Goal: Transaction & Acquisition: Purchase product/service

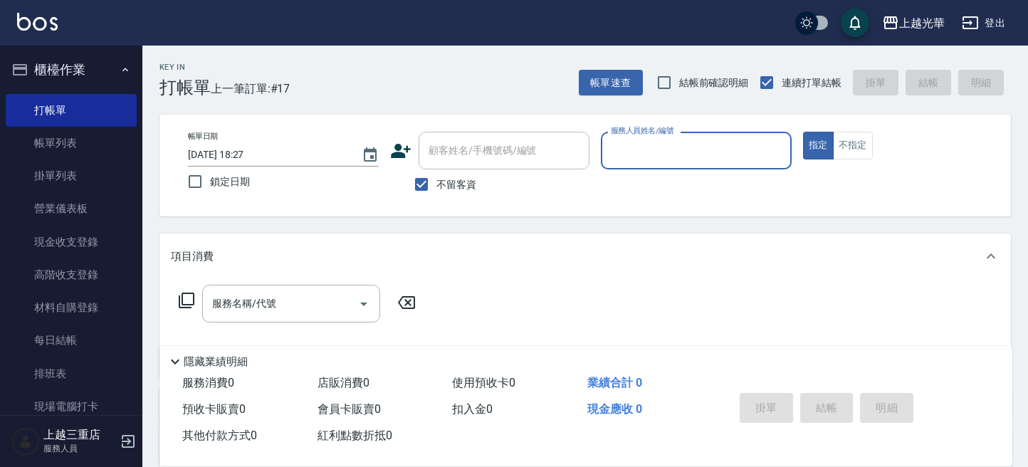
scroll to position [95, 0]
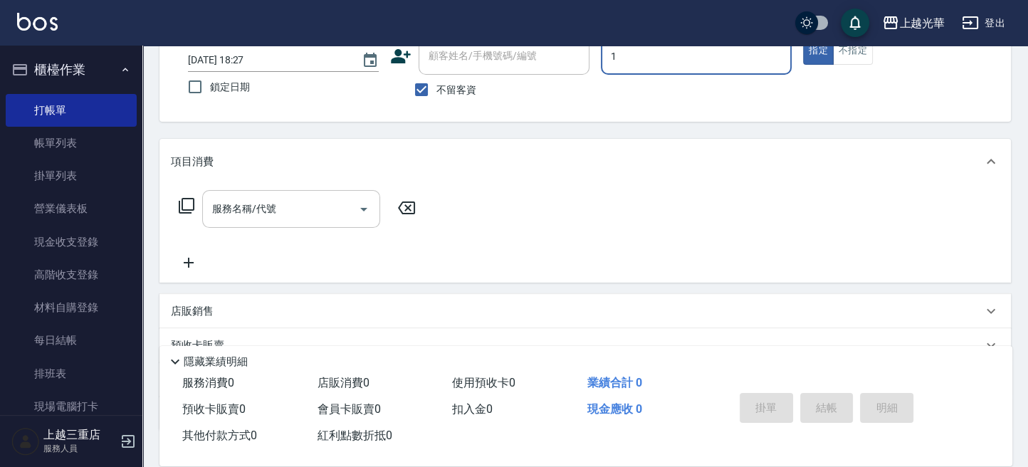
type input "1"
type button "true"
type input "小[PERSON_NAME]-1"
click at [310, 222] on div "服務名稱/代號" at bounding box center [291, 209] width 178 height 38
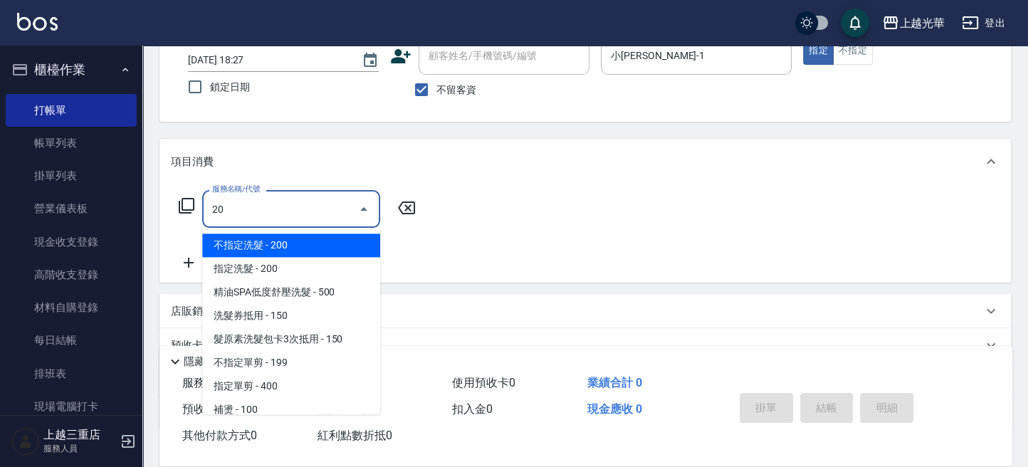
type input "設計燙髮2000(306)"
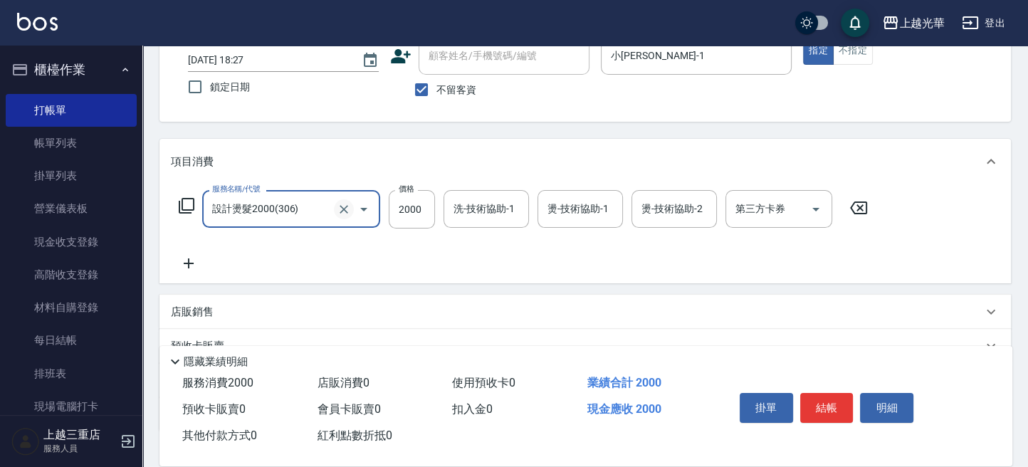
click at [341, 200] on button "Clear" at bounding box center [344, 209] width 20 height 20
type input "指定單剪(203)"
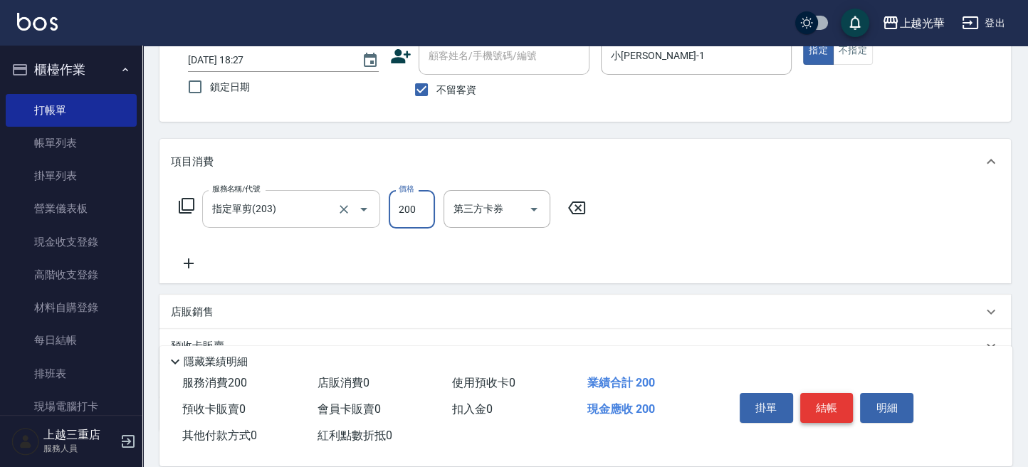
type input "200"
click at [824, 399] on button "結帳" at bounding box center [826, 408] width 53 height 30
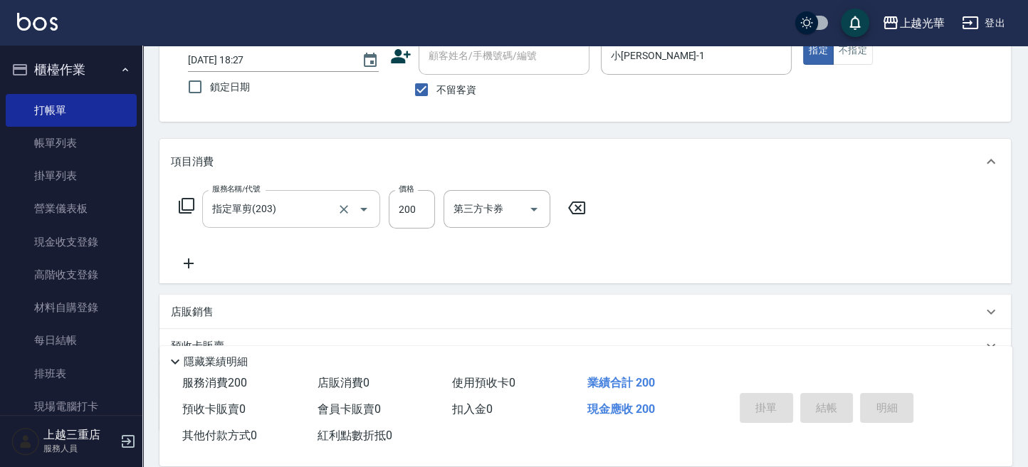
type input "[DATE] 19:15"
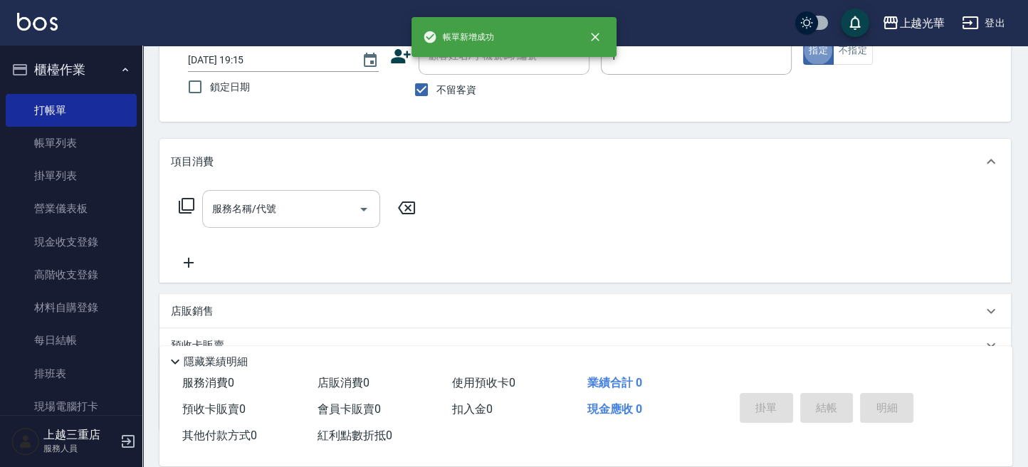
type input "小[PERSON_NAME]-1"
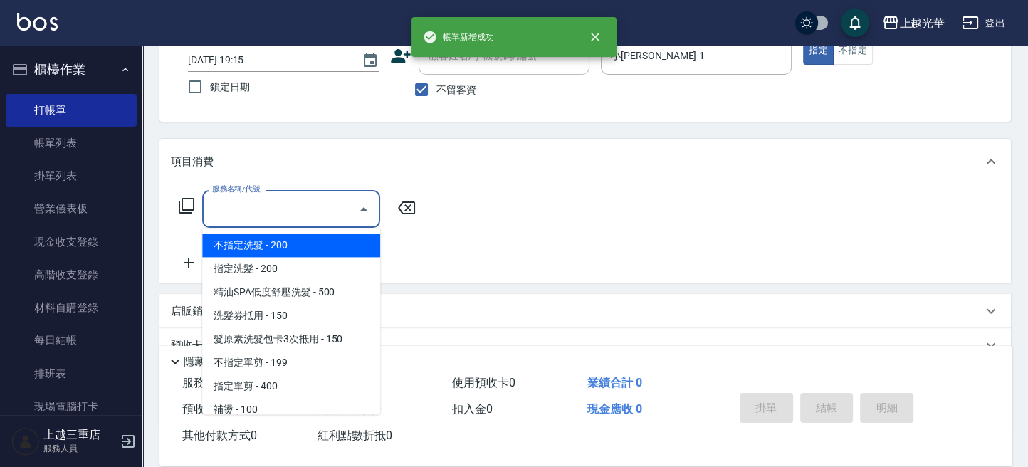
click at [286, 211] on input "服務名稱/代號" at bounding box center [281, 208] width 144 height 25
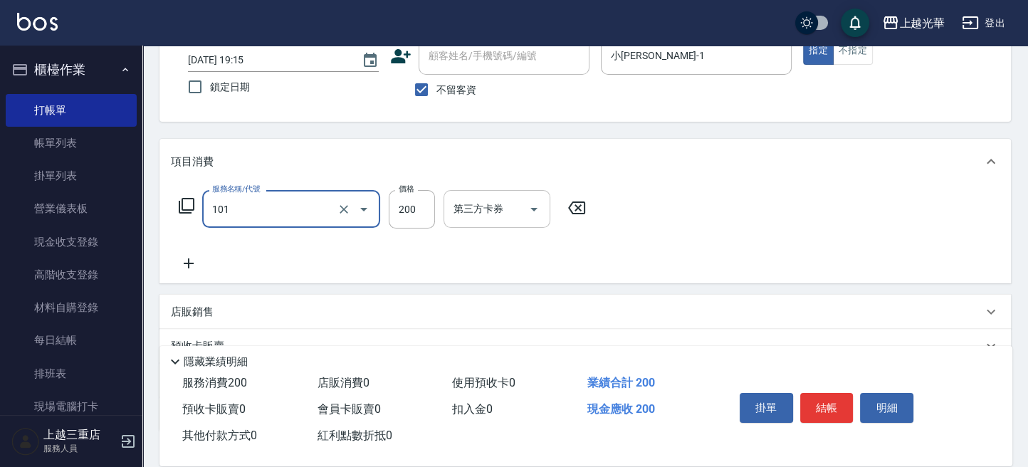
type input "不指定洗髮(101)"
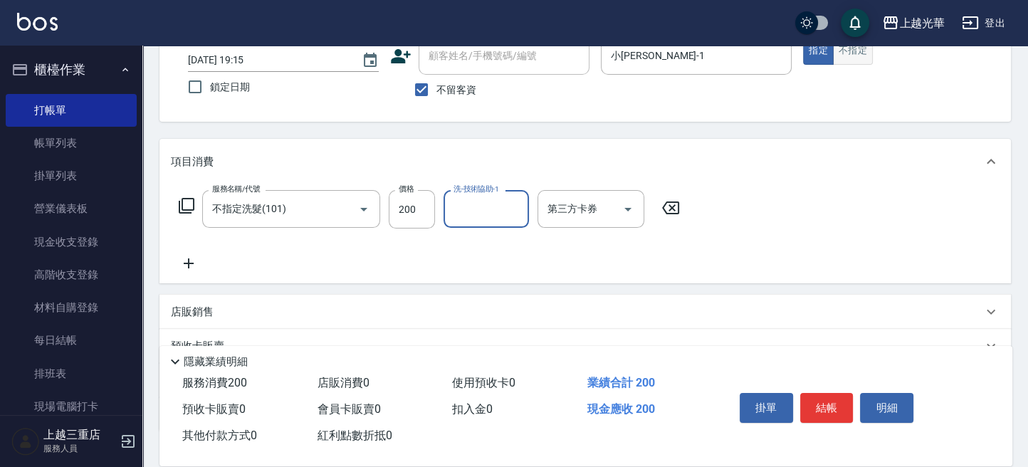
click at [857, 53] on button "不指定" at bounding box center [853, 51] width 40 height 28
click at [476, 212] on input "洗-技術協助-1" at bounding box center [486, 208] width 73 height 25
type input "小[PERSON_NAME]-1"
click at [821, 388] on div "掛單 結帳 明細" at bounding box center [827, 409] width 186 height 45
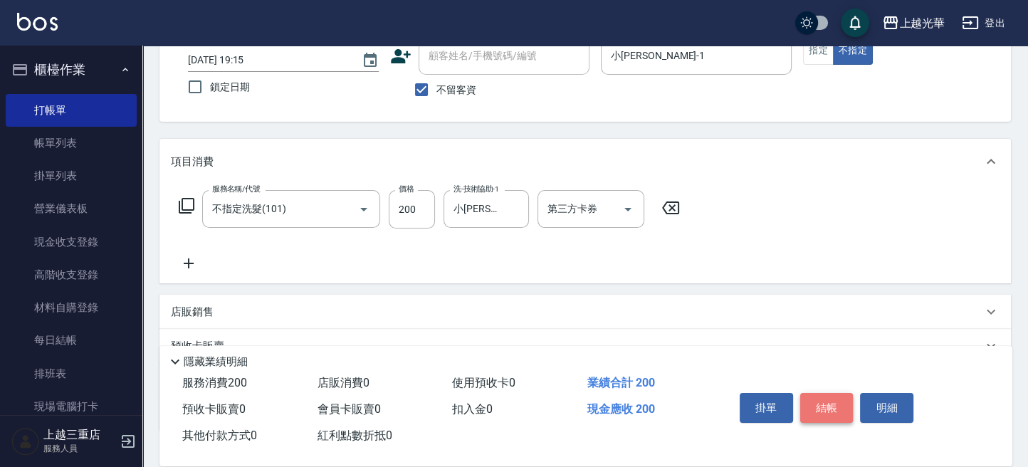
click at [817, 407] on button "結帳" at bounding box center [826, 408] width 53 height 30
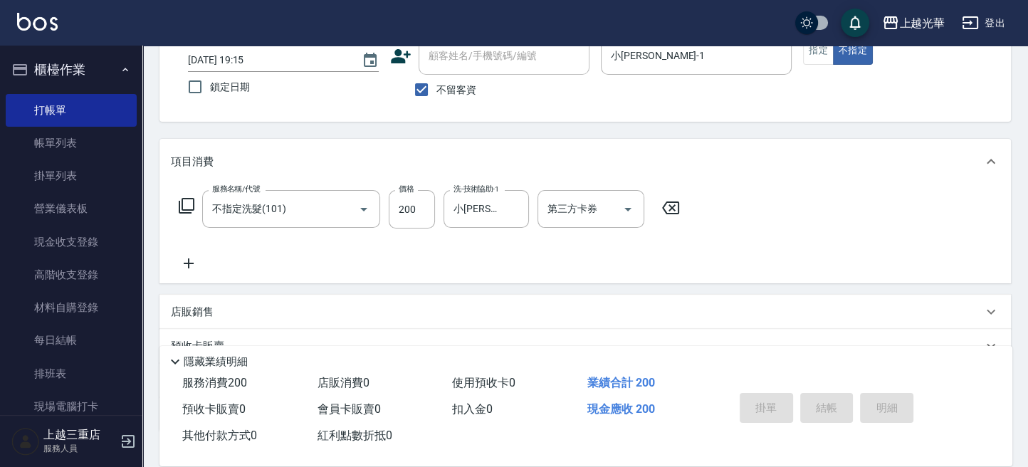
type input "[DATE] 19:16"
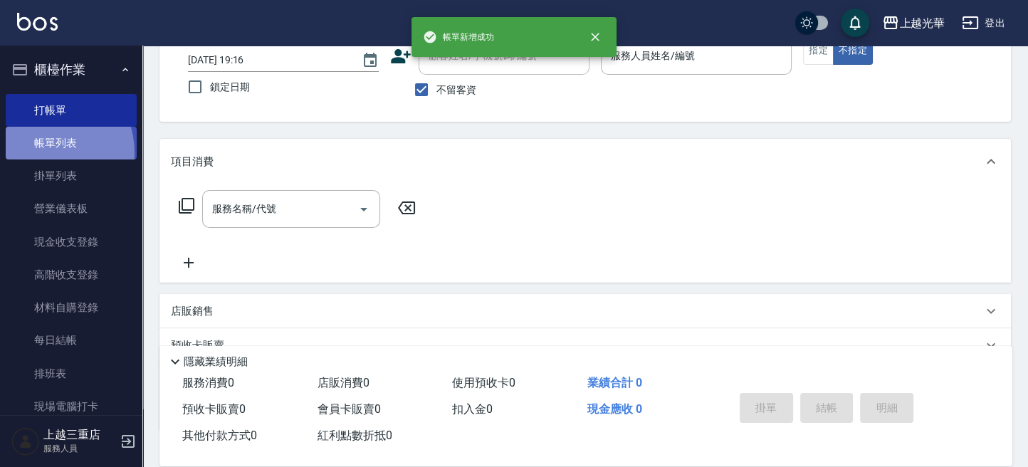
click at [41, 153] on link "帳單列表" at bounding box center [71, 143] width 131 height 33
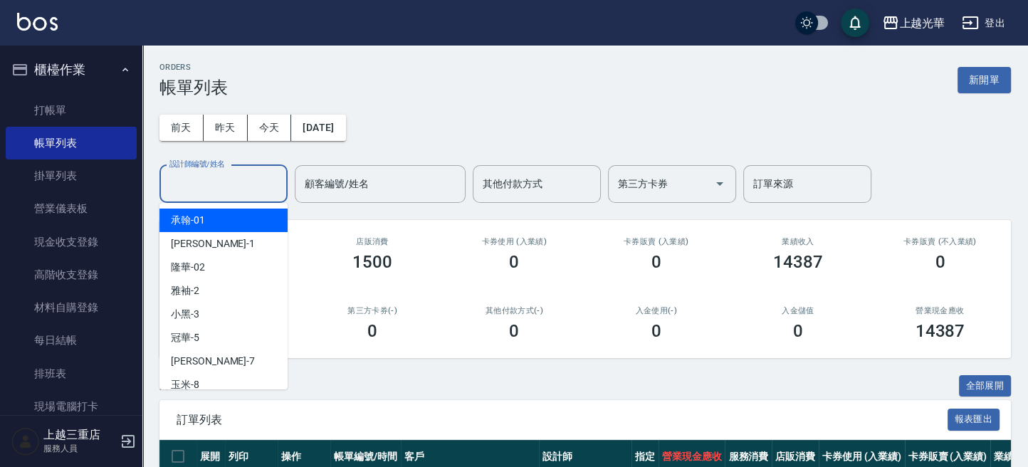
click at [203, 178] on div "設計師編號/姓名 設計師編號/姓名" at bounding box center [223, 184] width 128 height 38
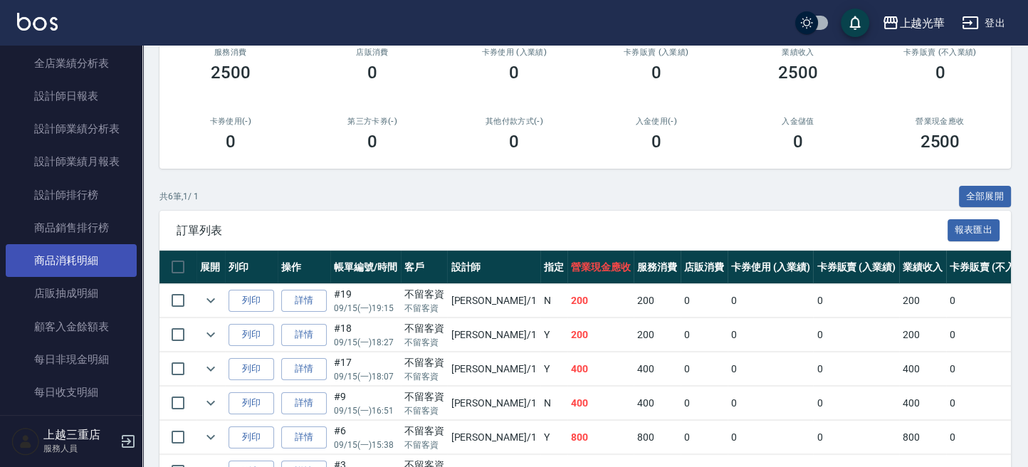
scroll to position [664, 0]
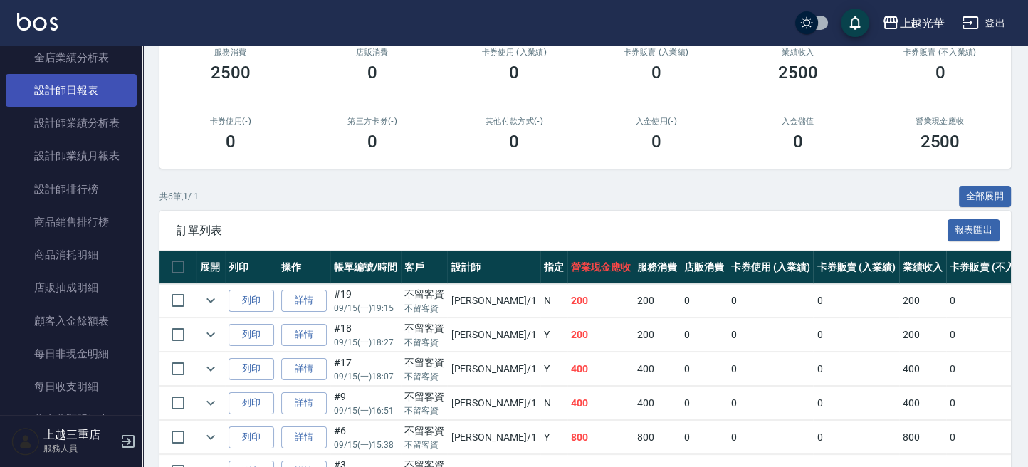
type input "小[PERSON_NAME]-1"
click at [73, 99] on link "設計師日報表" at bounding box center [71, 90] width 131 height 33
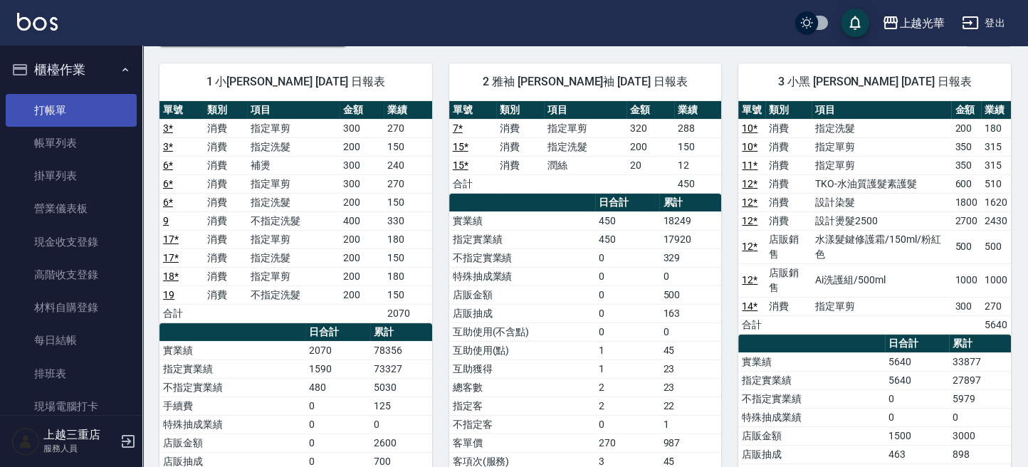
click at [70, 118] on link "打帳單" at bounding box center [71, 110] width 131 height 33
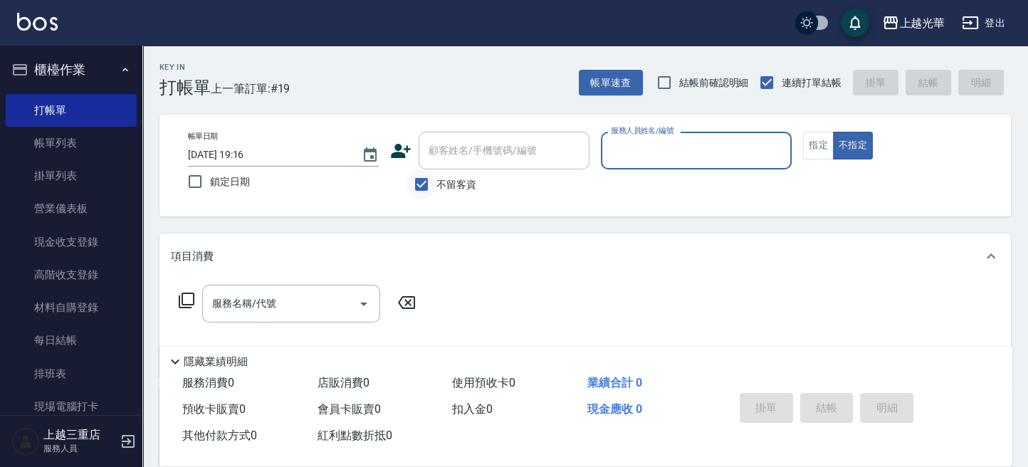
click at [426, 186] on input "不留客資" at bounding box center [421, 184] width 30 height 30
checkbox input "false"
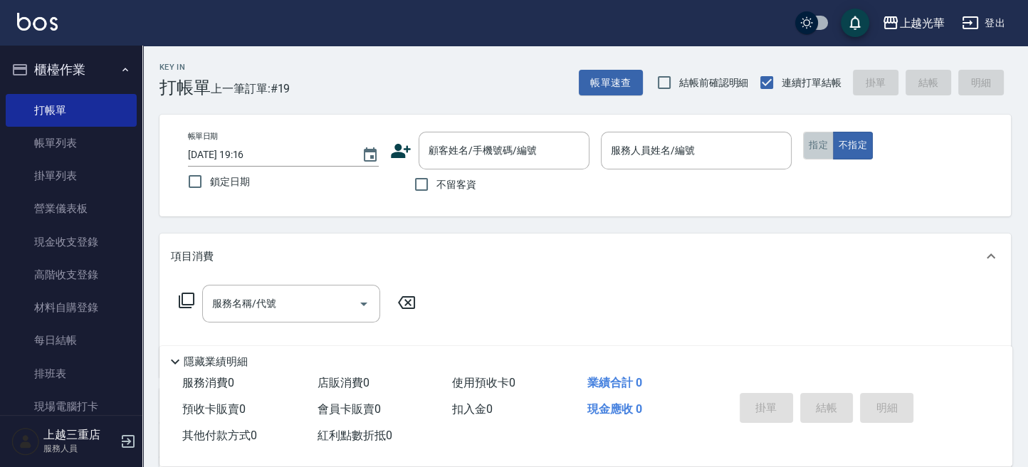
drag, startPoint x: 811, startPoint y: 149, endPoint x: 644, endPoint y: 154, distance: 167.4
click at [809, 149] on button "指定" at bounding box center [818, 146] width 31 height 28
drag, startPoint x: 526, startPoint y: 157, endPoint x: 560, endPoint y: 172, distance: 37.6
click at [536, 164] on div "顧客姓名/手機號碼/編號" at bounding box center [504, 151] width 171 height 38
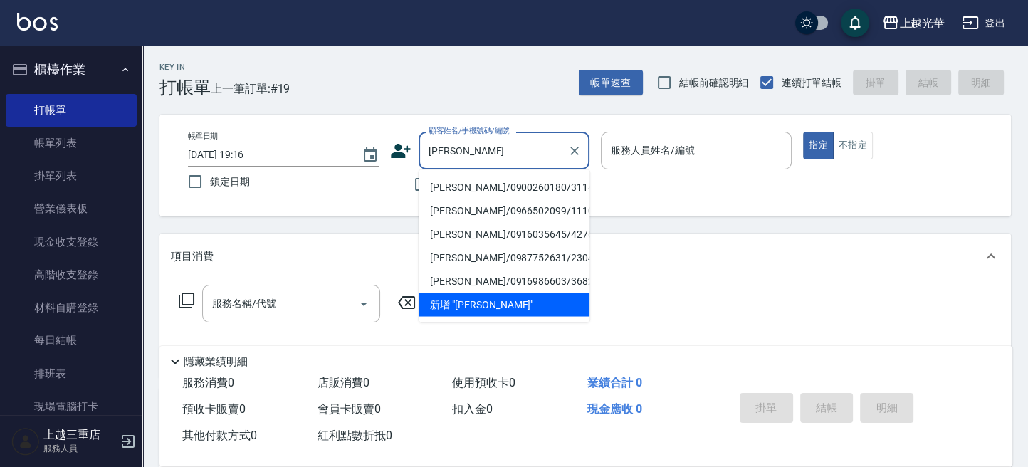
click at [532, 179] on li "[PERSON_NAME]/0900260180/3114" at bounding box center [504, 186] width 171 height 23
type input "[PERSON_NAME]/0900260180/3114"
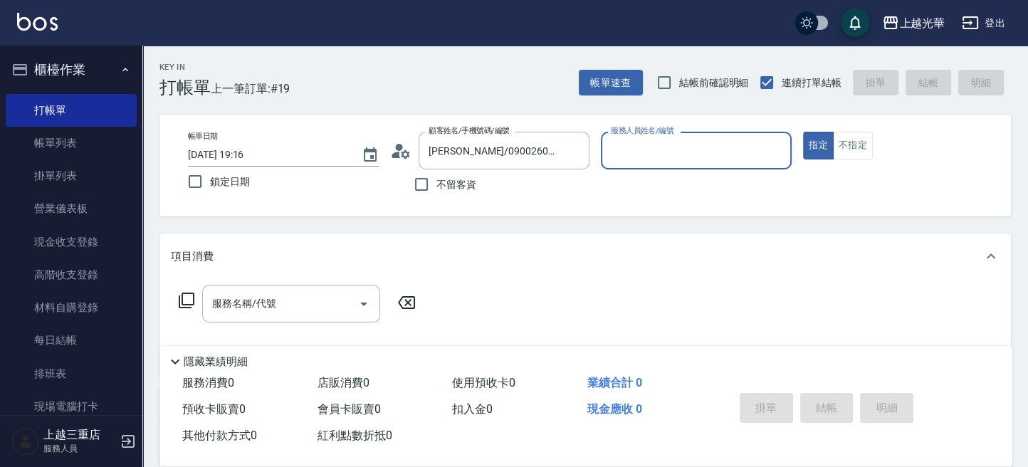
type input "雅袖-2"
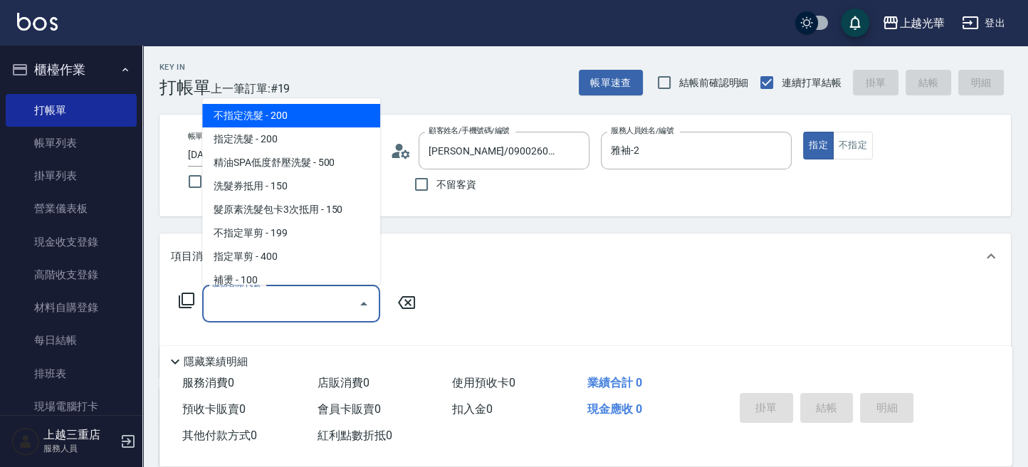
click at [283, 291] on input "服務名稱/代號" at bounding box center [281, 303] width 144 height 25
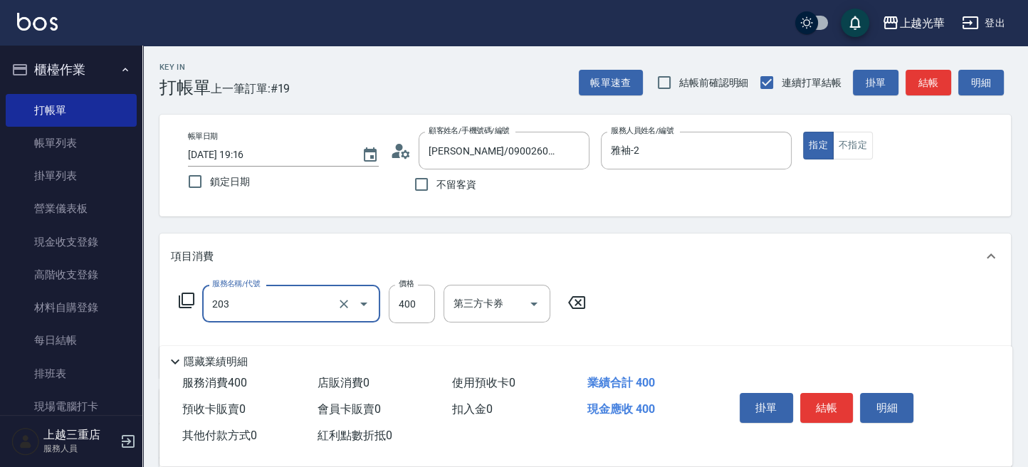
type input "指定單剪(203)"
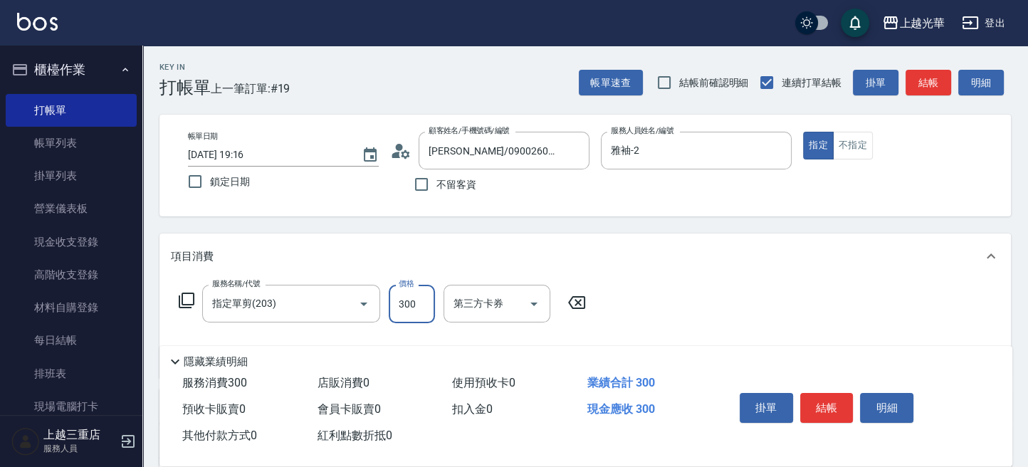
type input "300"
click at [838, 413] on button "結帳" at bounding box center [826, 408] width 53 height 30
type input "[DATE] 19:17"
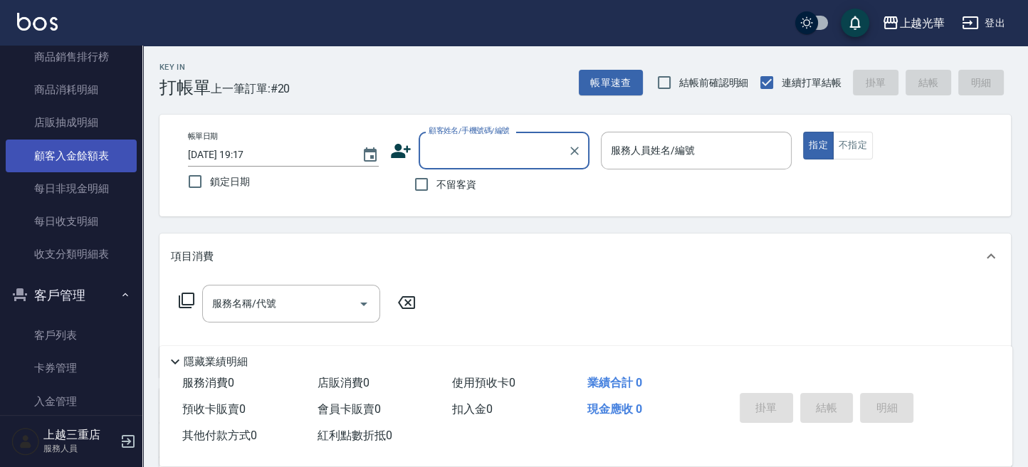
scroll to position [891, 0]
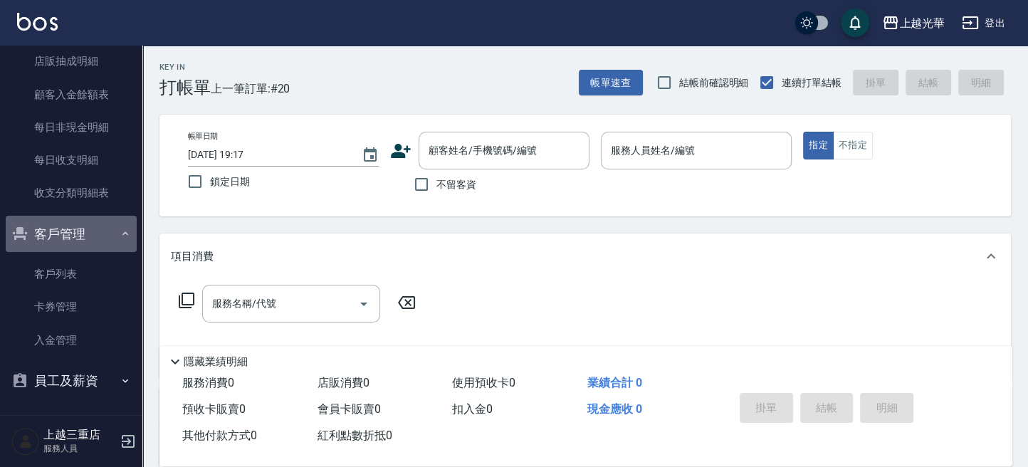
click at [78, 233] on button "客戶管理" at bounding box center [71, 234] width 131 height 37
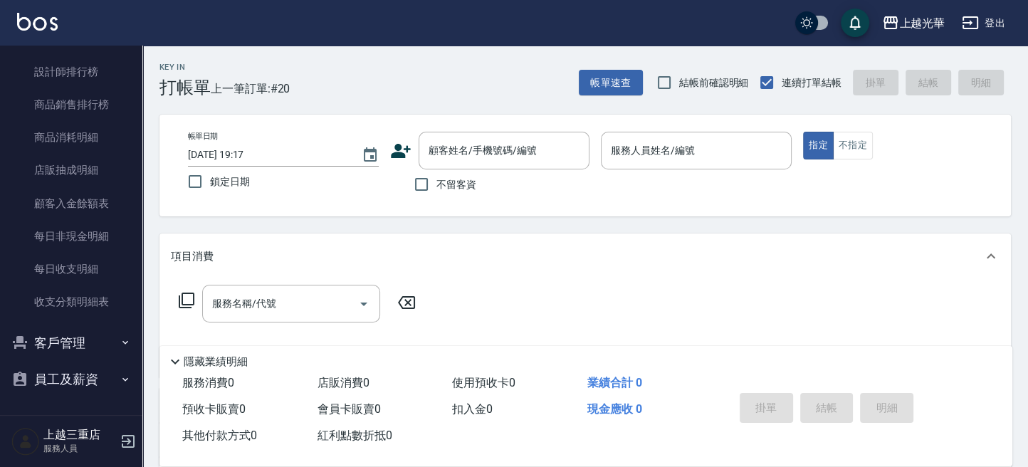
scroll to position [781, 0]
click at [73, 331] on button "客戶管理" at bounding box center [71, 343] width 131 height 37
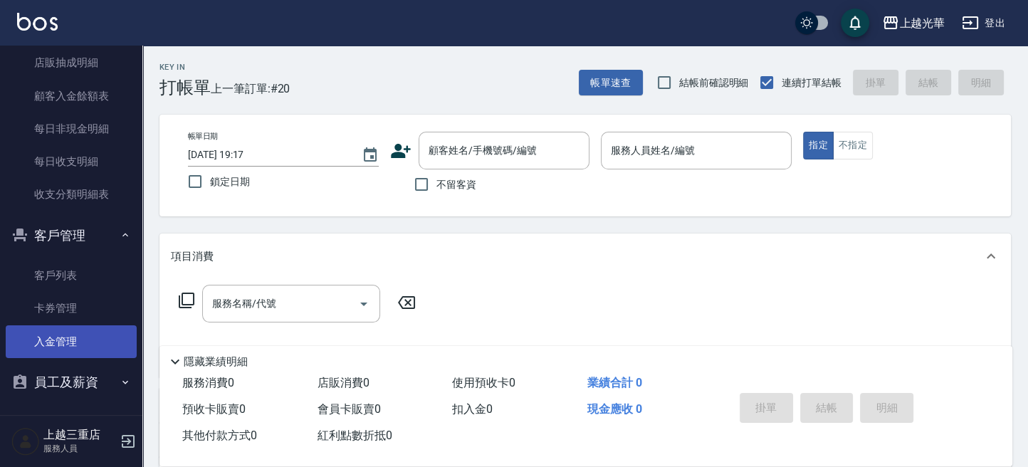
scroll to position [891, 0]
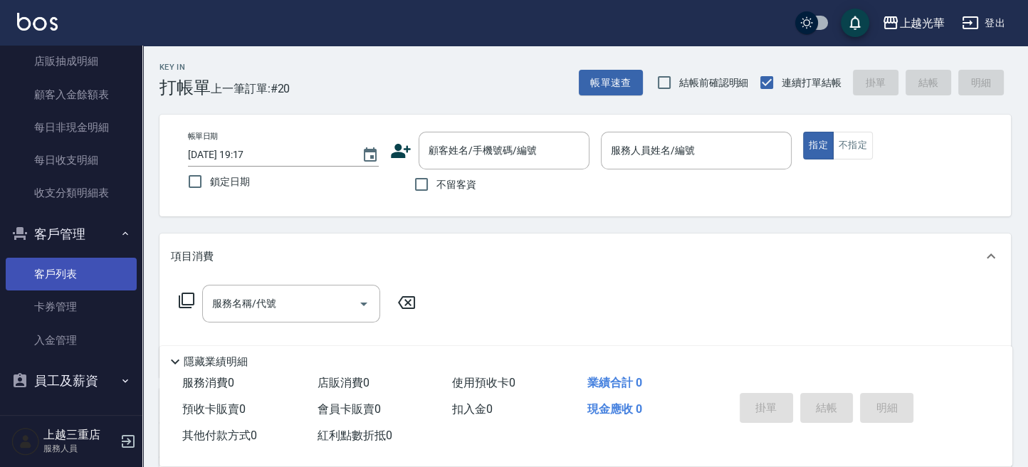
click at [88, 280] on link "客戶列表" at bounding box center [71, 274] width 131 height 33
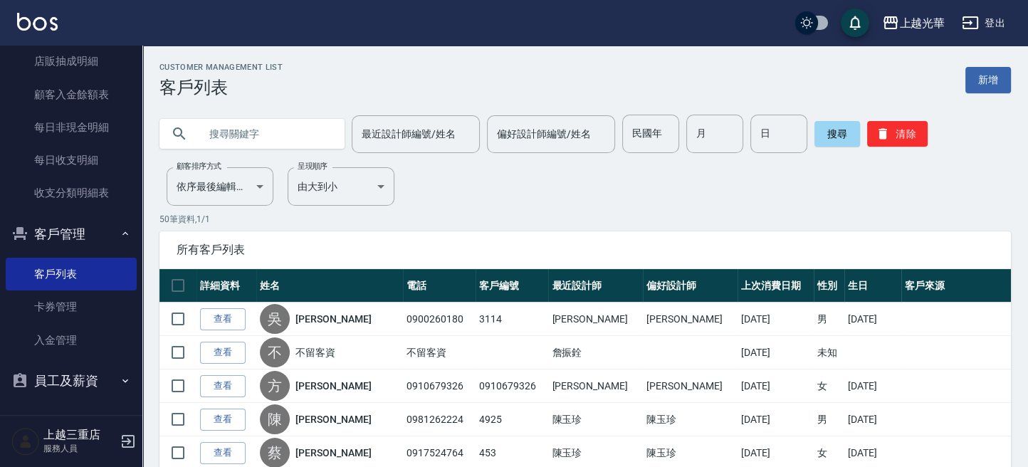
drag, startPoint x: 209, startPoint y: 137, endPoint x: 543, endPoint y: 194, distance: 339.4
click at [238, 149] on input "text" at bounding box center [266, 134] width 134 height 38
type input "[PERSON_NAME]"
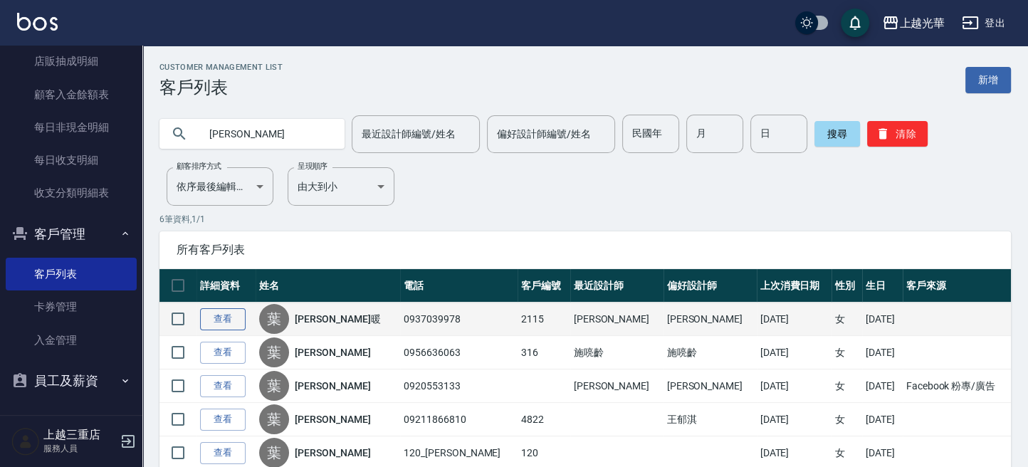
click at [233, 317] on link "查看" at bounding box center [223, 319] width 46 height 22
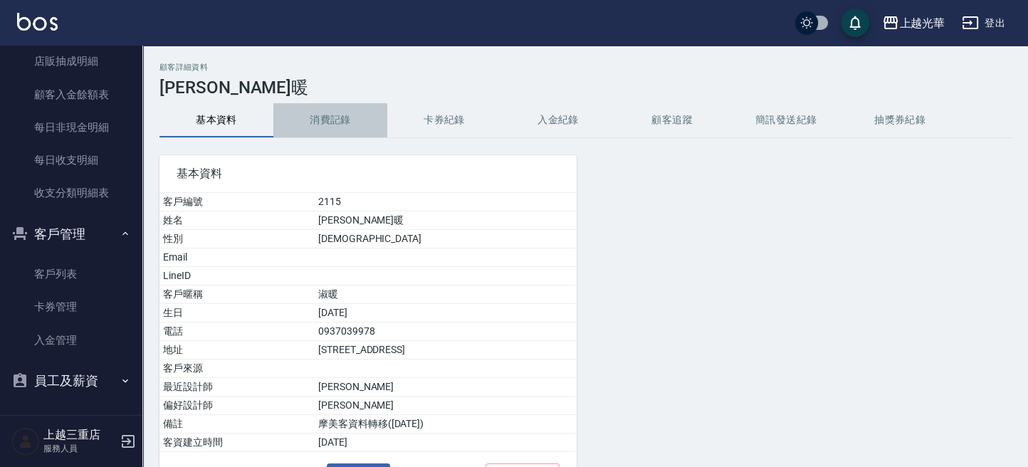
click at [344, 117] on button "消費記錄" at bounding box center [330, 120] width 114 height 34
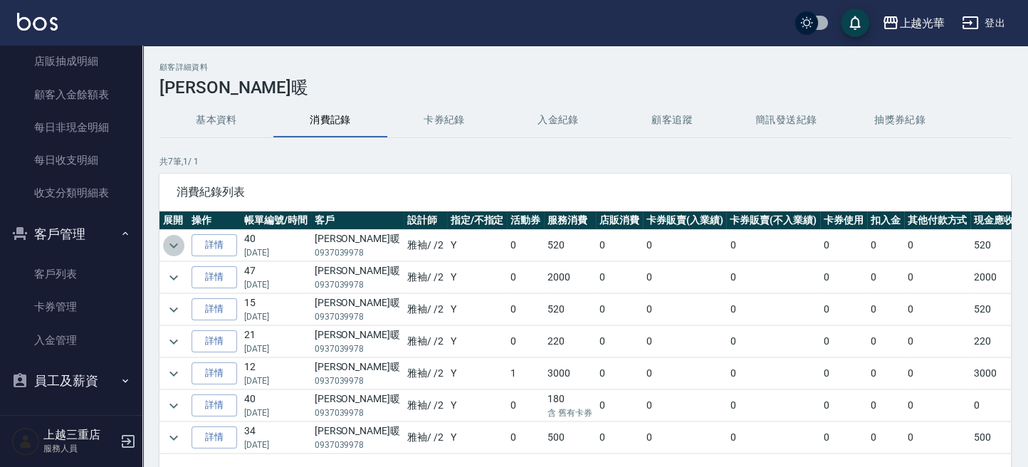
click at [168, 241] on icon "expand row" at bounding box center [173, 245] width 17 height 17
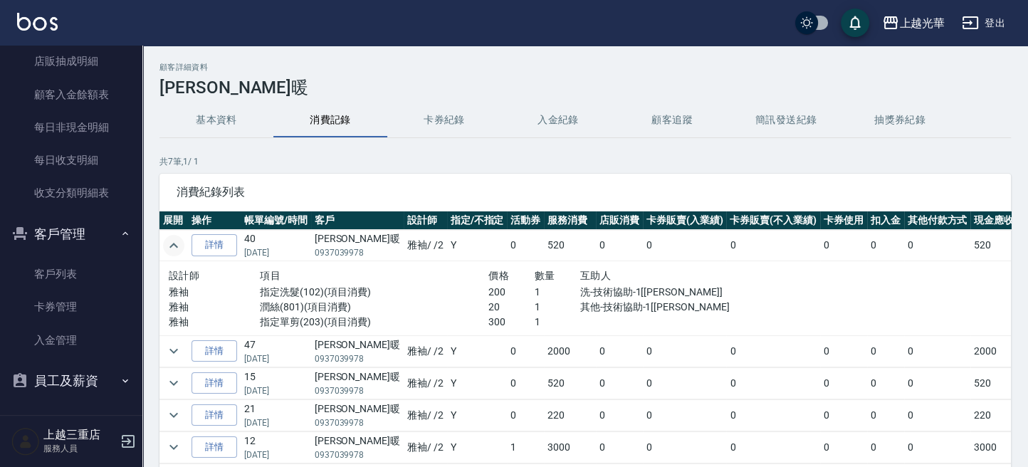
click at [43, 21] on img at bounding box center [37, 22] width 41 height 18
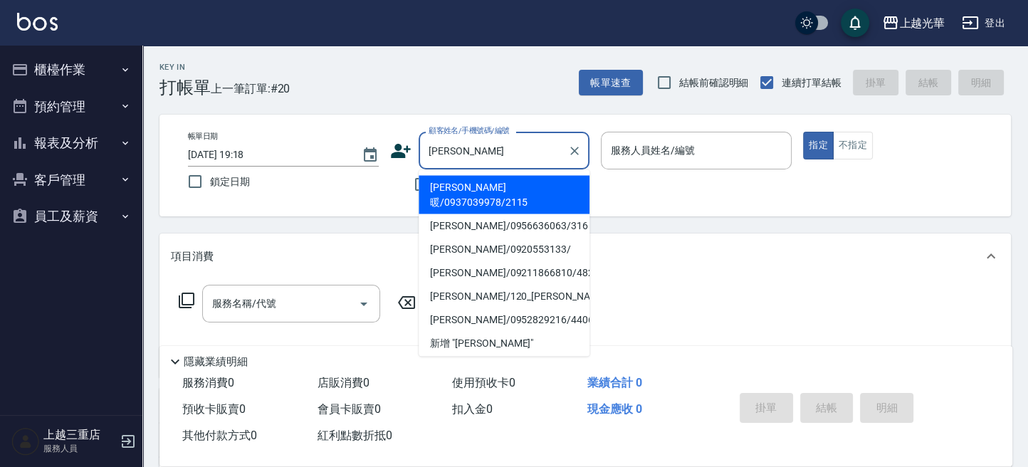
click at [481, 187] on li "[PERSON_NAME]暖/0937039978/2115" at bounding box center [504, 194] width 171 height 38
type input "[PERSON_NAME]暖/0937039978/2115"
type input "雅袖-2"
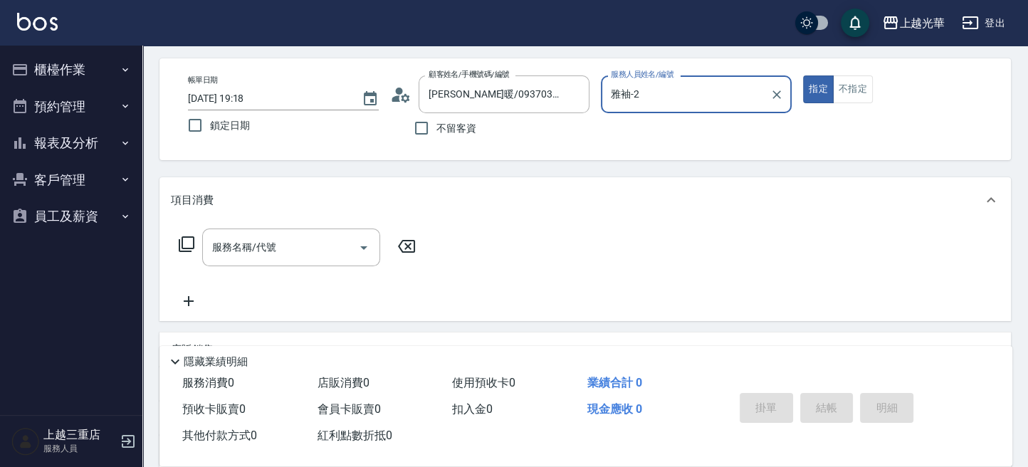
scroll to position [95, 0]
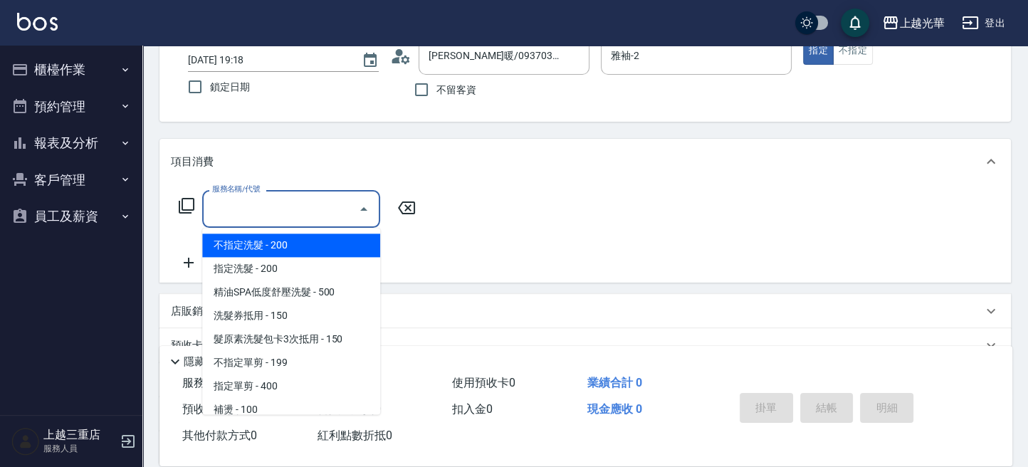
click at [295, 219] on input "服務名稱/代號" at bounding box center [281, 208] width 144 height 25
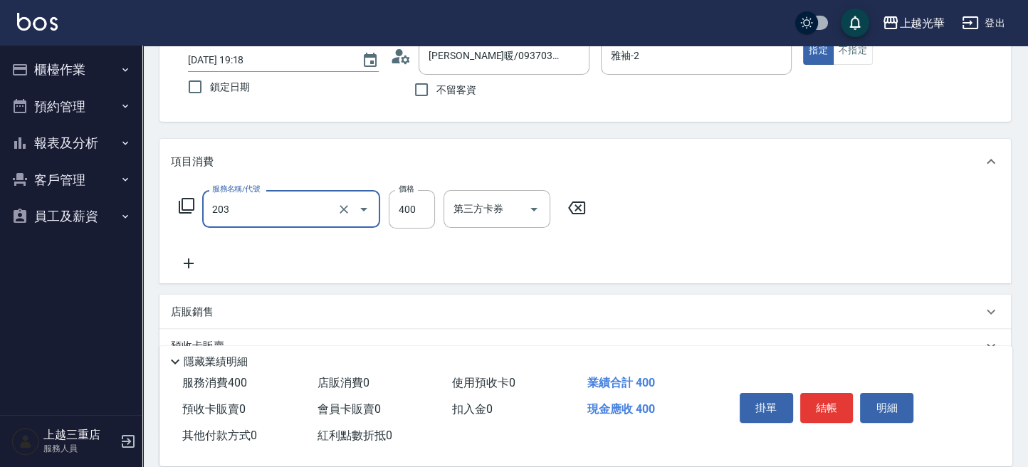
type input "指定單剪(203)"
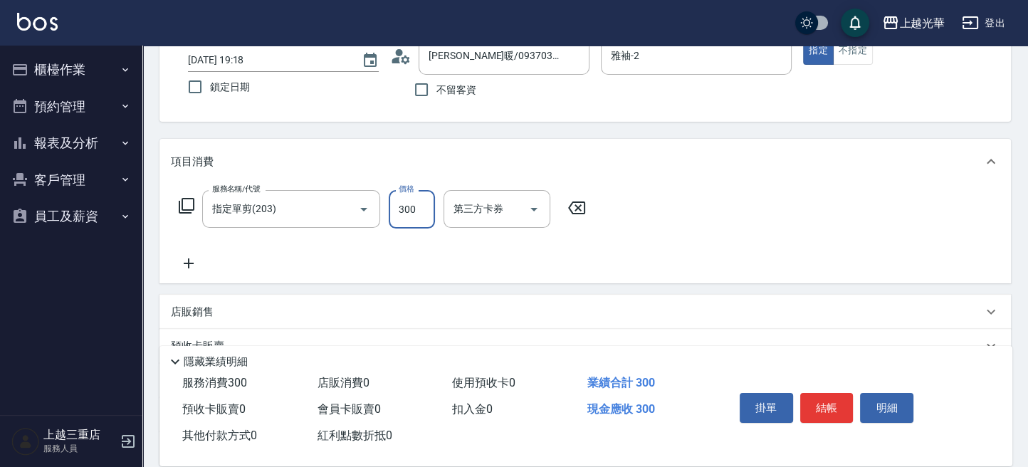
type input "300"
click at [191, 258] on icon at bounding box center [189, 263] width 36 height 17
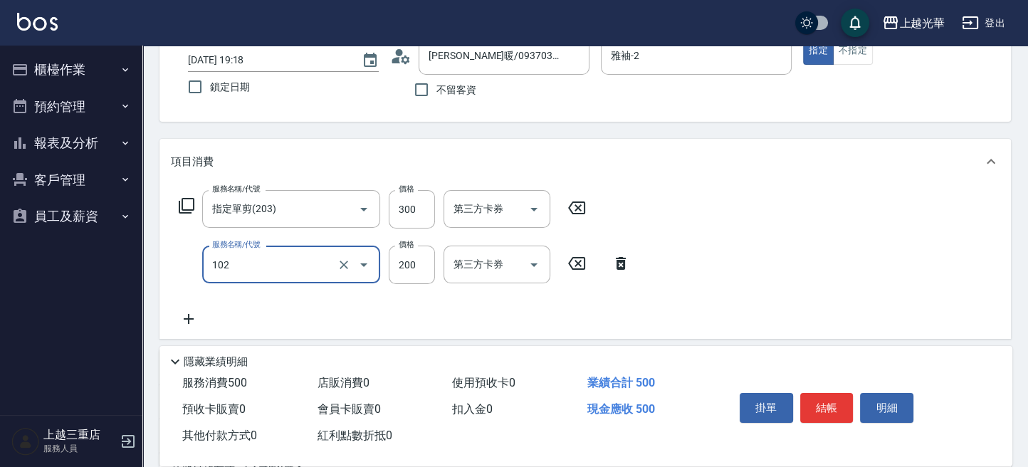
type input "指定洗髮(102)"
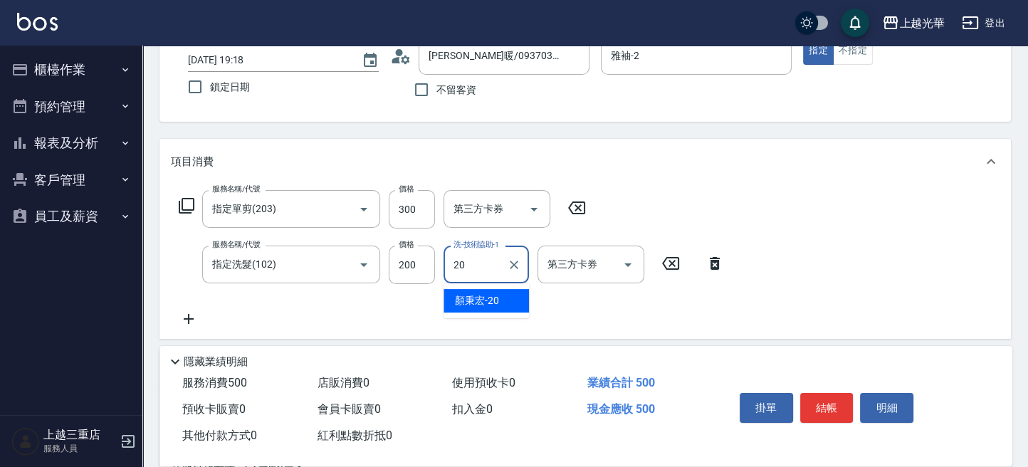
type input "[PERSON_NAME]-20"
click at [187, 320] on icon at bounding box center [189, 318] width 36 height 17
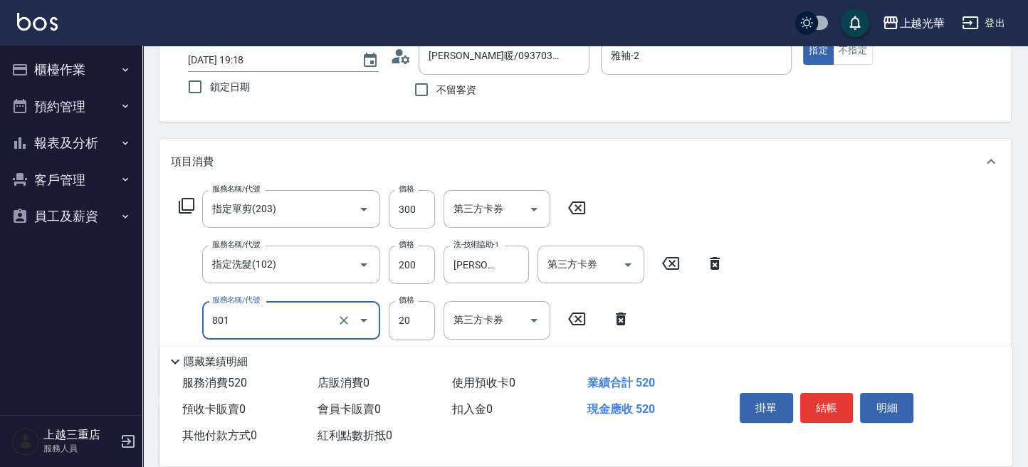
type input "潤絲(801)"
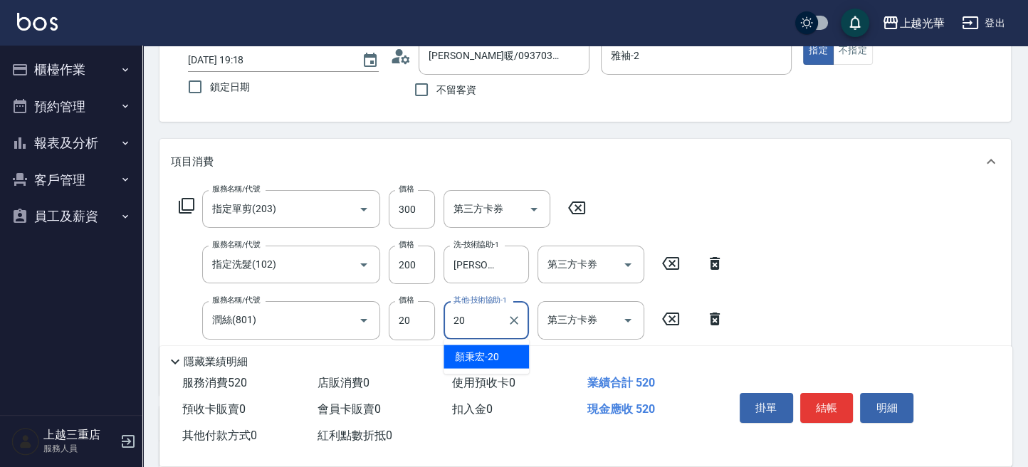
type input "[PERSON_NAME]-20"
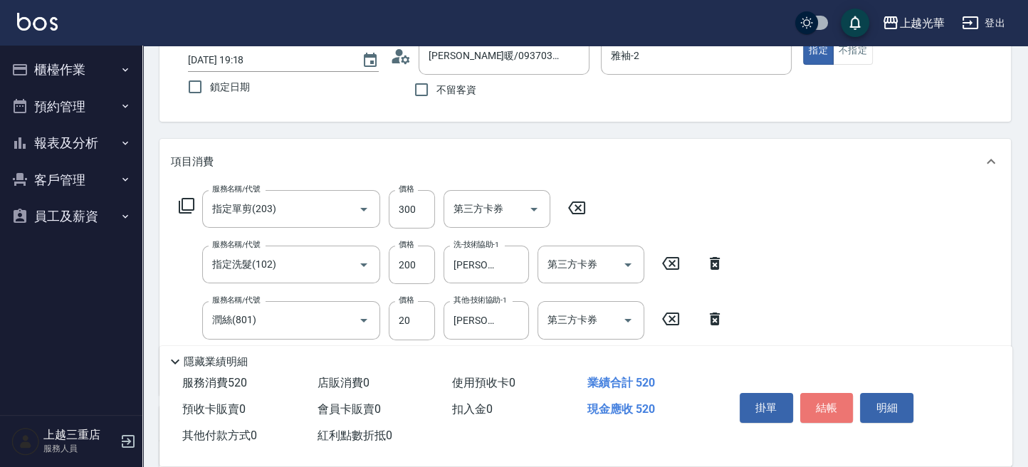
click at [836, 402] on button "結帳" at bounding box center [826, 408] width 53 height 30
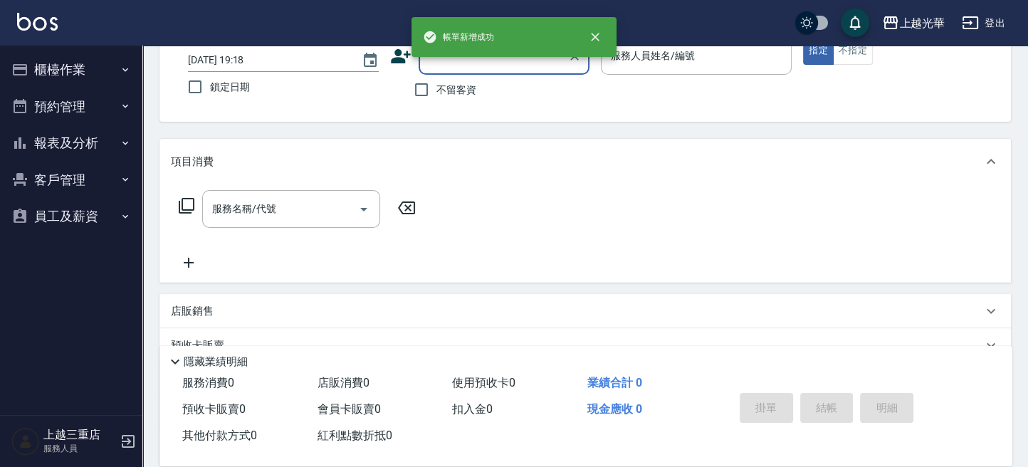
click at [65, 70] on button "櫃檯作業" at bounding box center [71, 69] width 131 height 37
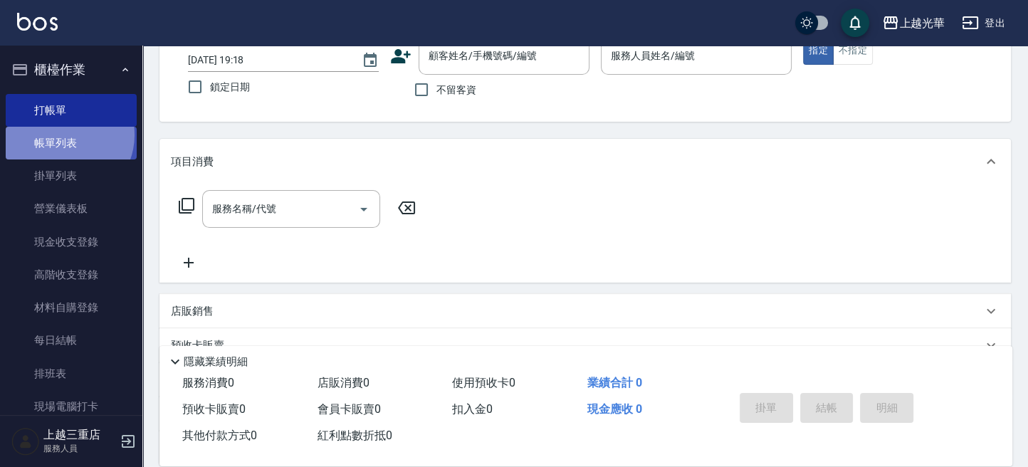
click at [63, 135] on link "帳單列表" at bounding box center [71, 143] width 131 height 33
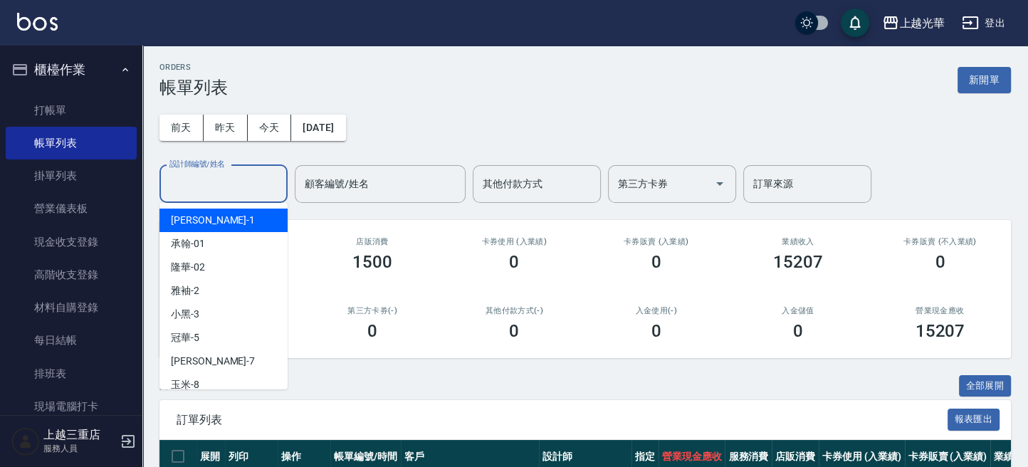
click at [204, 186] on input "設計師編號/姓名" at bounding box center [223, 184] width 115 height 25
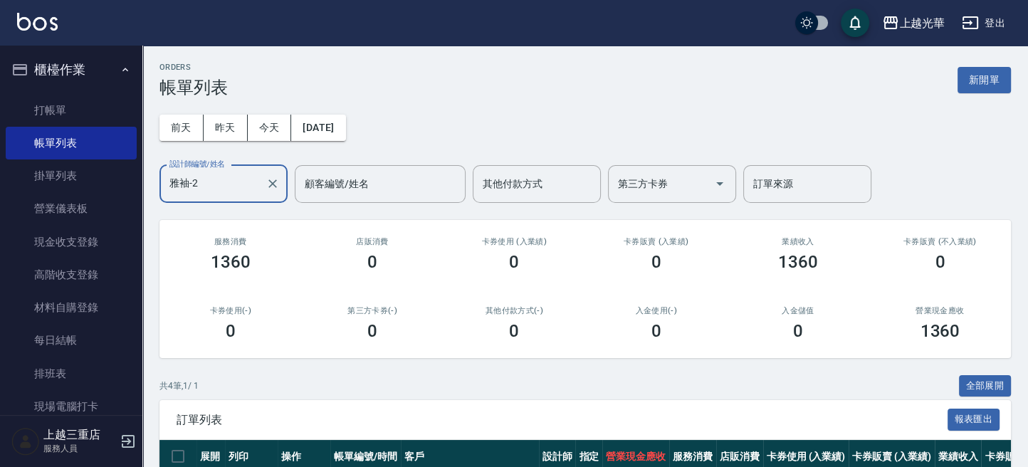
scroll to position [189, 0]
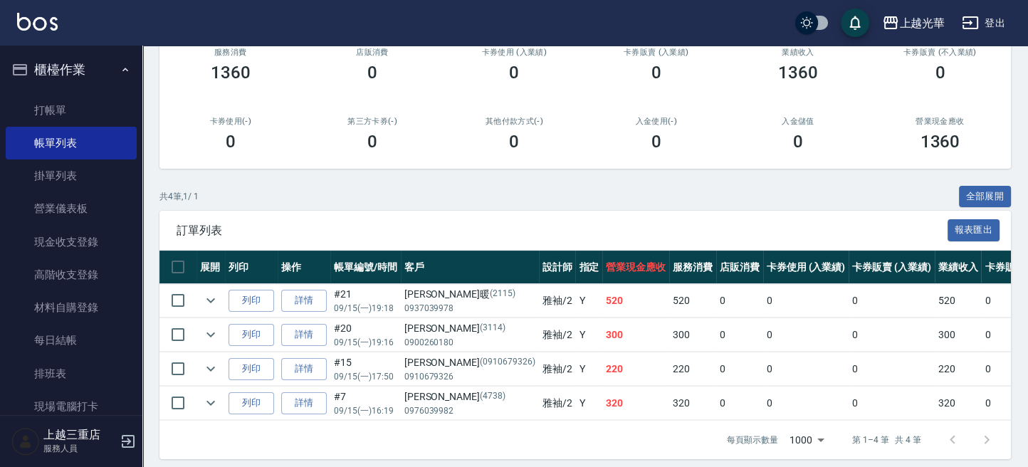
type input "雅袖-2"
click at [14, 18] on div "[PERSON_NAME]出" at bounding box center [514, 23] width 1028 height 46
click at [31, 16] on img at bounding box center [37, 22] width 41 height 18
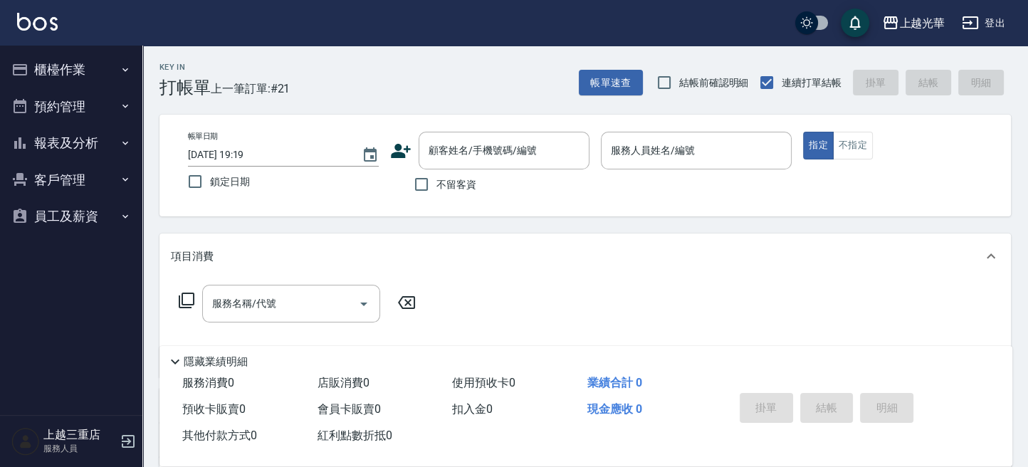
click at [456, 179] on span "不留客資" at bounding box center [456, 184] width 40 height 15
click at [436, 179] on input "不留客資" at bounding box center [421, 184] width 30 height 30
checkbox input "true"
click at [620, 80] on button "帳單速查" at bounding box center [611, 83] width 64 height 26
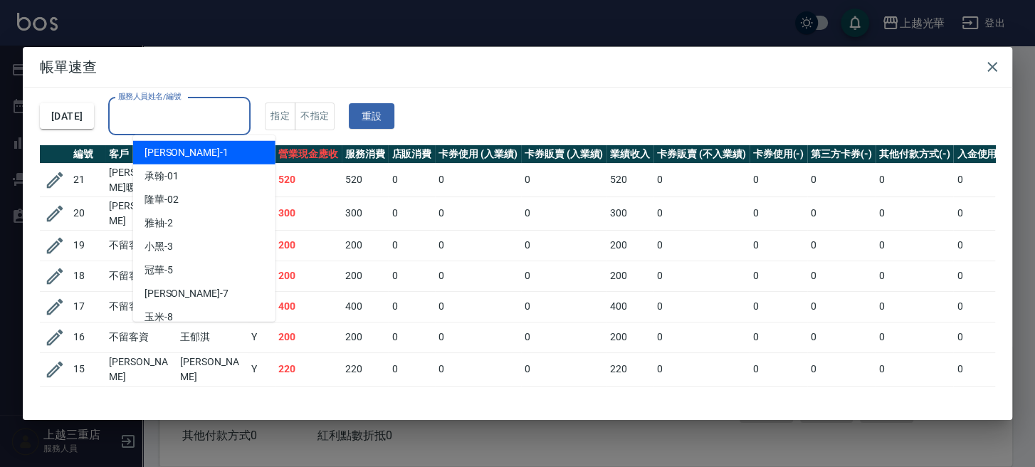
click at [216, 120] on input "服務人員姓名/編號" at bounding box center [180, 116] width 130 height 25
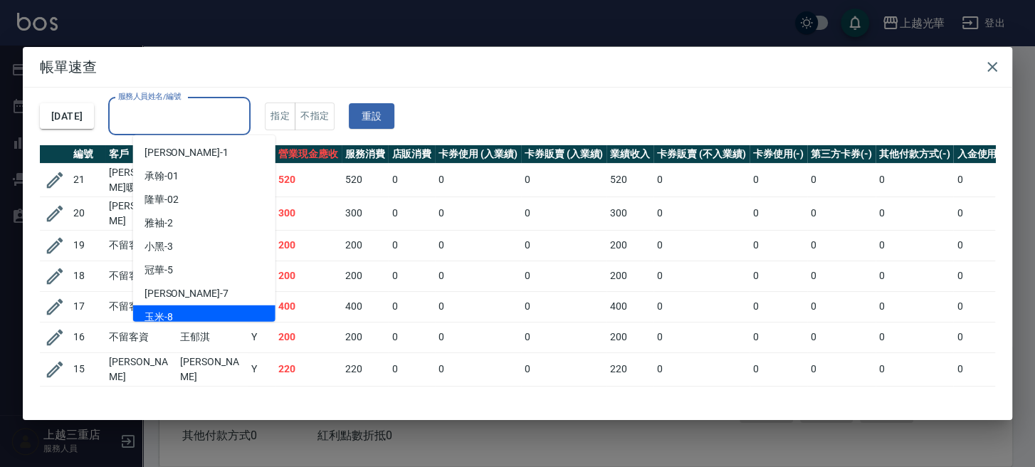
click at [220, 310] on div "玉米 -8" at bounding box center [204, 316] width 142 height 23
type input "玉米-8"
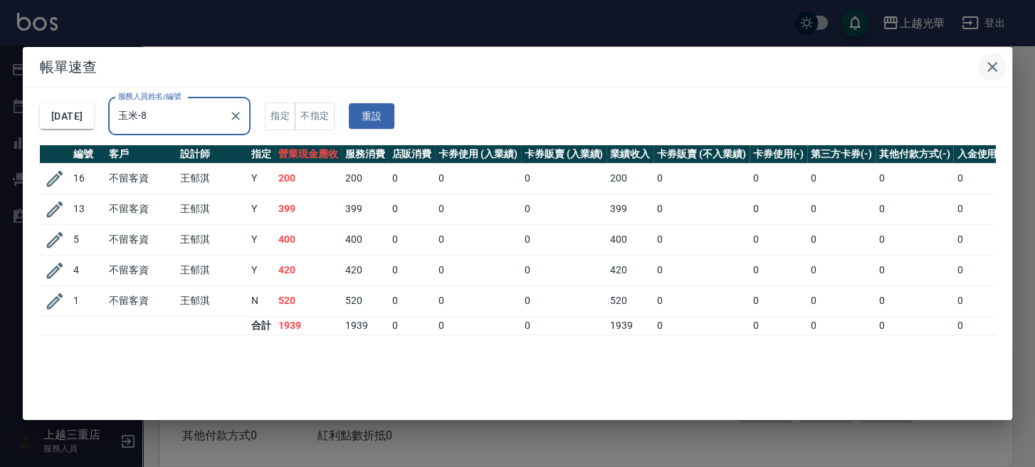
click at [990, 57] on button "button" at bounding box center [992, 67] width 28 height 28
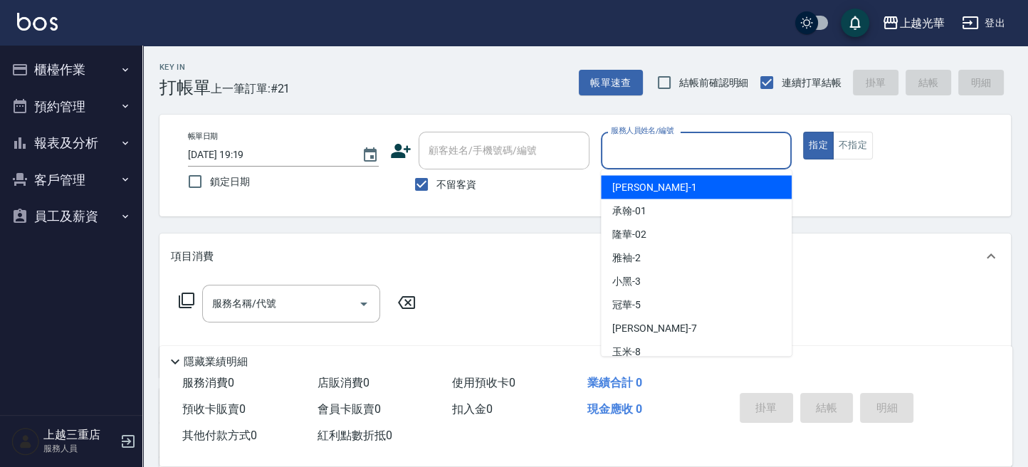
click at [678, 142] on input "服務人員姓名/編號" at bounding box center [696, 150] width 178 height 25
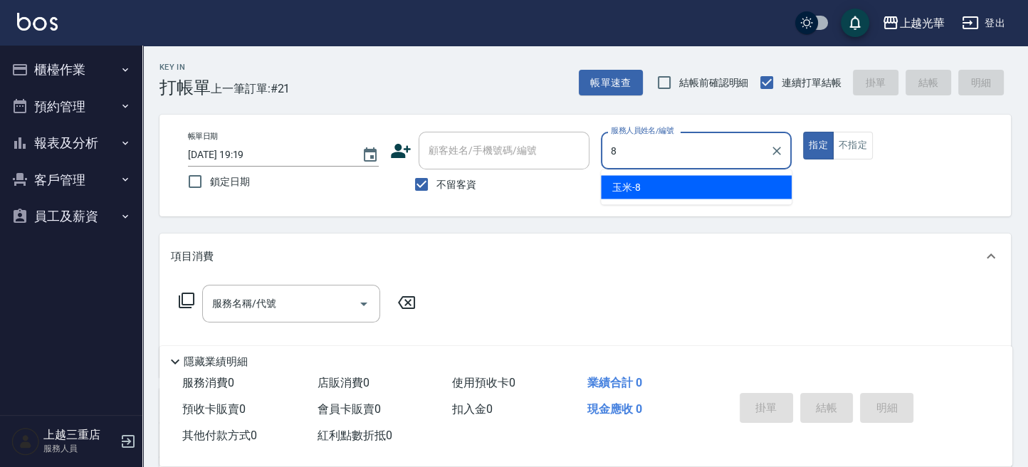
type input "玉米-8"
type button "true"
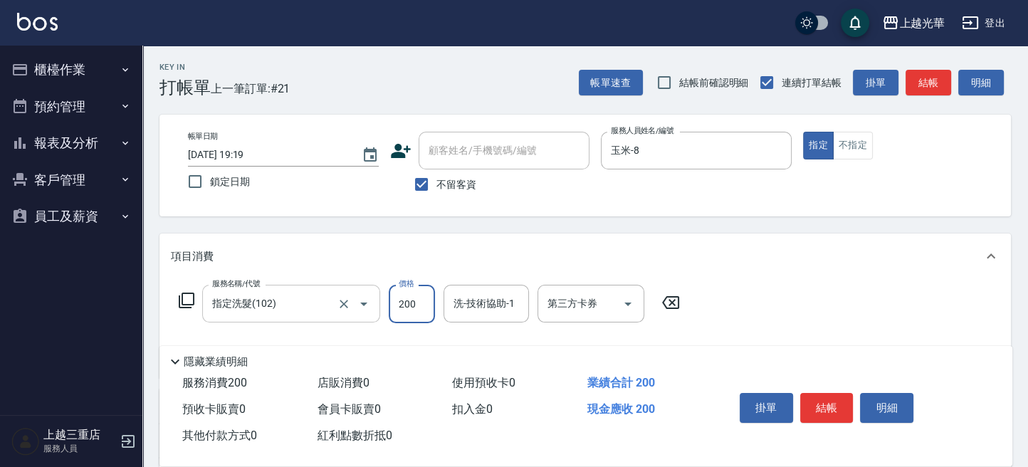
click at [308, 306] on input "指定洗髮(102)" at bounding box center [271, 303] width 125 height 25
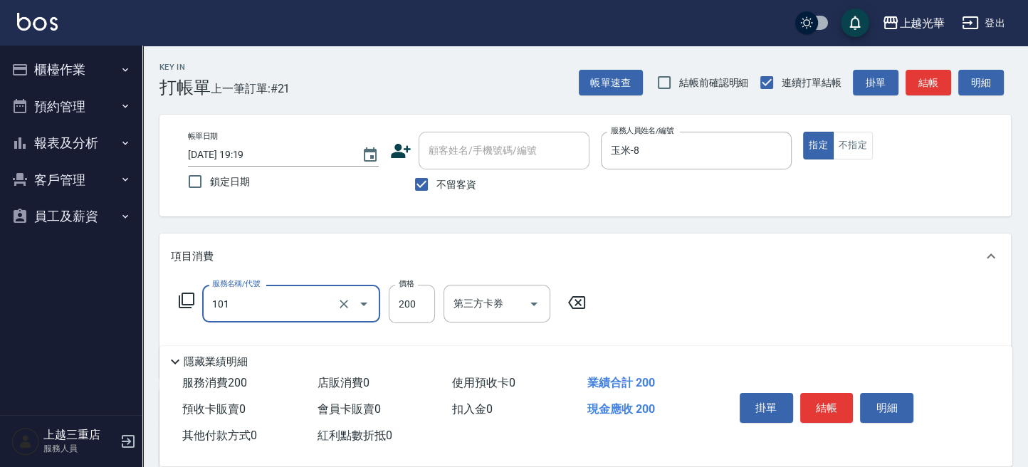
type input "不指定洗髮(101)"
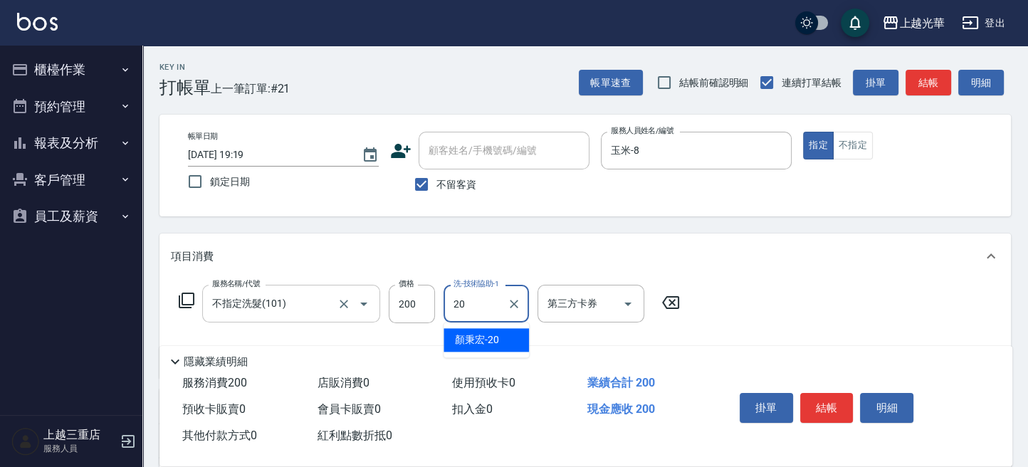
type input "[PERSON_NAME]-20"
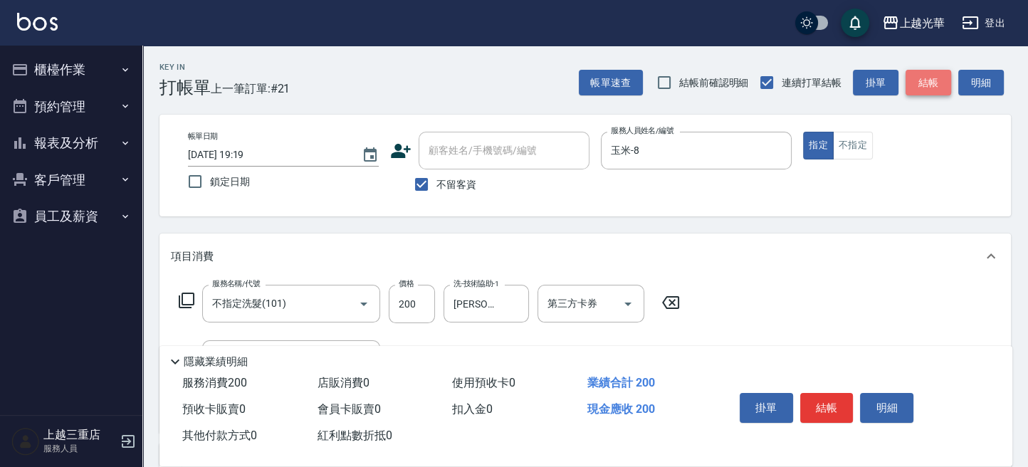
click at [915, 78] on button "結帳" at bounding box center [929, 83] width 46 height 26
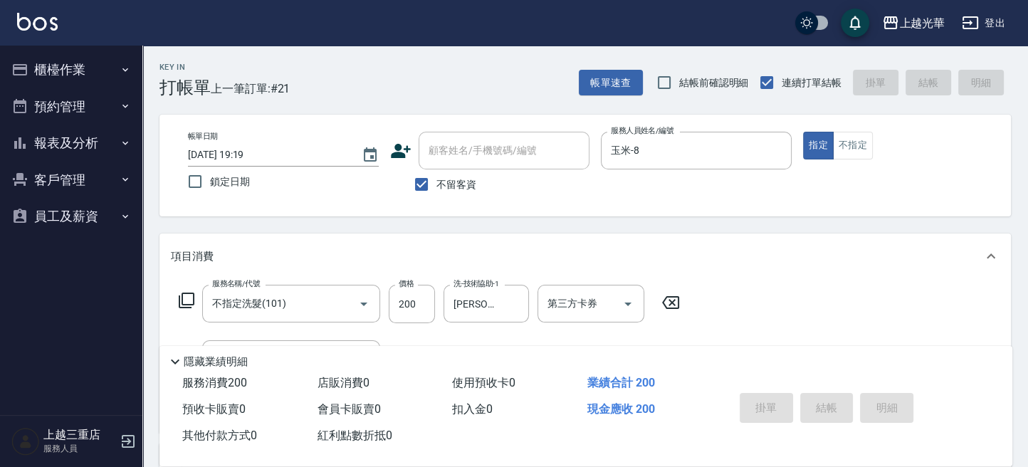
type input "[DATE] 19:28"
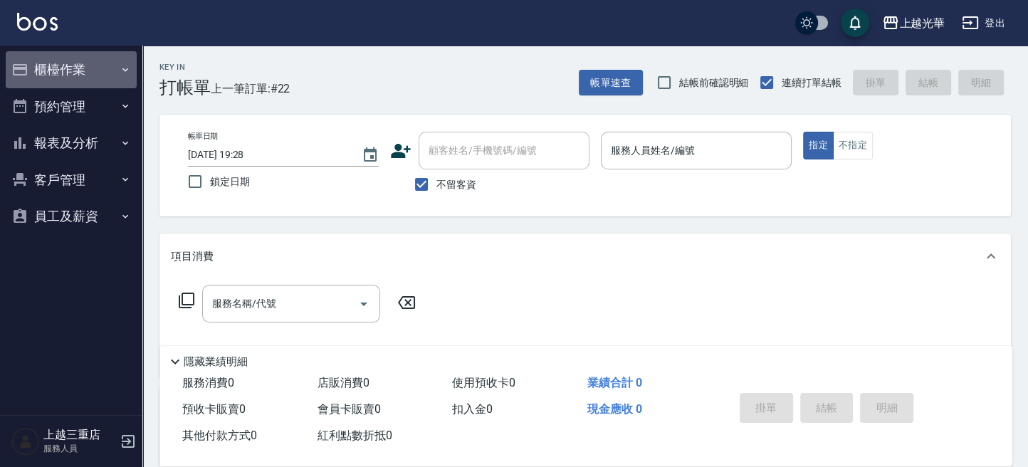
click at [63, 75] on button "櫃檯作業" at bounding box center [71, 69] width 131 height 37
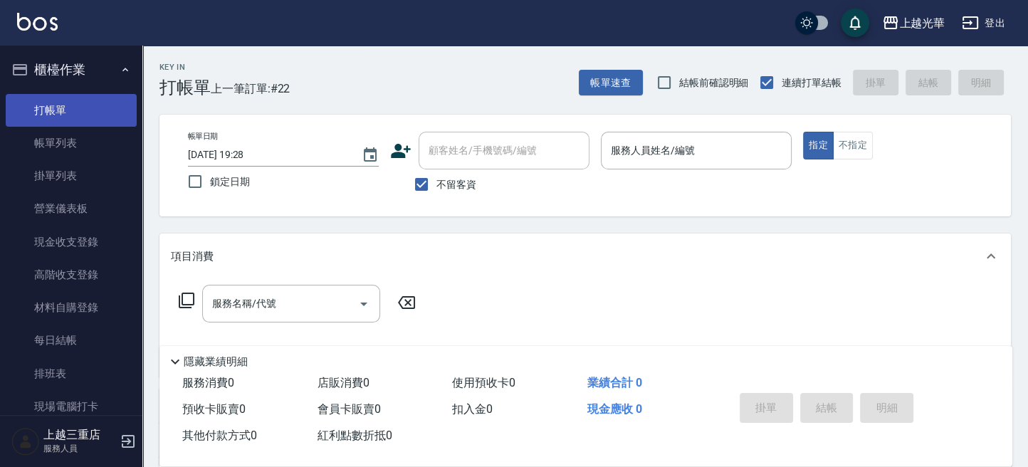
drag, startPoint x: 59, startPoint y: 133, endPoint x: 62, endPoint y: 112, distance: 20.8
click at [59, 133] on link "帳單列表" at bounding box center [71, 143] width 131 height 33
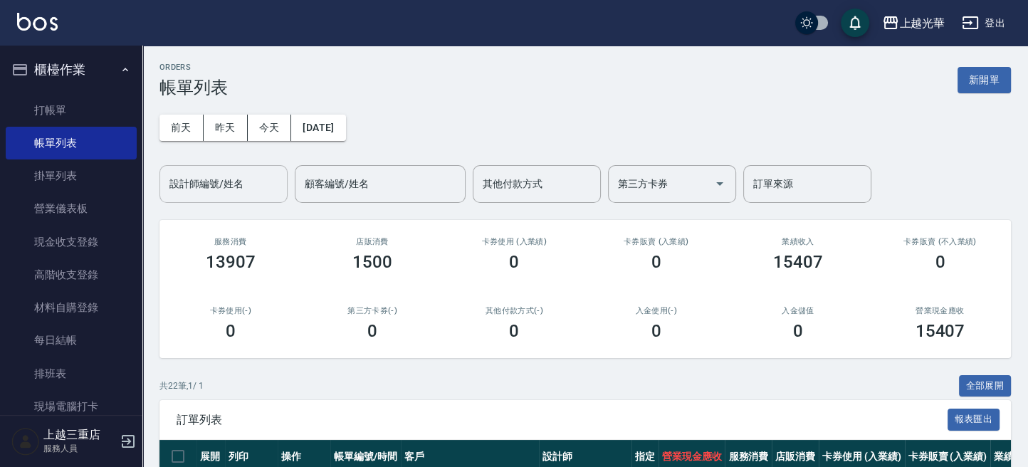
click at [238, 189] on input "設計師編號/姓名" at bounding box center [223, 184] width 115 height 25
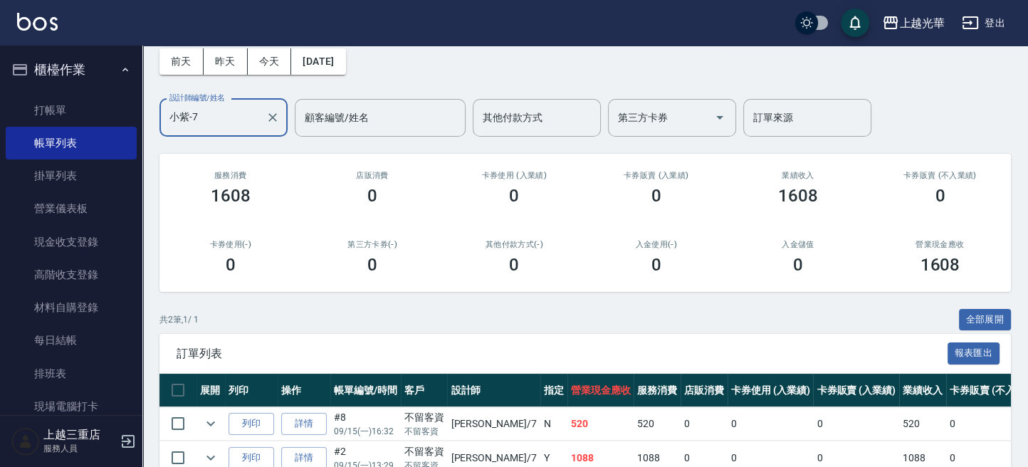
scroll to position [143, 0]
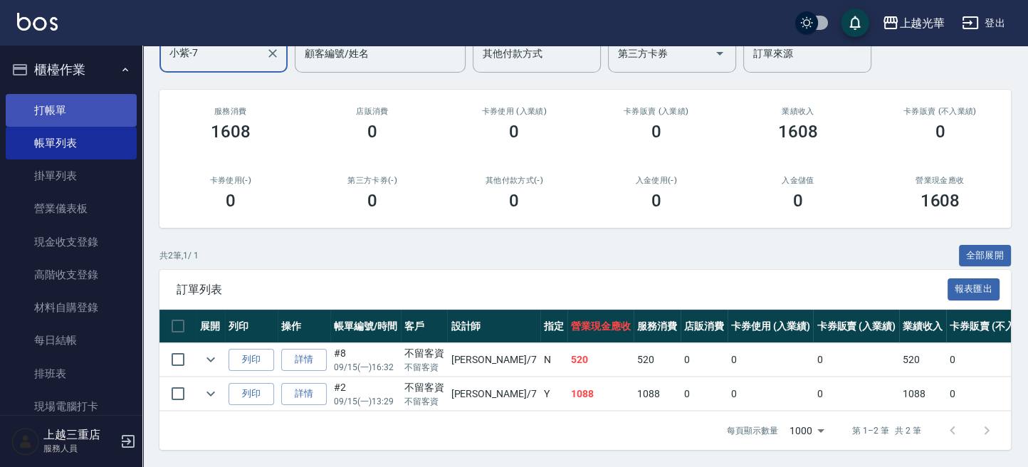
type input "小紫-7"
click at [42, 111] on link "打帳單" at bounding box center [71, 110] width 131 height 33
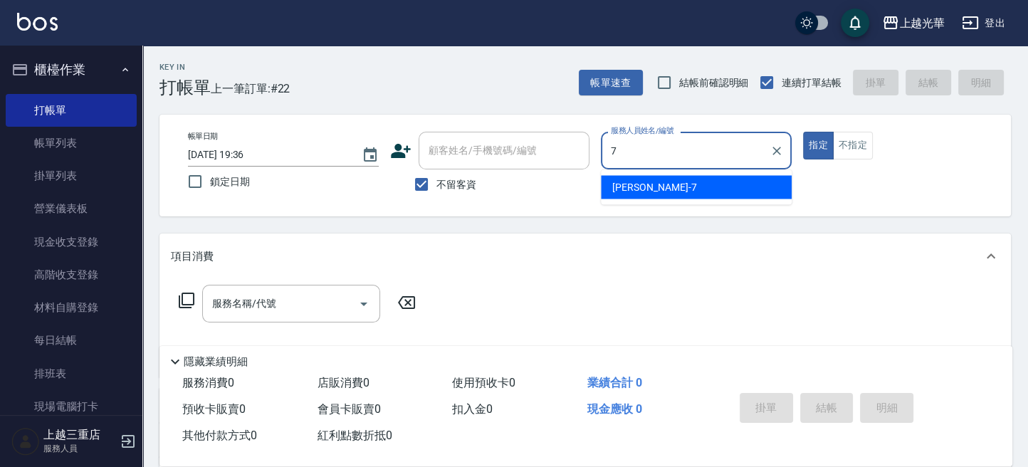
type input "小紫-7"
type button "true"
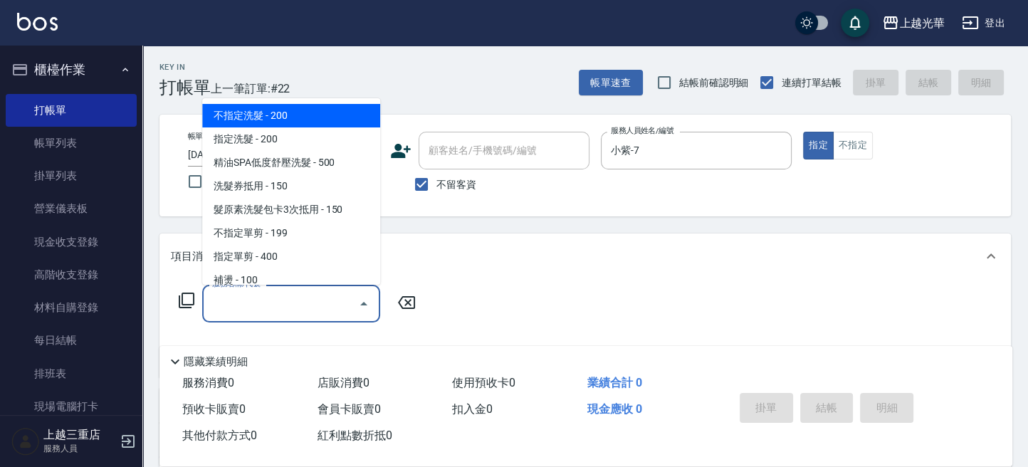
click at [262, 310] on input "服務名稱/代號" at bounding box center [281, 303] width 144 height 25
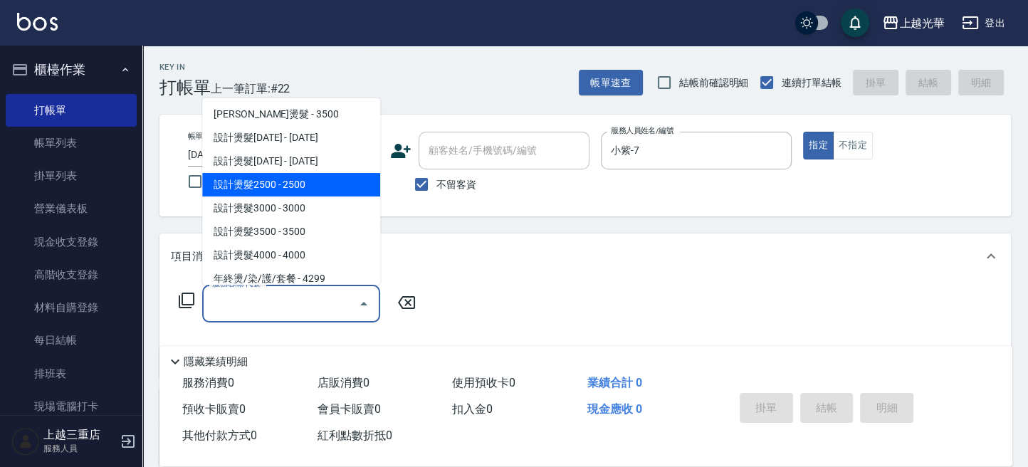
scroll to position [379, 0]
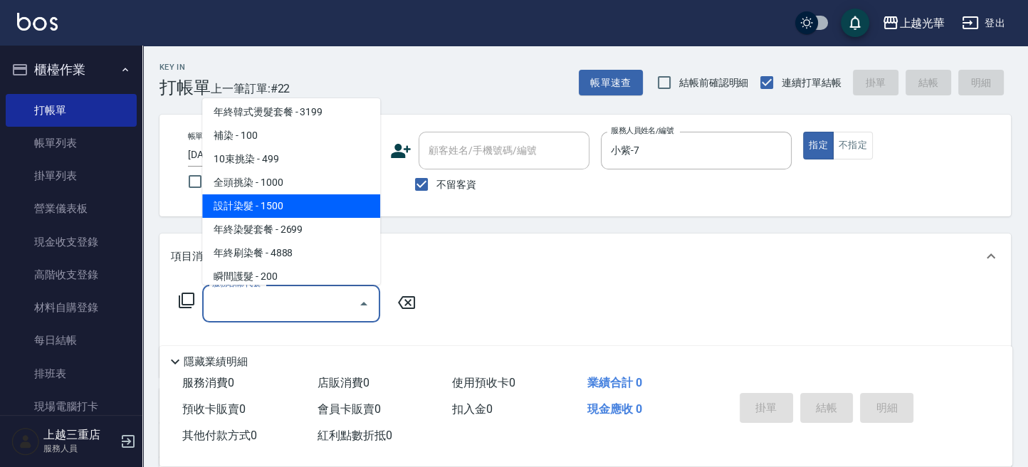
click at [287, 199] on span "設計染髮 - 1500" at bounding box center [291, 205] width 178 height 23
type input "設計染髮(404)"
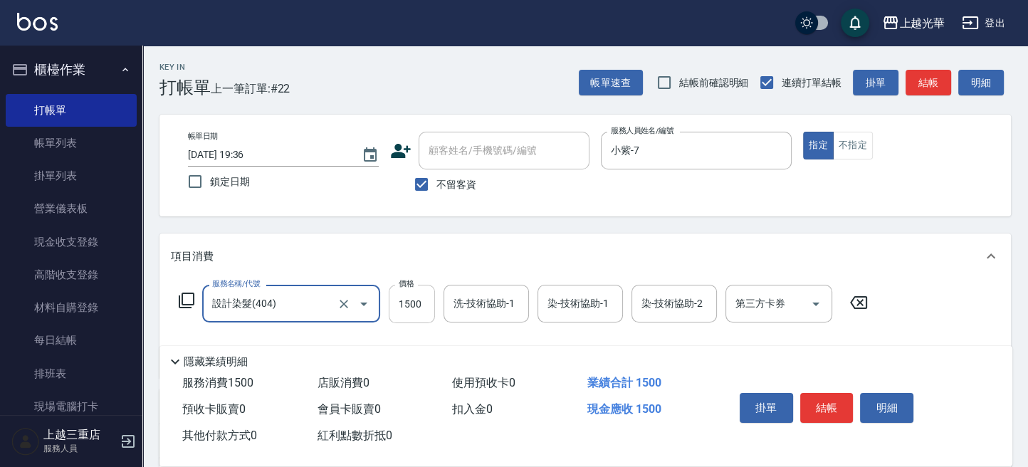
click at [414, 313] on input "1500" at bounding box center [412, 304] width 46 height 38
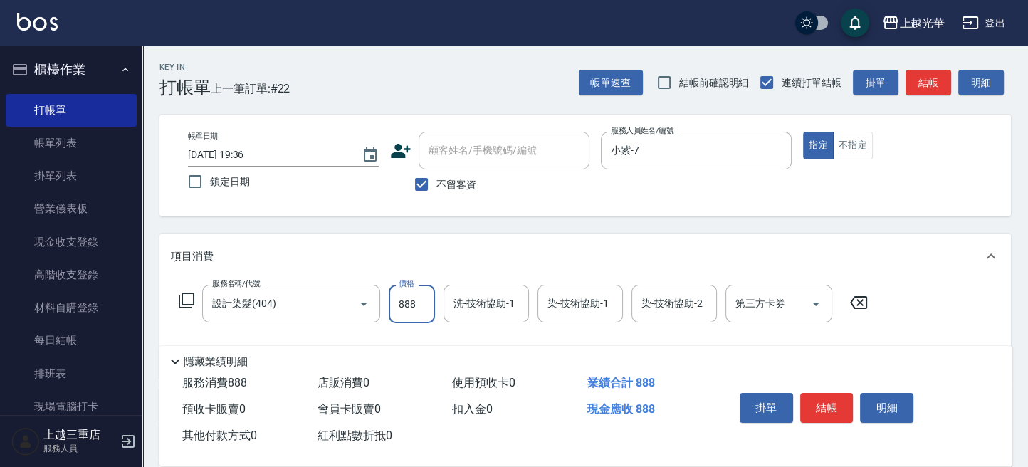
type input "888"
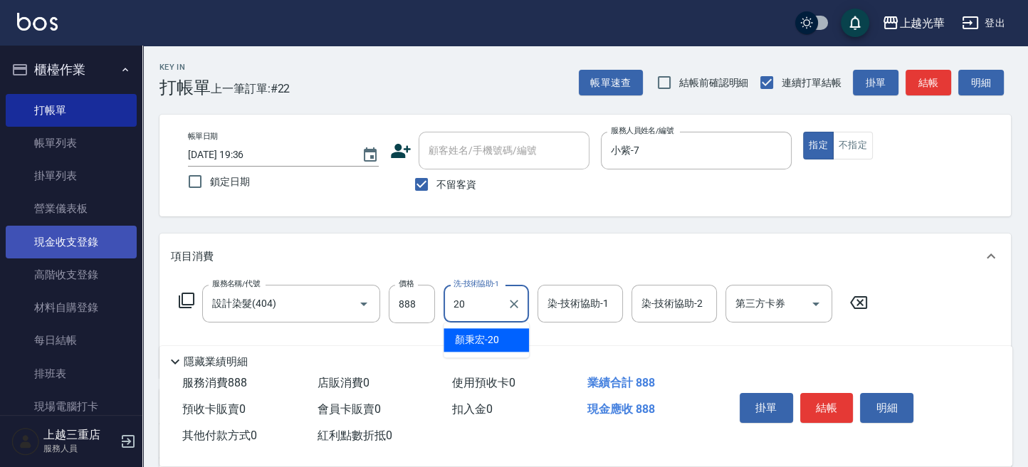
type input "[PERSON_NAME]-20"
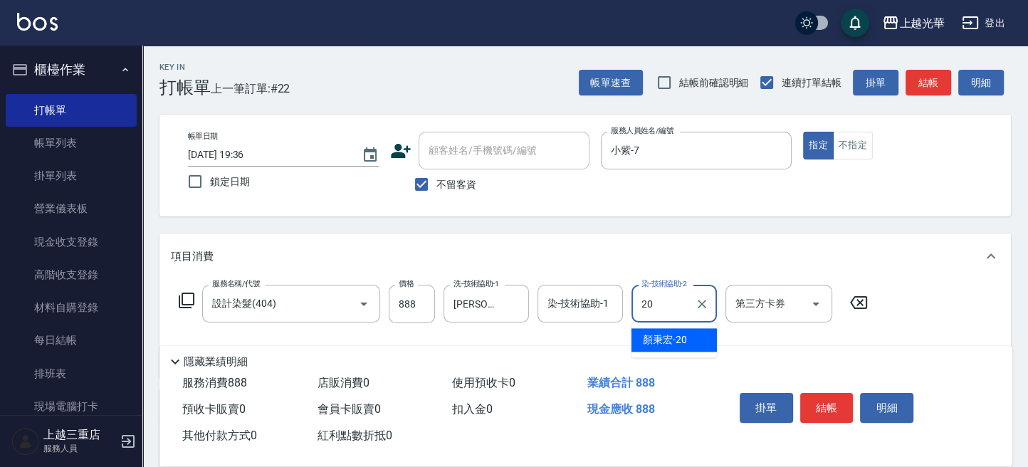
type input "[PERSON_NAME]-20"
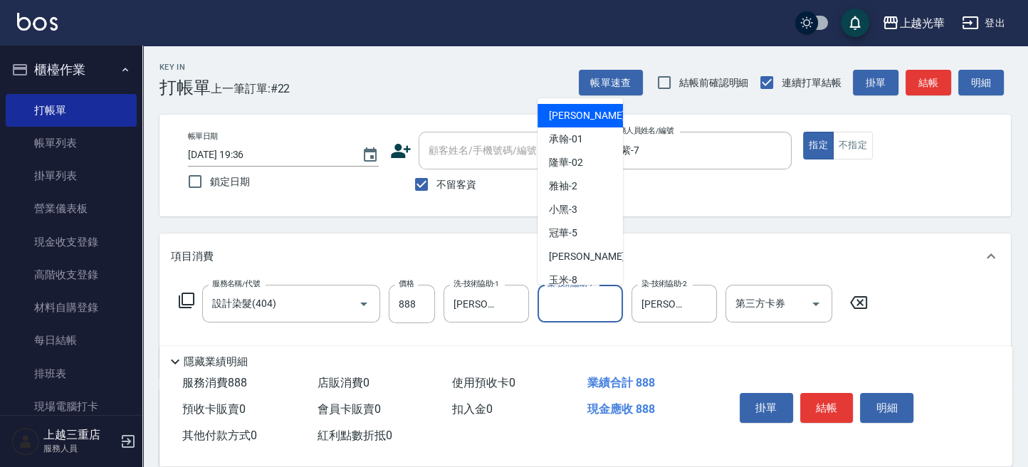
click at [608, 300] on input "染-技術協助-1" at bounding box center [580, 303] width 73 height 25
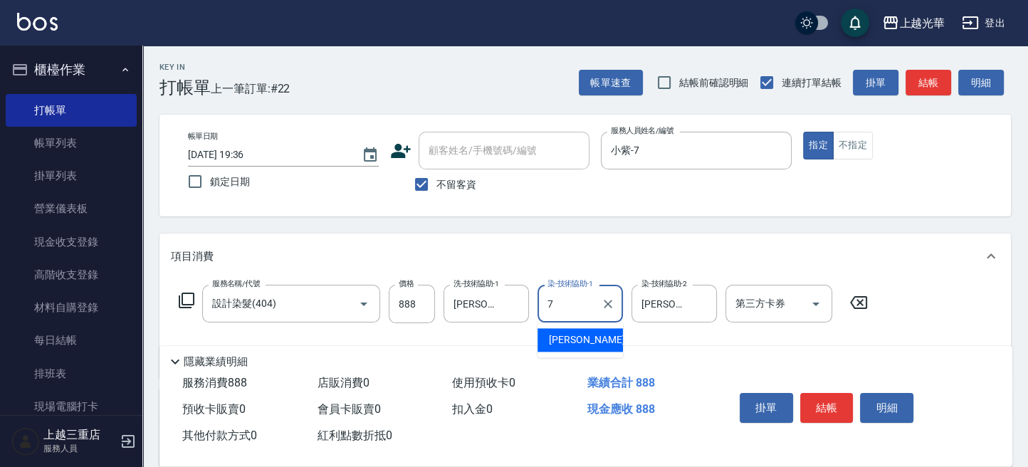
type input "小紫-7"
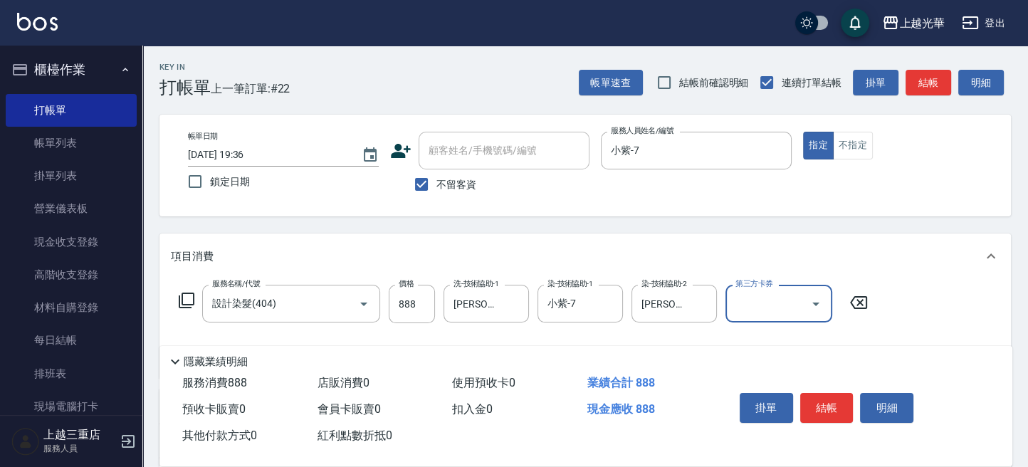
click at [770, 251] on div "項目消費" at bounding box center [577, 256] width 812 height 15
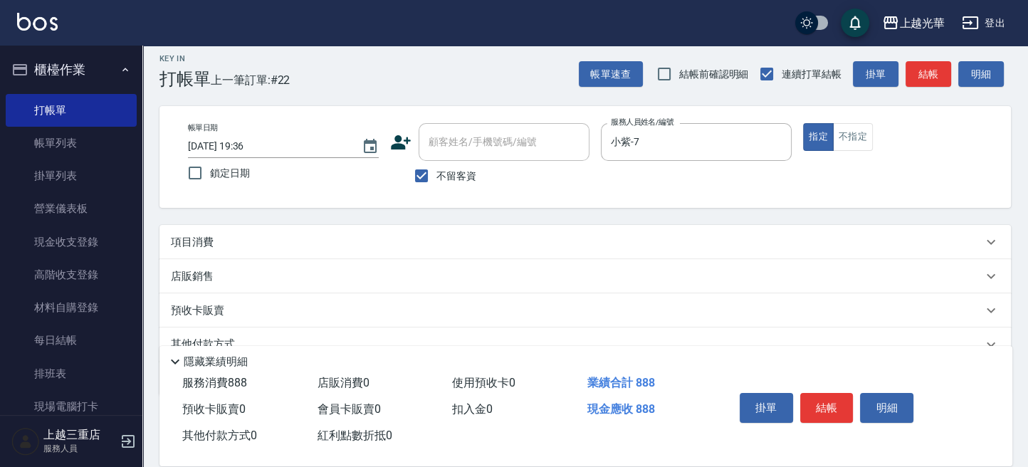
scroll to position [0, 0]
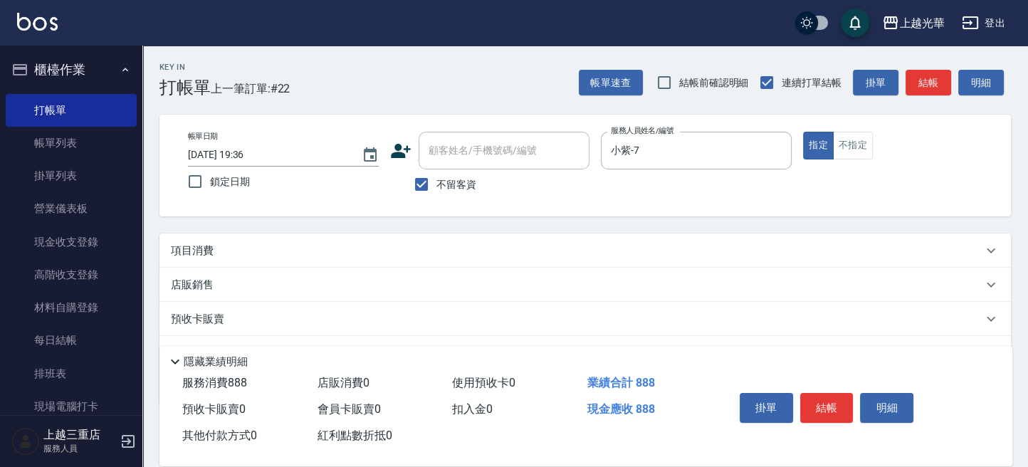
click at [990, 249] on icon at bounding box center [990, 250] width 17 height 17
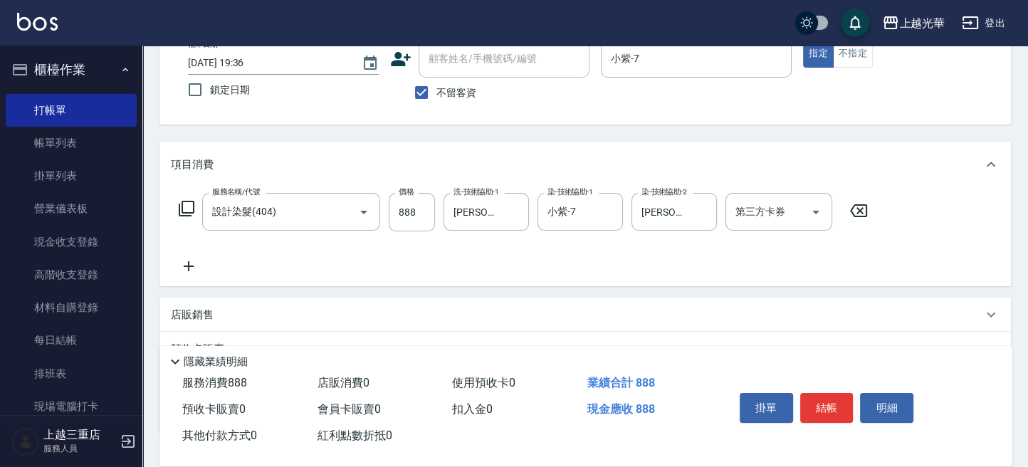
scroll to position [189, 0]
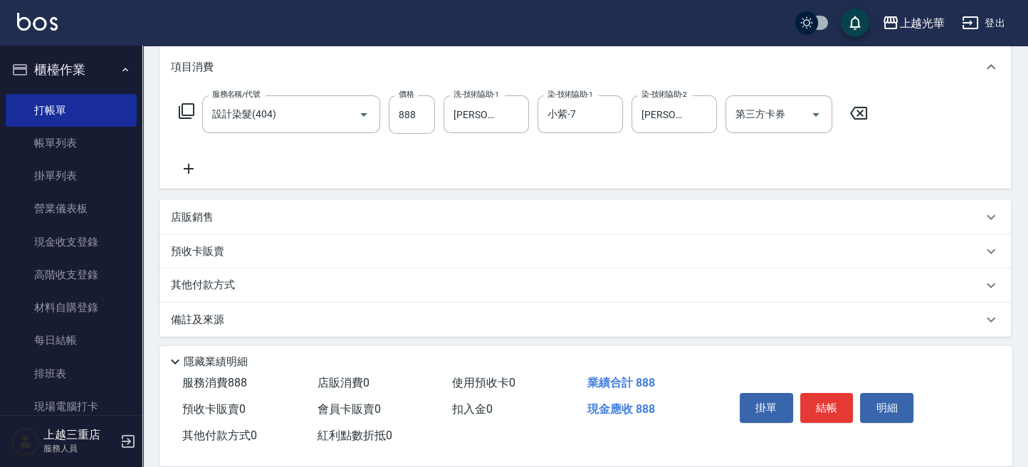
click at [200, 173] on icon at bounding box center [189, 168] width 36 height 17
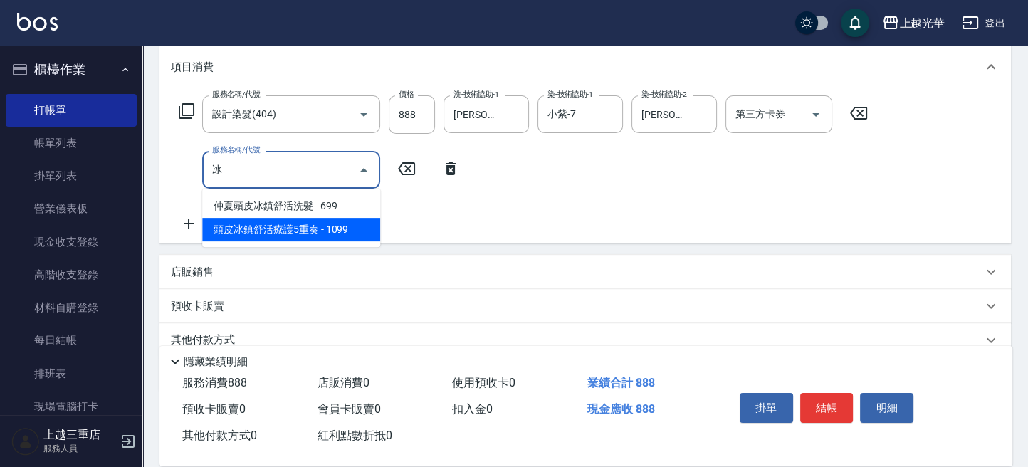
click at [282, 231] on span "頭皮冰鎮舒活療護5重奏 - 1099" at bounding box center [291, 229] width 178 height 23
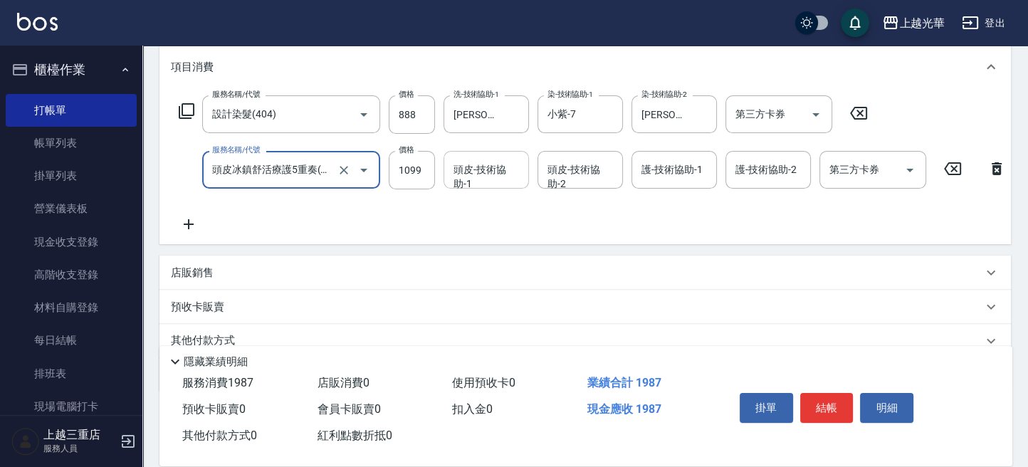
type input "頭皮冰鎮舒活療護5重奏(606)"
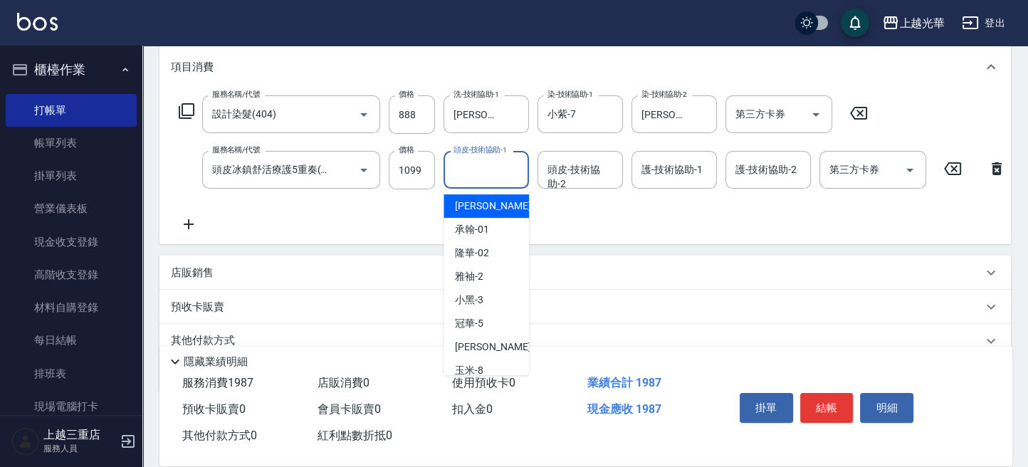
click at [474, 174] on input "頭皮-技術協助-1" at bounding box center [486, 169] width 73 height 25
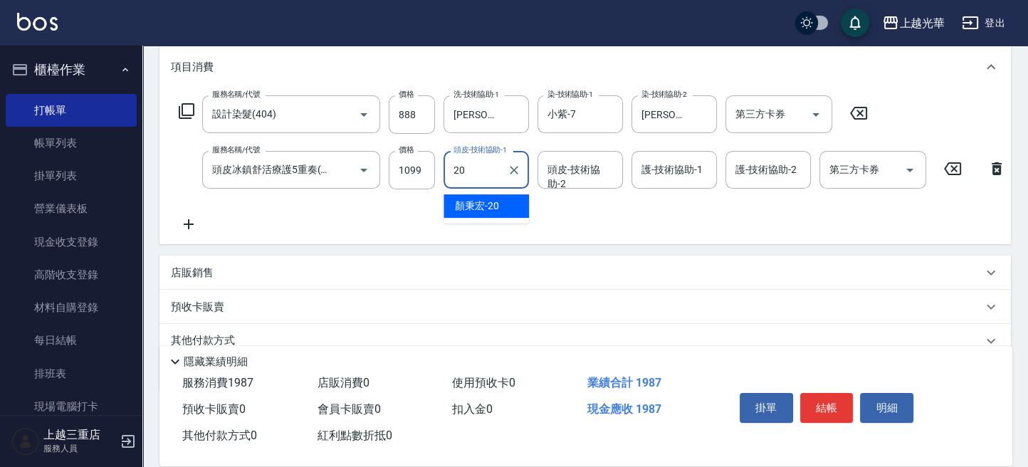
type input "[PERSON_NAME]-20"
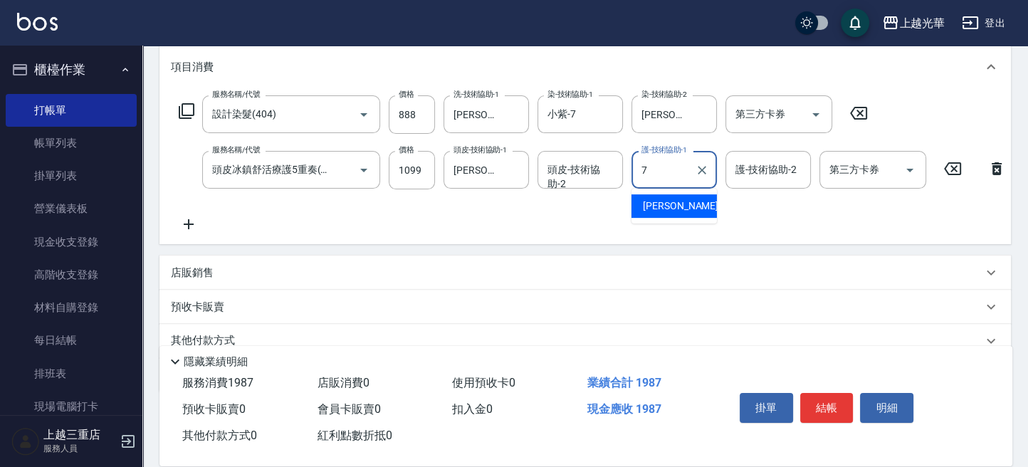
type input "小紫-7"
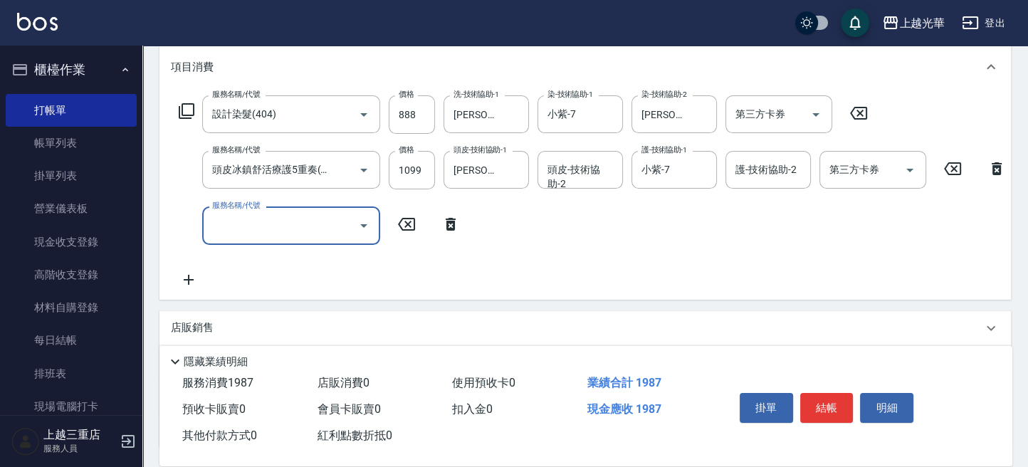
scroll to position [0, 0]
click at [455, 219] on icon at bounding box center [451, 224] width 10 height 13
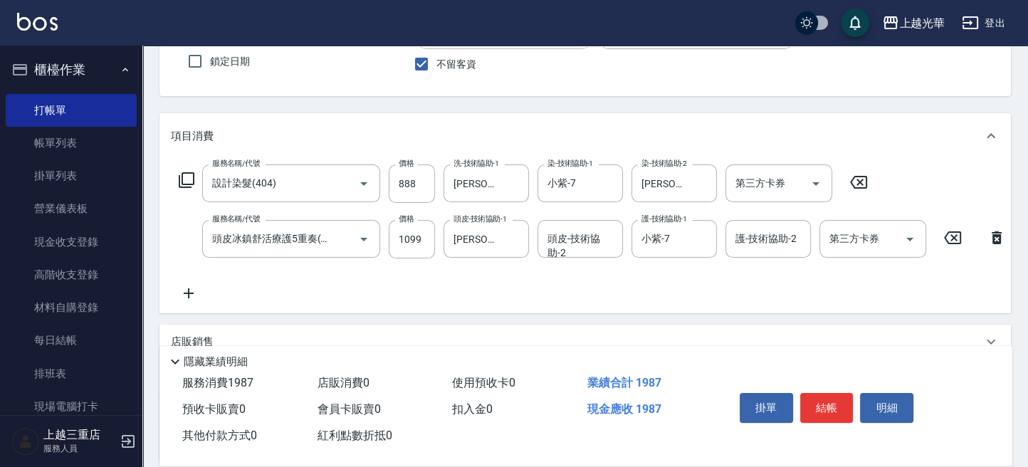
scroll to position [95, 0]
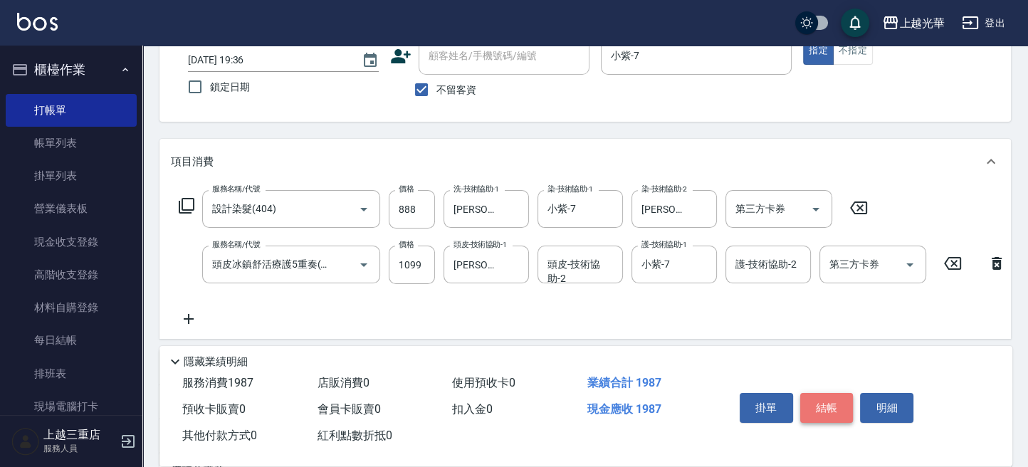
click at [835, 411] on button "結帳" at bounding box center [826, 408] width 53 height 30
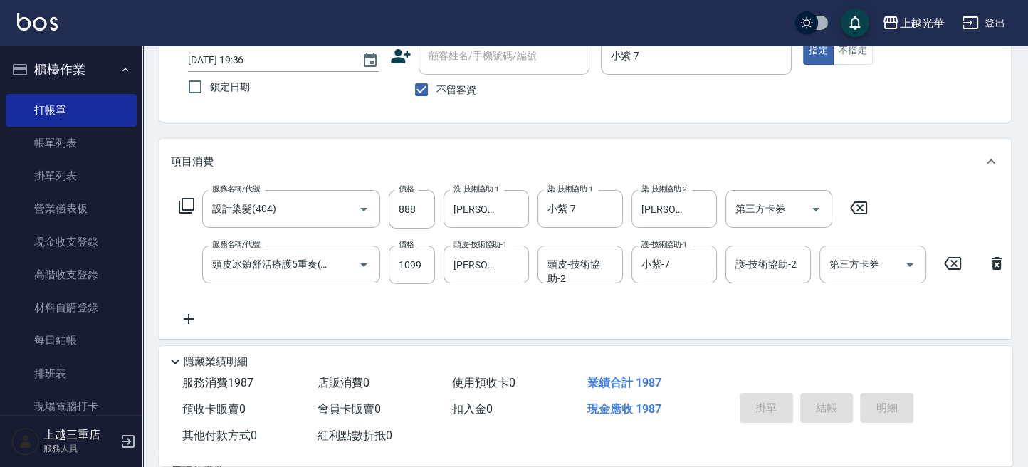
type input "[DATE] 19:40"
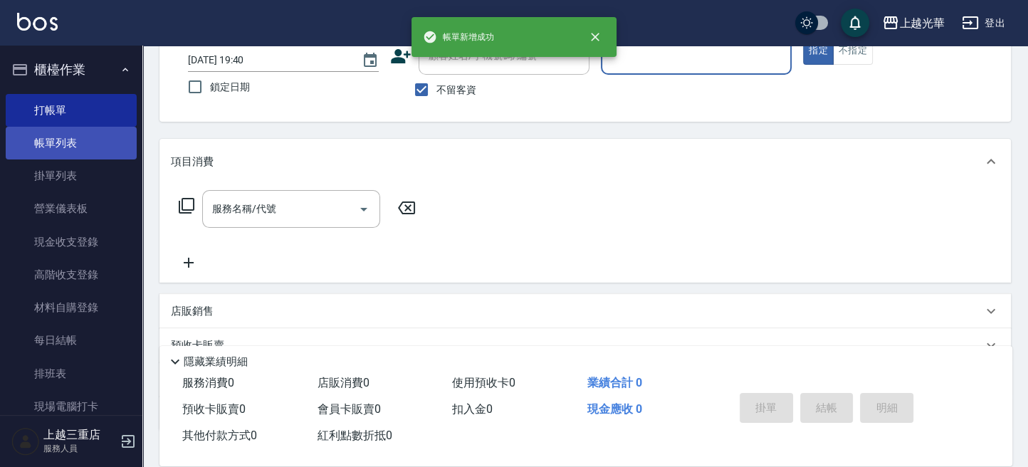
click at [88, 132] on link "帳單列表" at bounding box center [71, 143] width 131 height 33
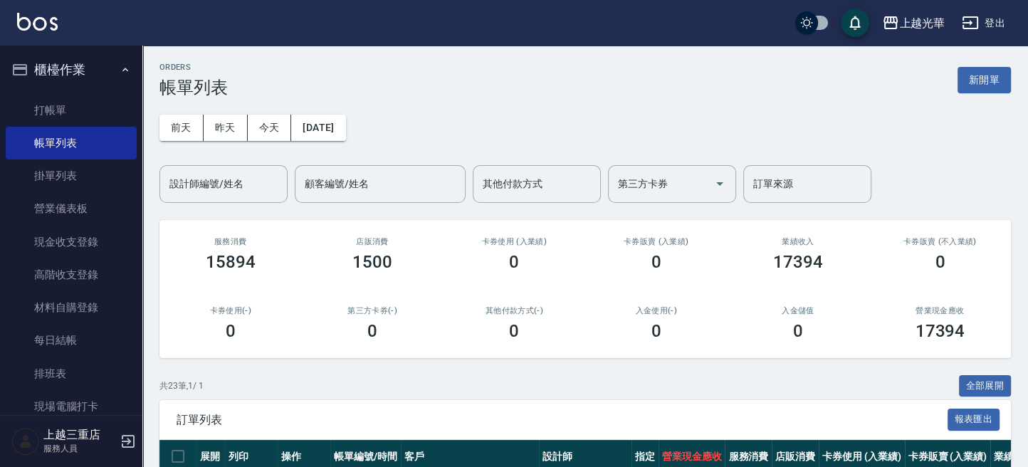
click at [232, 181] on input "設計師編號/姓名" at bounding box center [223, 184] width 115 height 25
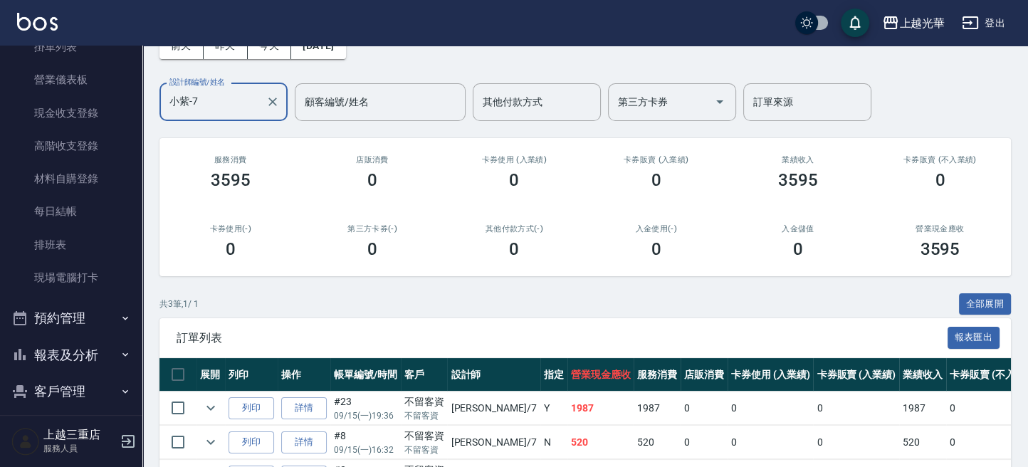
scroll to position [177, 0]
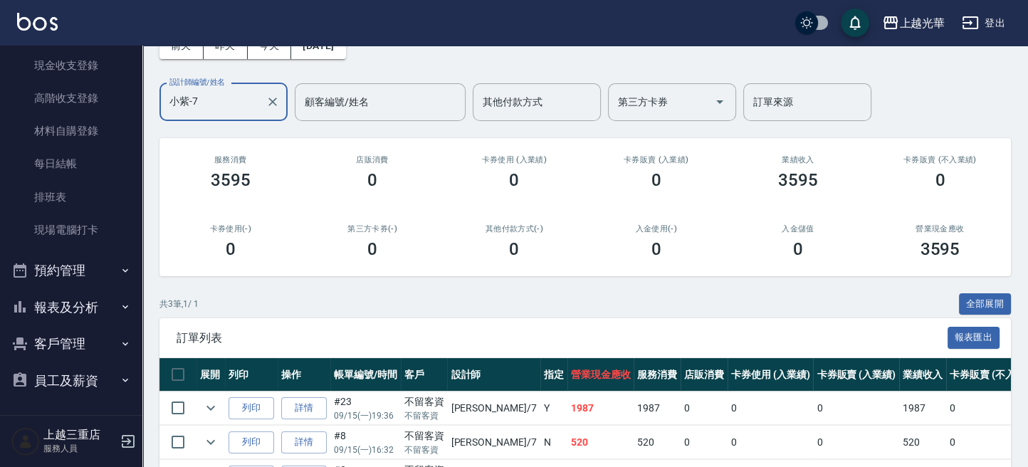
type input "小紫-7"
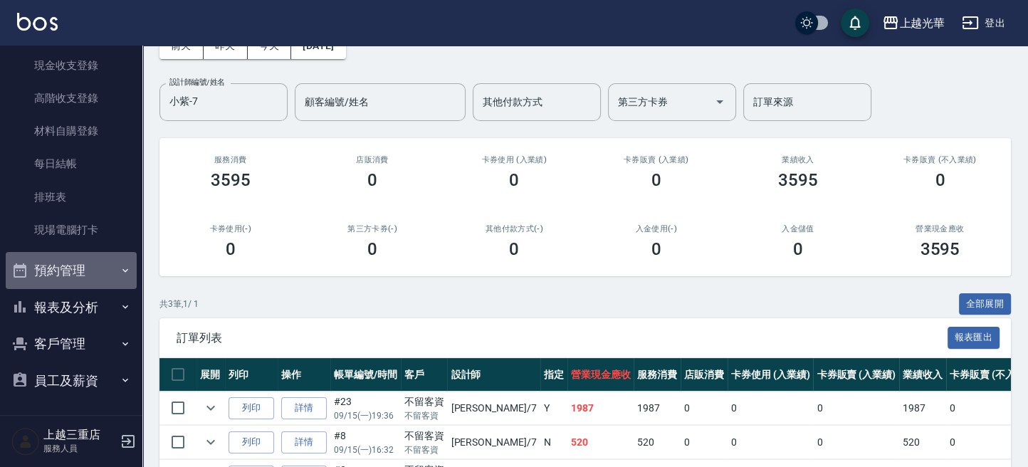
click at [83, 269] on button "預約管理" at bounding box center [71, 270] width 131 height 37
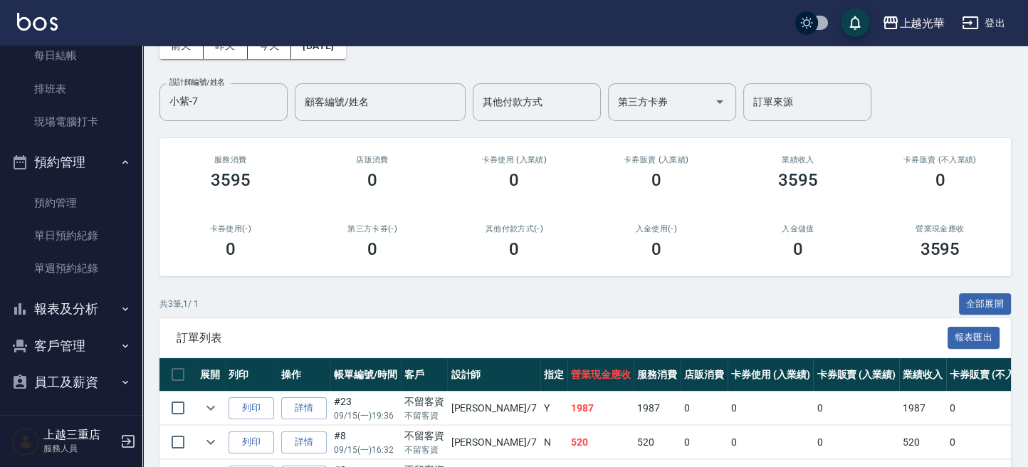
scroll to position [287, 0]
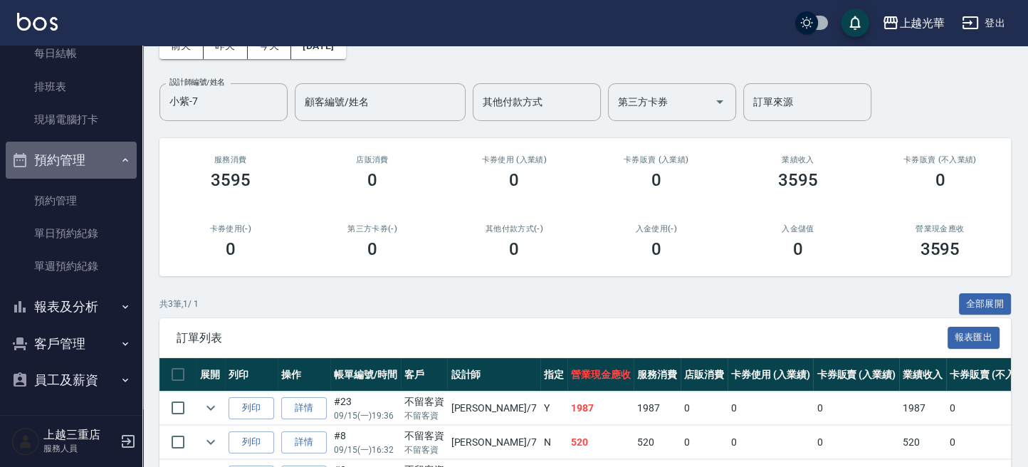
click at [117, 152] on button "預約管理" at bounding box center [71, 160] width 131 height 37
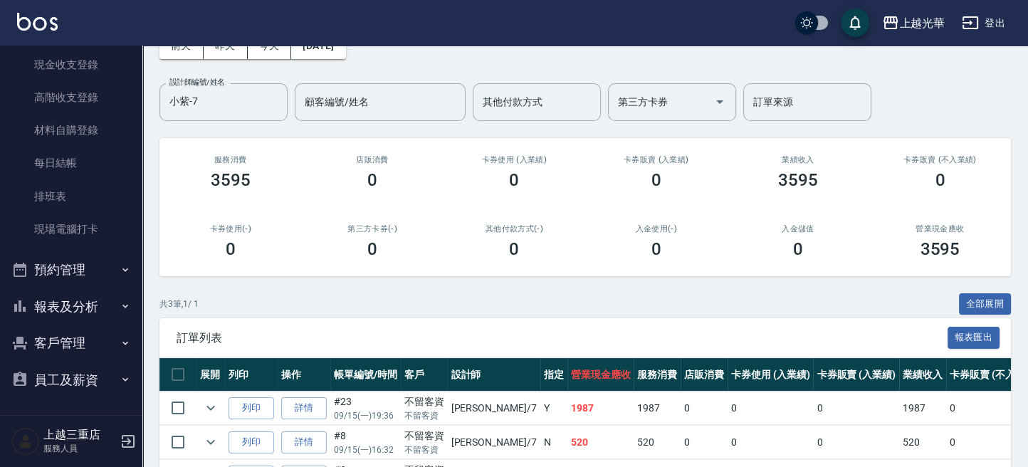
scroll to position [177, 0]
click at [120, 307] on icon "button" at bounding box center [125, 306] width 11 height 11
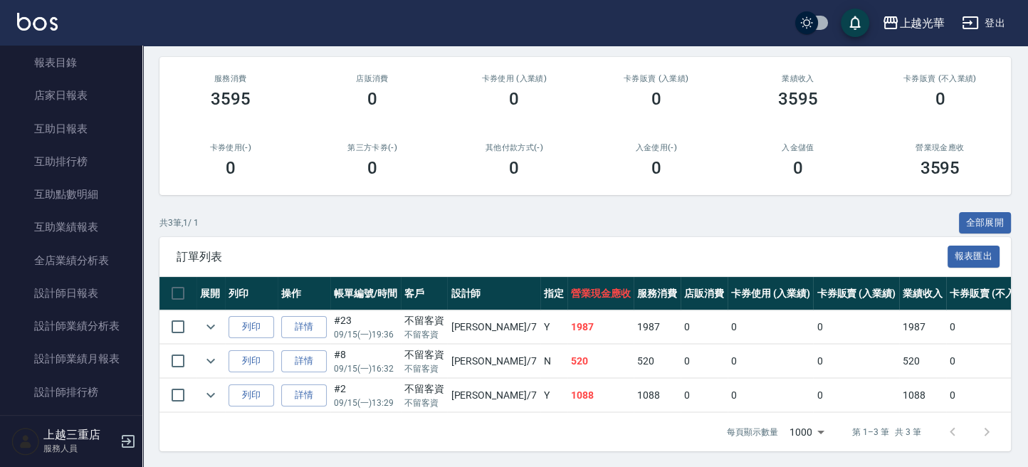
scroll to position [177, 0]
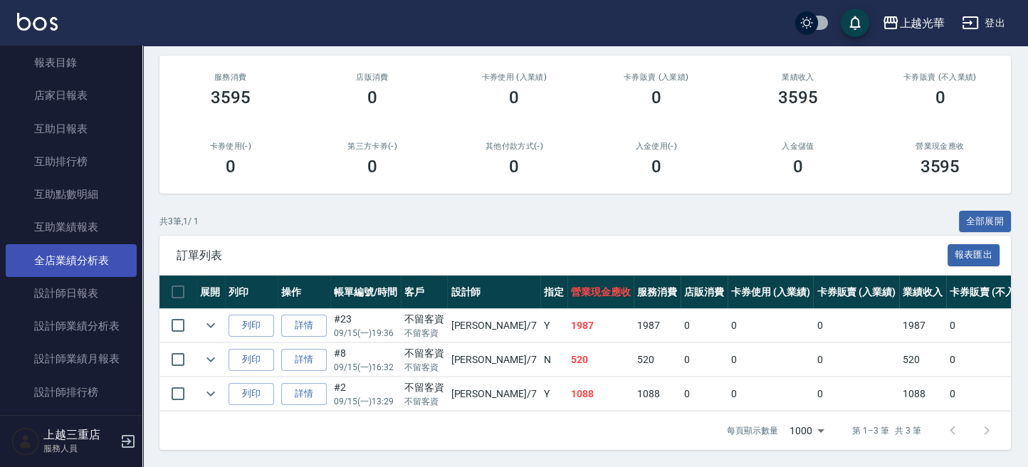
click at [103, 263] on link "全店業績分析表" at bounding box center [71, 260] width 131 height 33
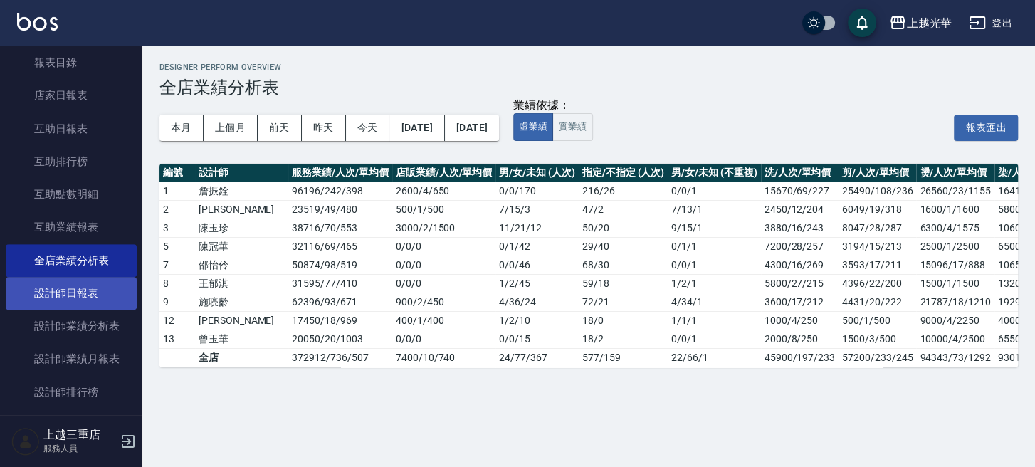
click at [103, 282] on link "設計師日報表" at bounding box center [71, 293] width 131 height 33
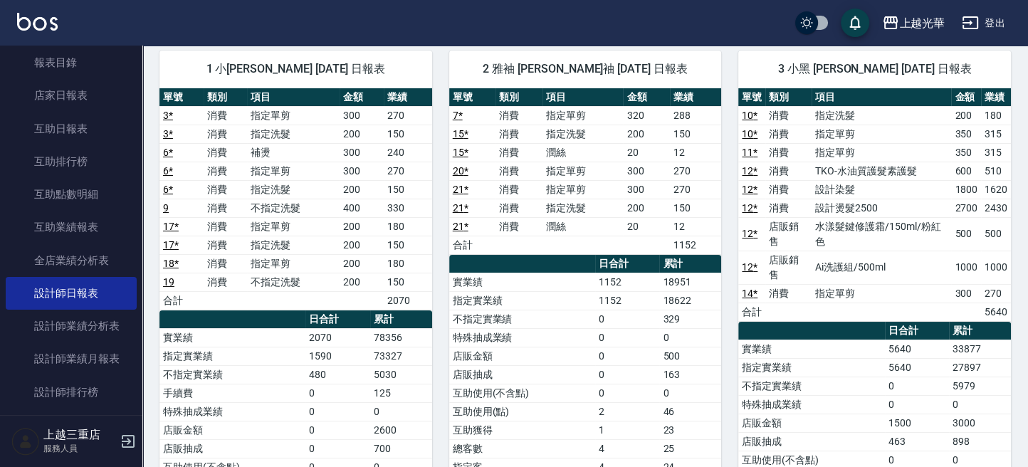
scroll to position [189, 0]
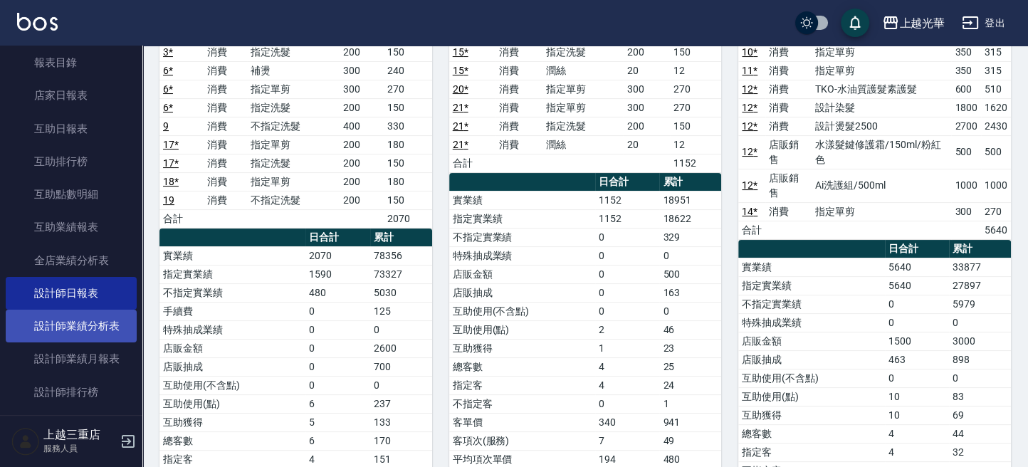
click at [96, 320] on link "設計師業績分析表" at bounding box center [71, 326] width 131 height 33
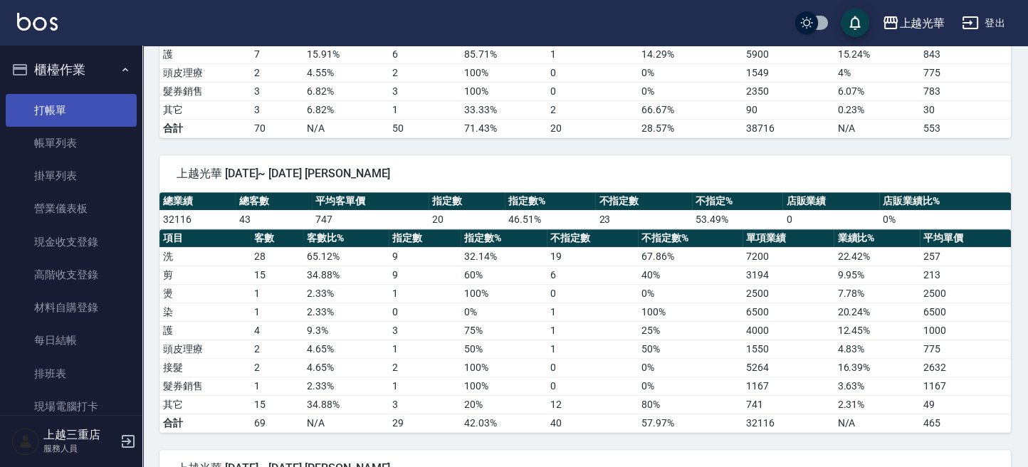
scroll to position [759, 0]
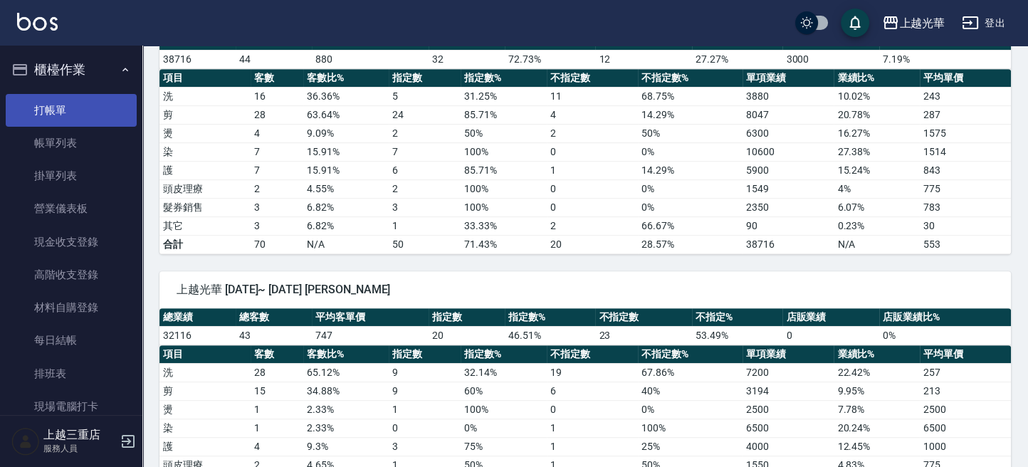
click at [100, 111] on link "打帳單" at bounding box center [71, 110] width 131 height 33
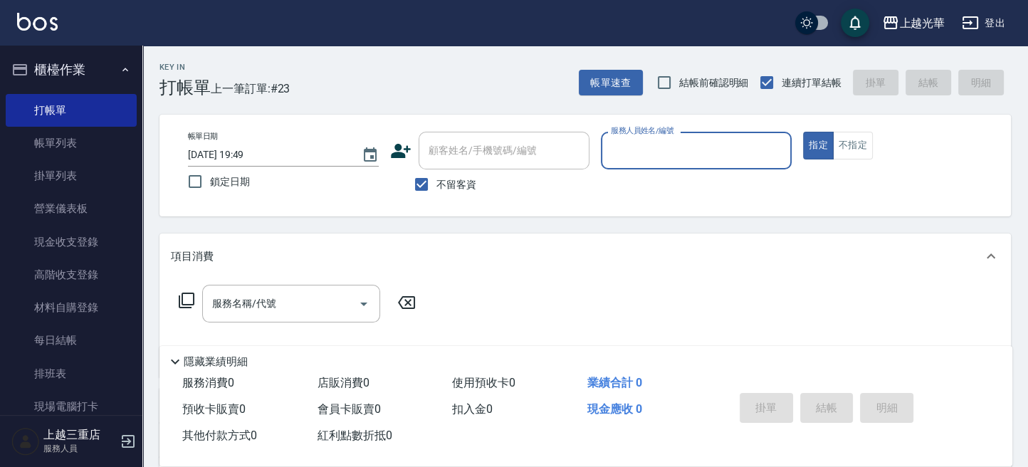
drag, startPoint x: 80, startPoint y: 149, endPoint x: 345, endPoint y: 297, distance: 304.0
click at [80, 149] on link "帳單列表" at bounding box center [71, 143] width 131 height 33
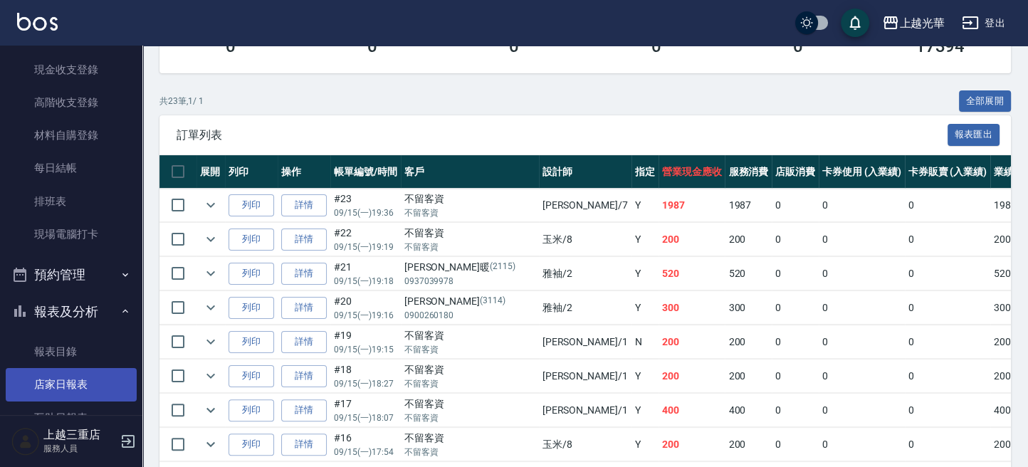
scroll to position [285, 0]
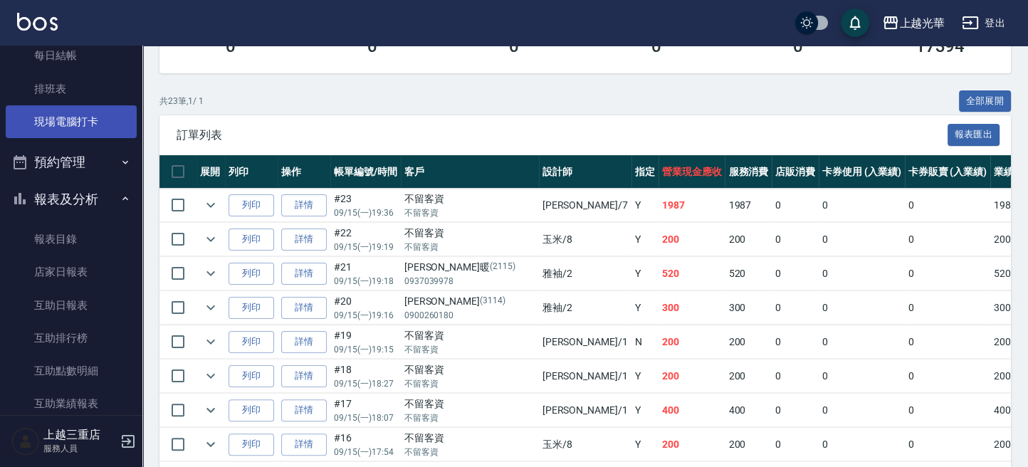
click at [95, 114] on link "現場電腦打卡" at bounding box center [71, 121] width 131 height 33
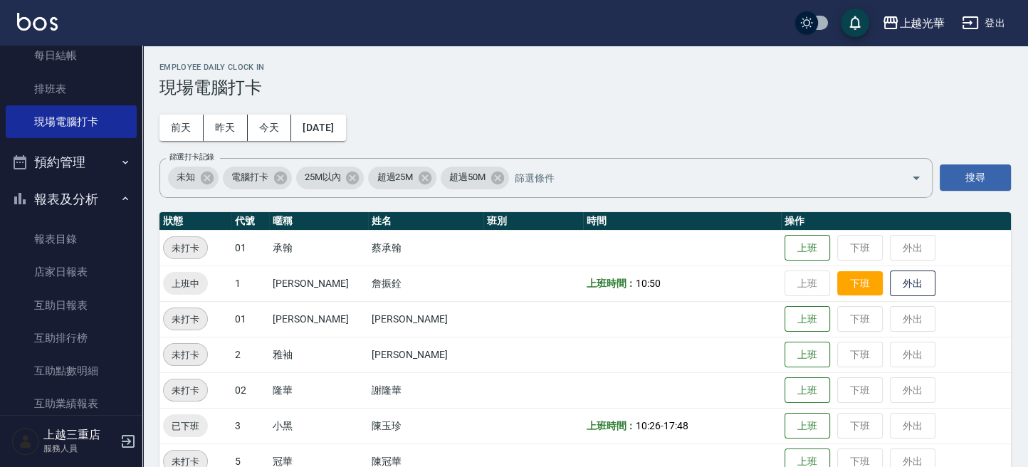
click at [845, 290] on button "下班" at bounding box center [860, 283] width 46 height 25
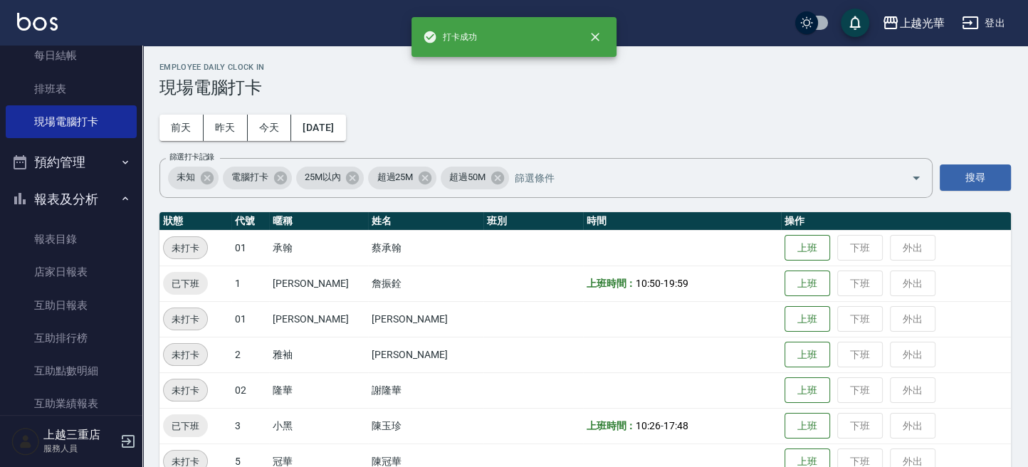
scroll to position [189, 0]
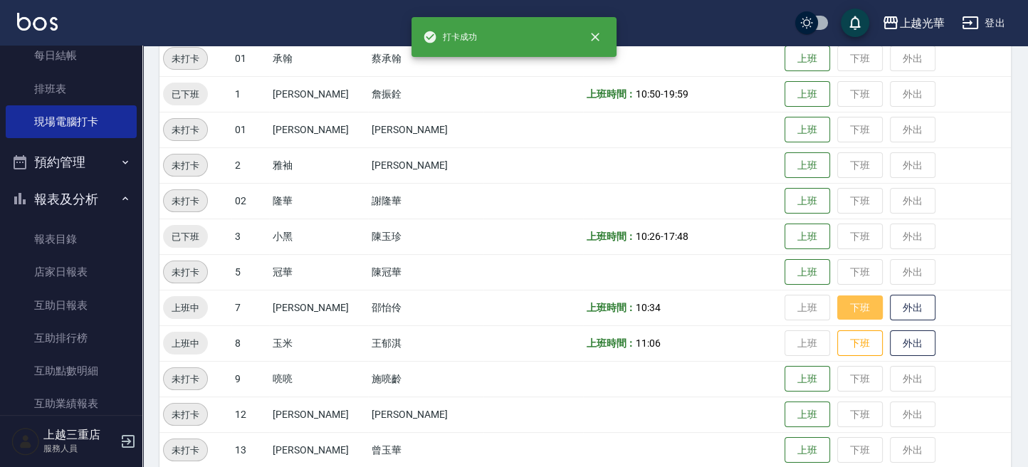
click at [846, 303] on button "下班" at bounding box center [860, 307] width 46 height 25
click at [841, 334] on button "下班" at bounding box center [860, 343] width 46 height 25
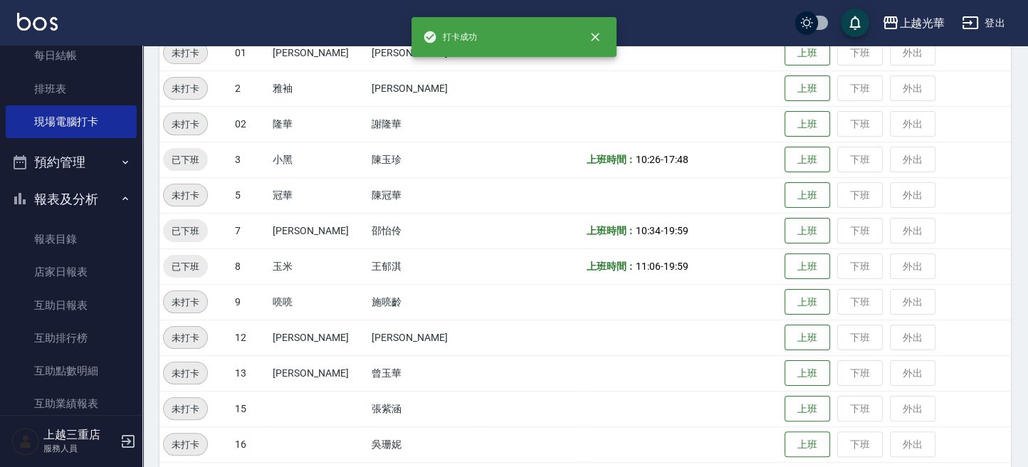
scroll to position [379, 0]
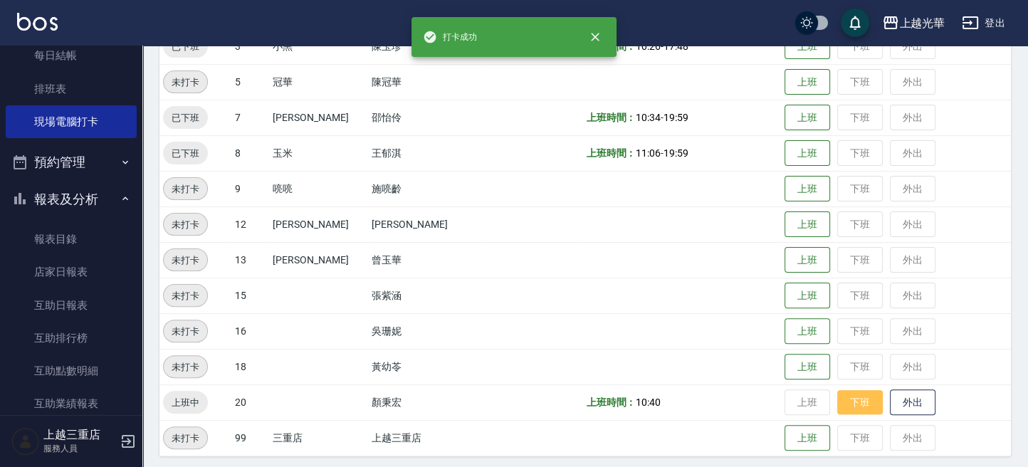
click at [837, 390] on button "下班" at bounding box center [860, 402] width 46 height 25
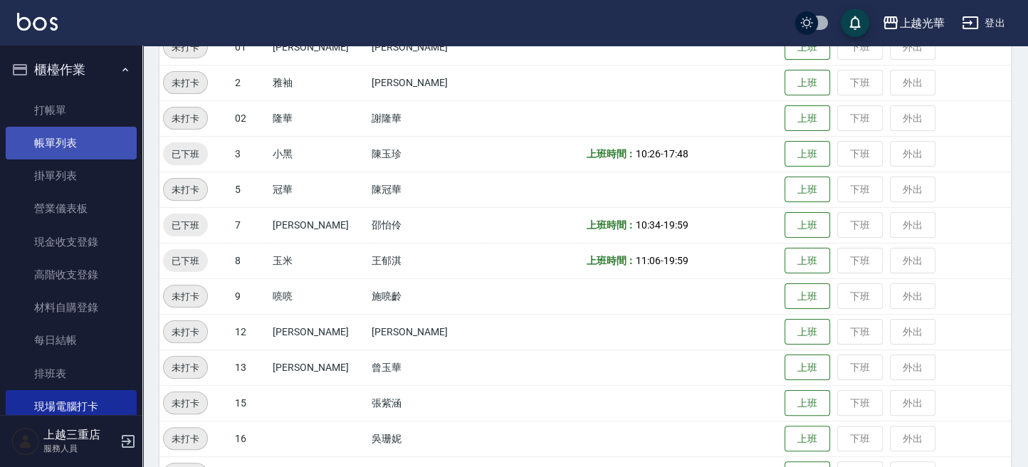
scroll to position [189, 0]
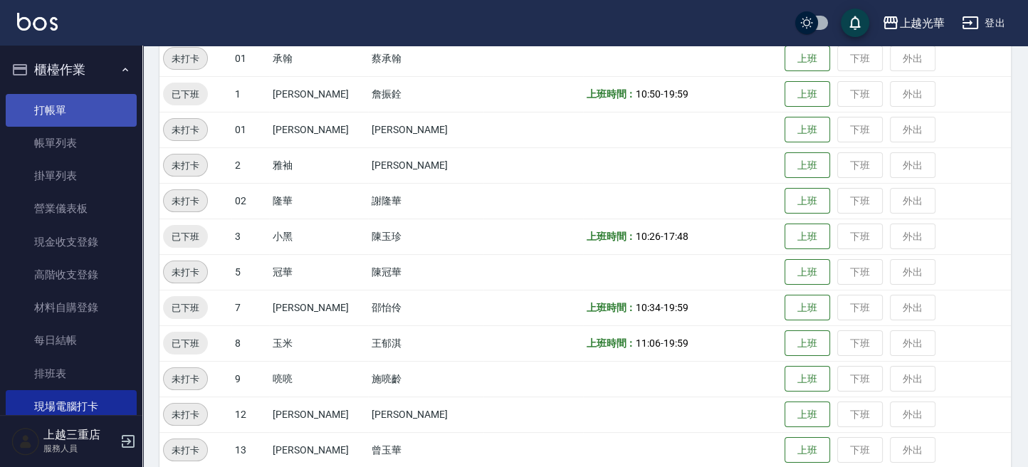
click at [79, 115] on link "打帳單" at bounding box center [71, 110] width 131 height 33
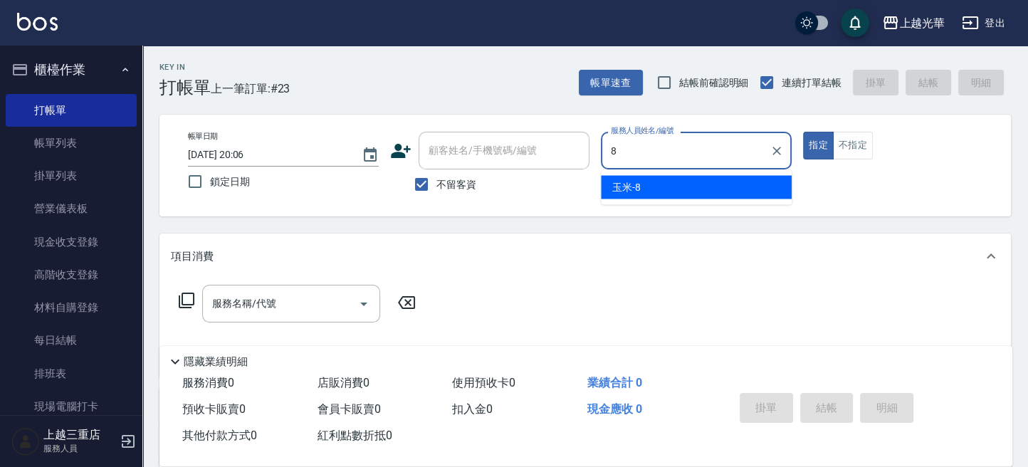
type input "玉米-8"
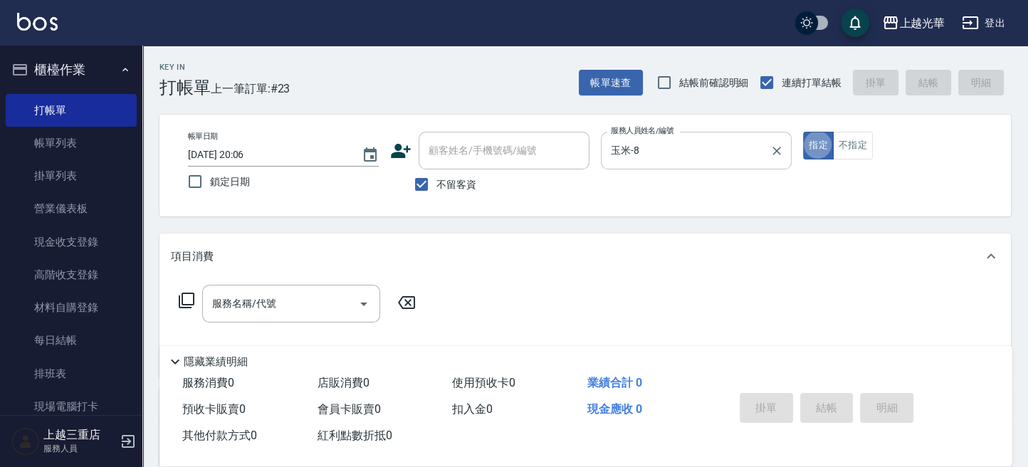
type button "true"
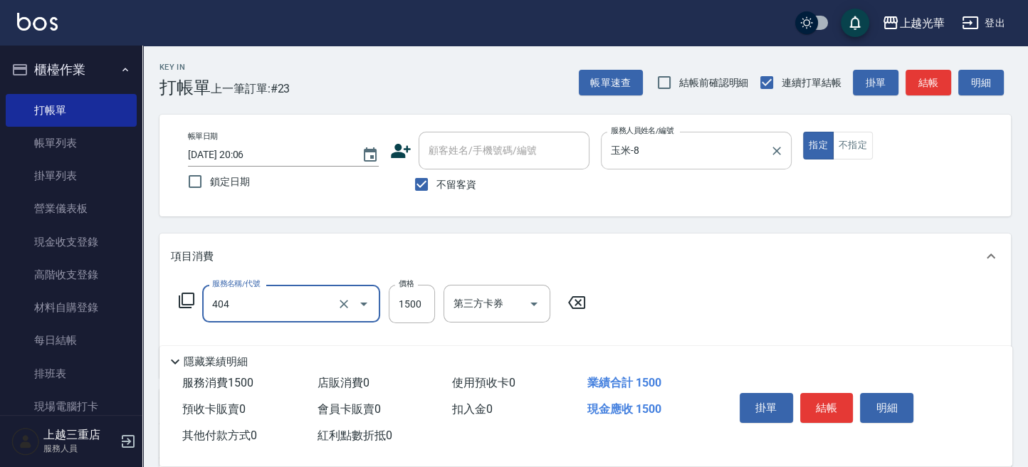
type input "設計染髮(404)"
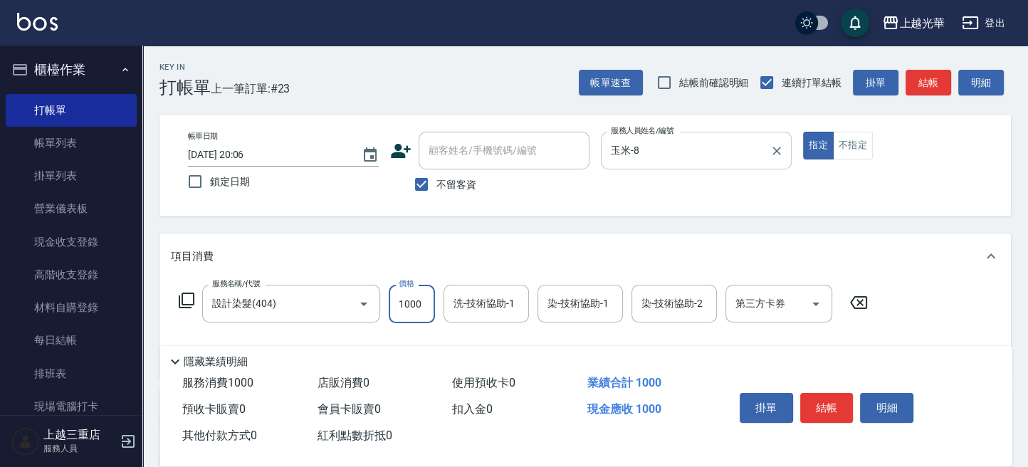
type input "1000"
type input "/"
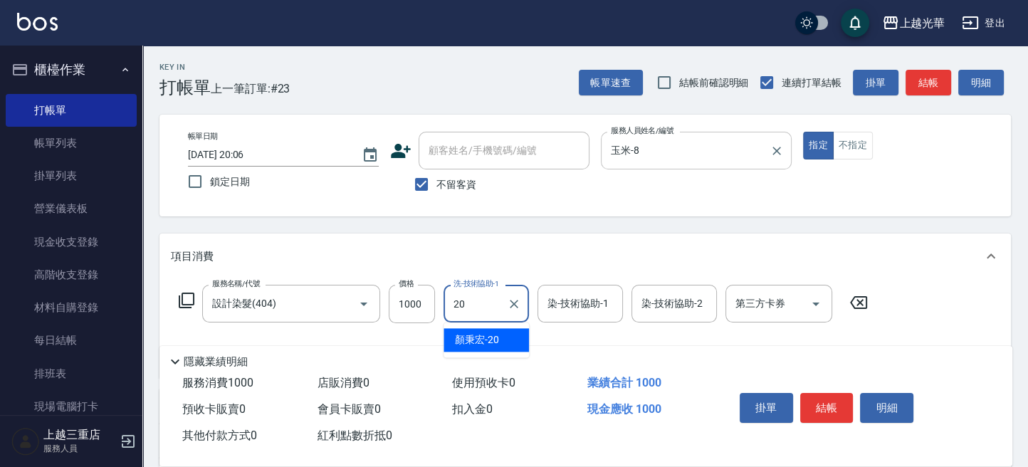
type input "[PERSON_NAME]-20"
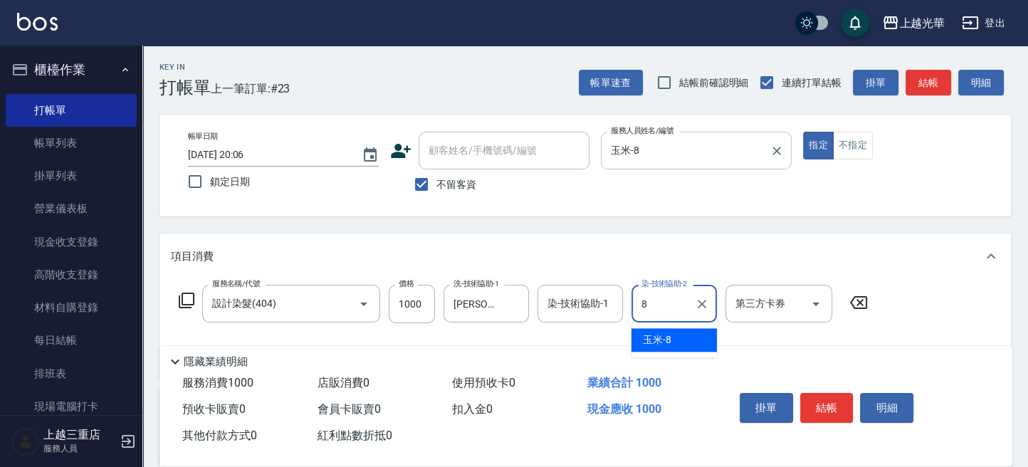
type input "玉米-8"
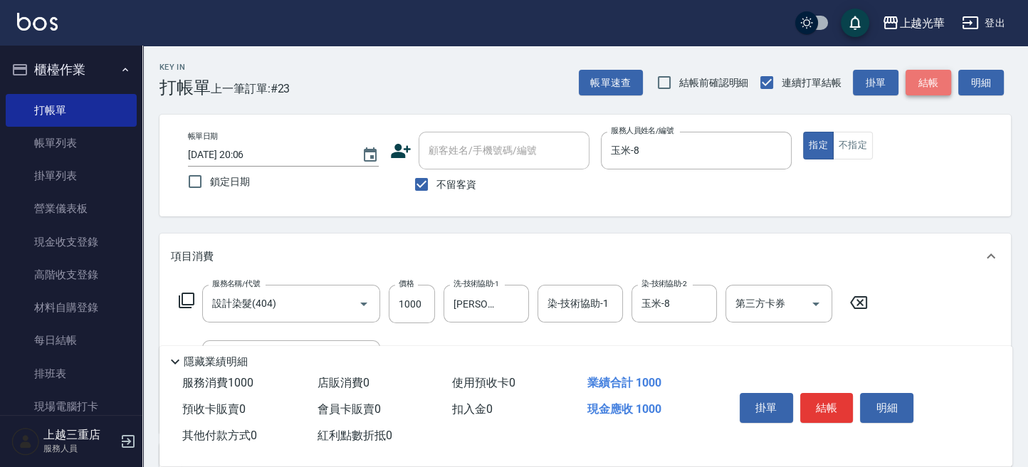
click at [929, 83] on button "結帳" at bounding box center [929, 83] width 46 height 26
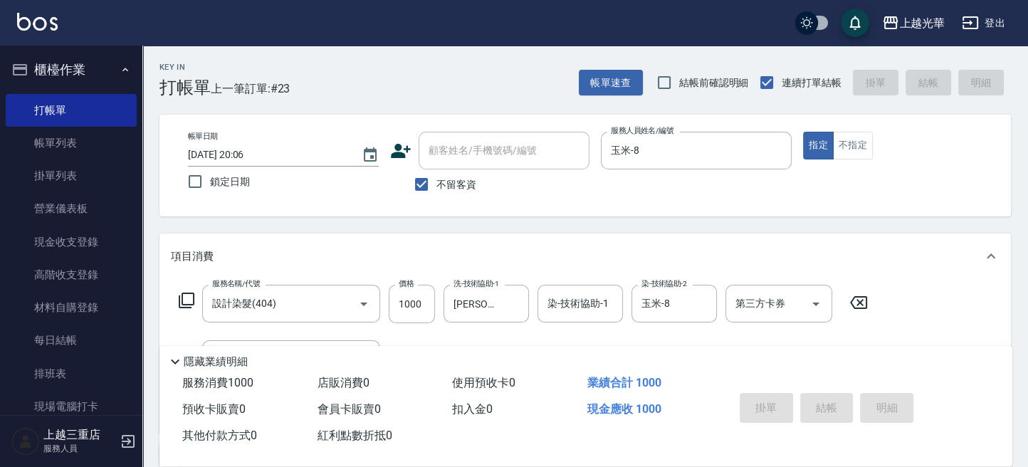
type input "[DATE] 20:07"
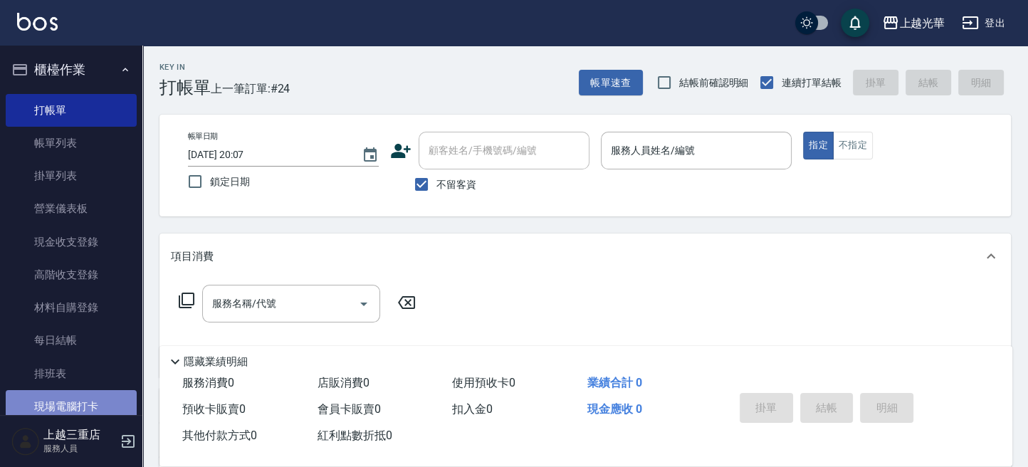
click at [75, 408] on link "現場電腦打卡" at bounding box center [71, 406] width 131 height 33
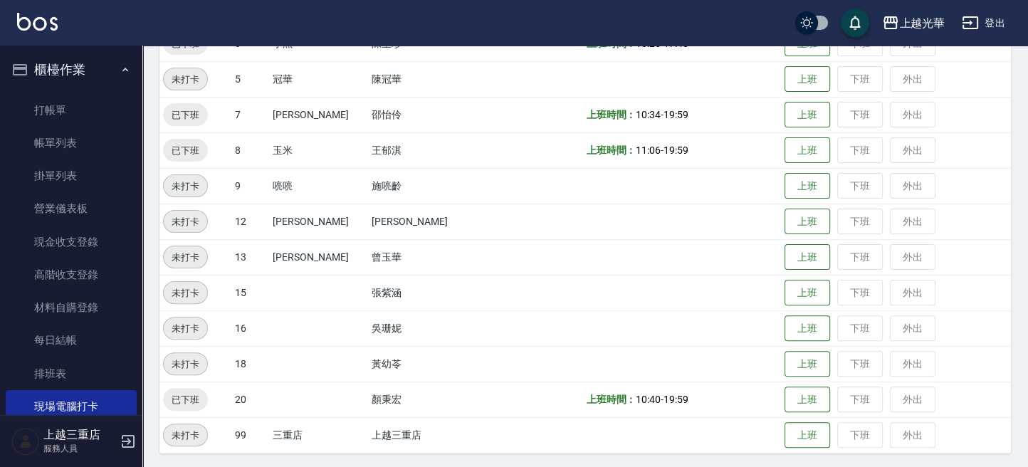
scroll to position [384, 0]
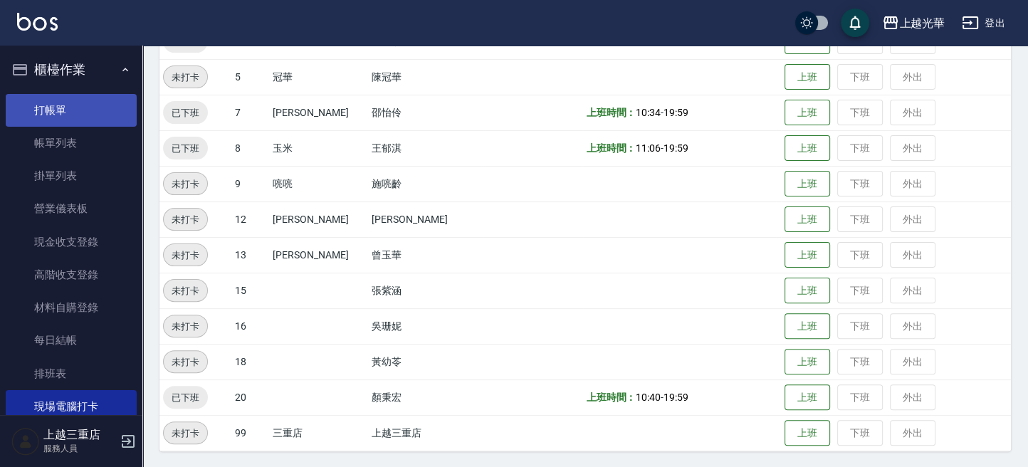
click at [76, 110] on link "打帳單" at bounding box center [71, 110] width 131 height 33
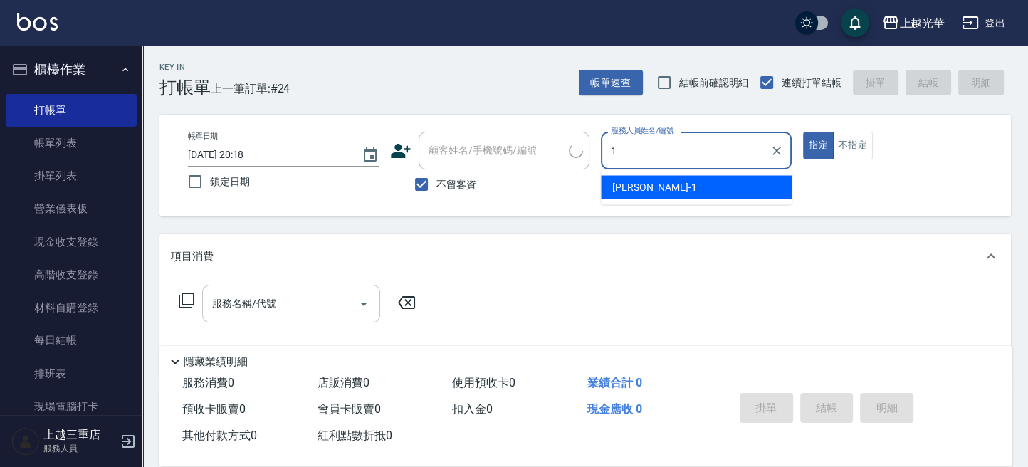
type input "1"
type button "true"
type input "小[PERSON_NAME]-1"
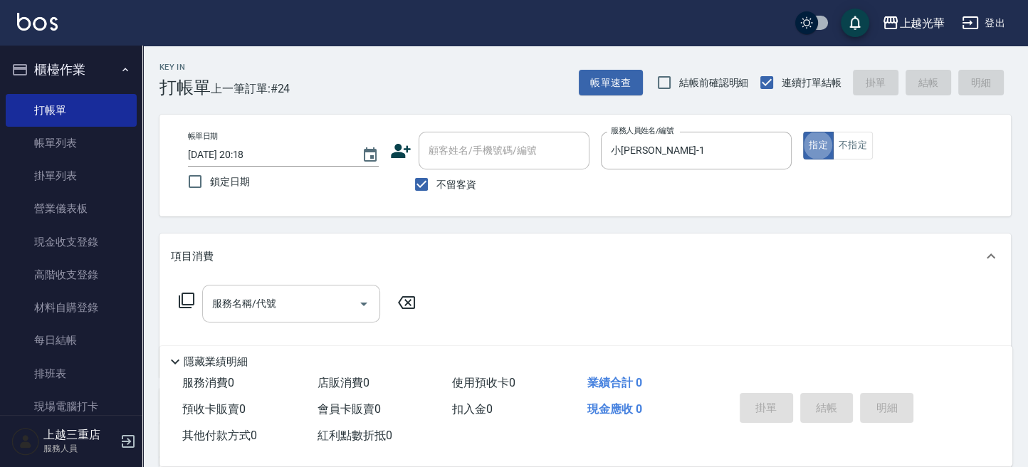
click at [327, 310] on input "服務名稱/代號" at bounding box center [281, 303] width 144 height 25
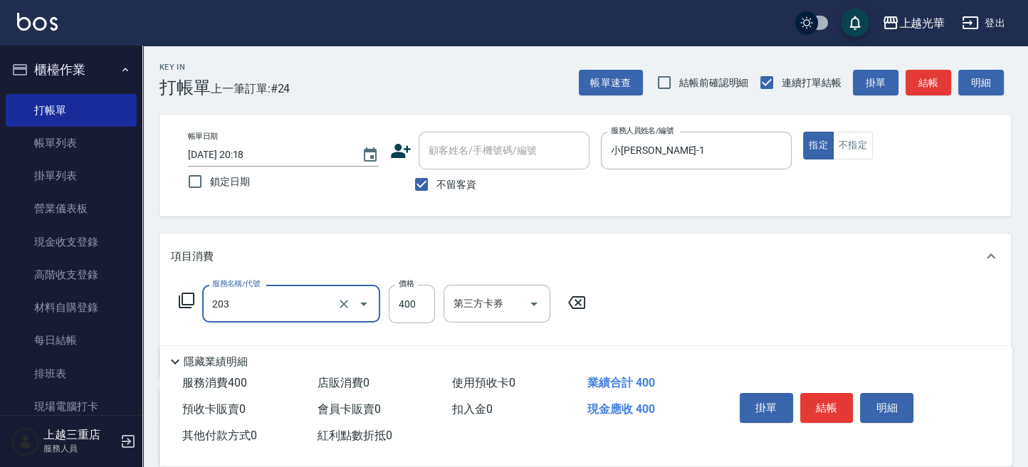
type input "指定單剪(203)"
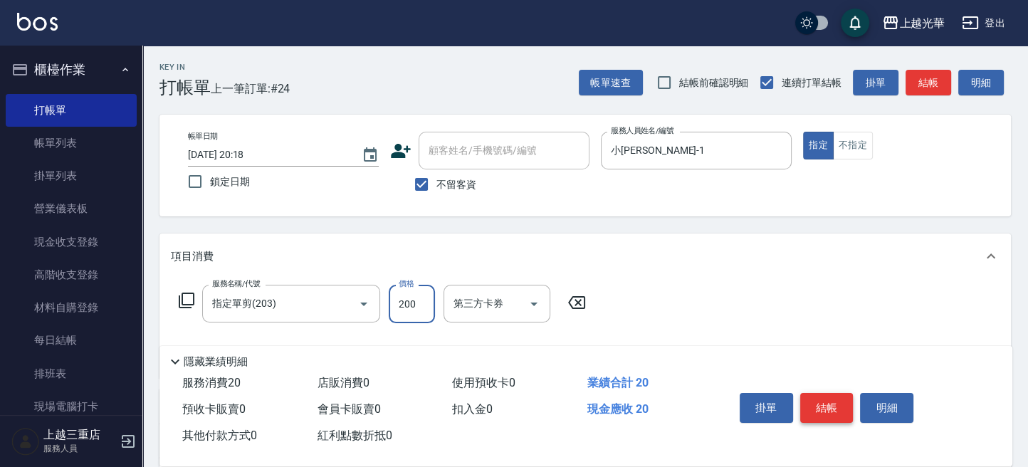
type input "200"
click at [817, 396] on button "結帳" at bounding box center [826, 408] width 53 height 30
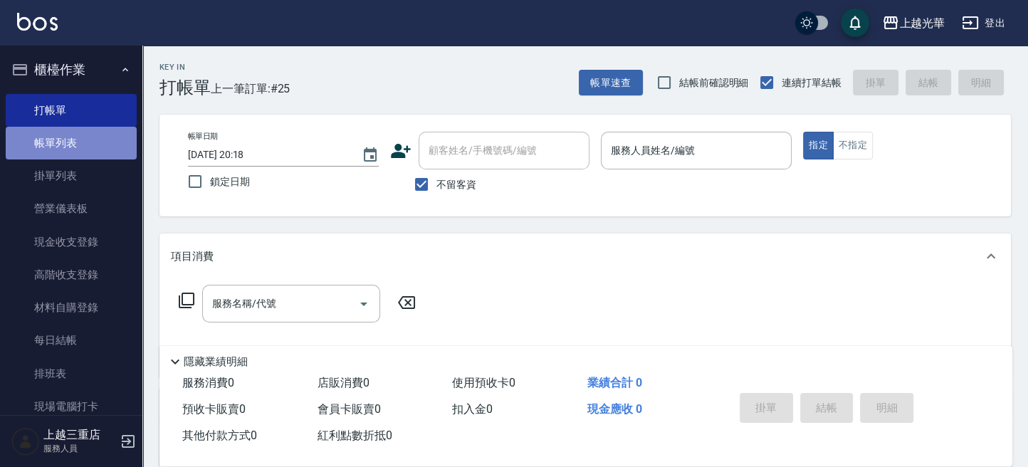
click at [86, 134] on link "帳單列表" at bounding box center [71, 143] width 131 height 33
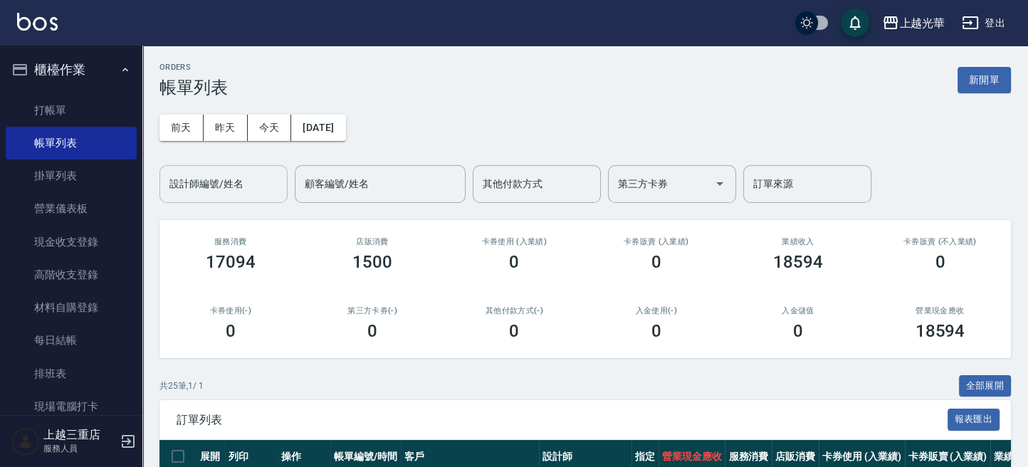
click at [194, 124] on button "前天" at bounding box center [181, 128] width 44 height 26
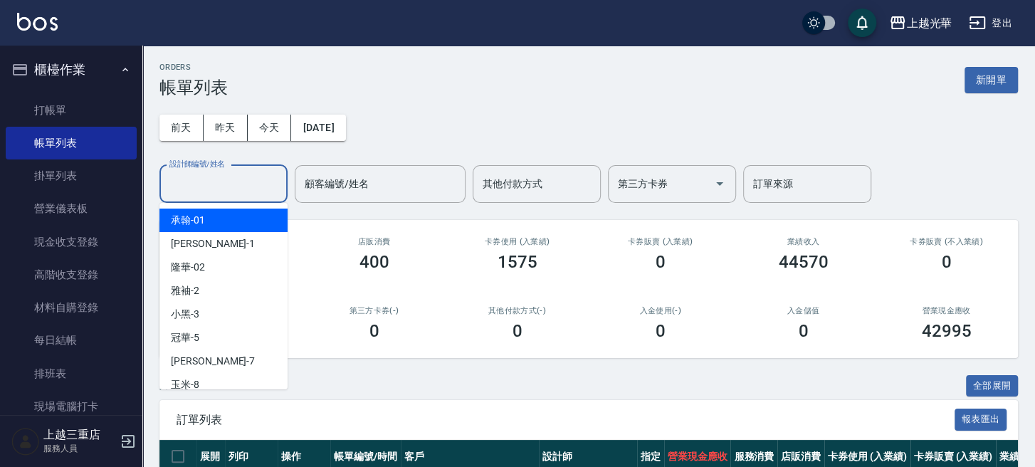
click at [205, 192] on input "設計師編號/姓名" at bounding box center [223, 184] width 115 height 25
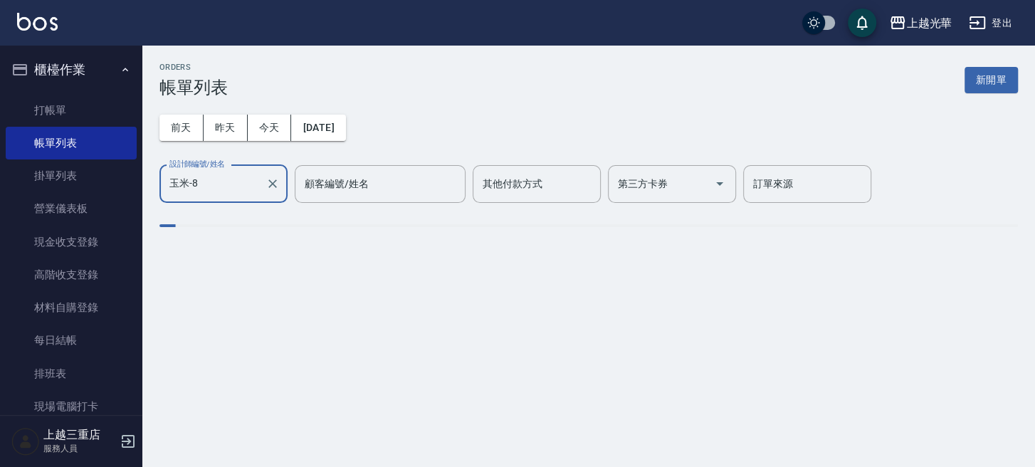
type input "玉米-8"
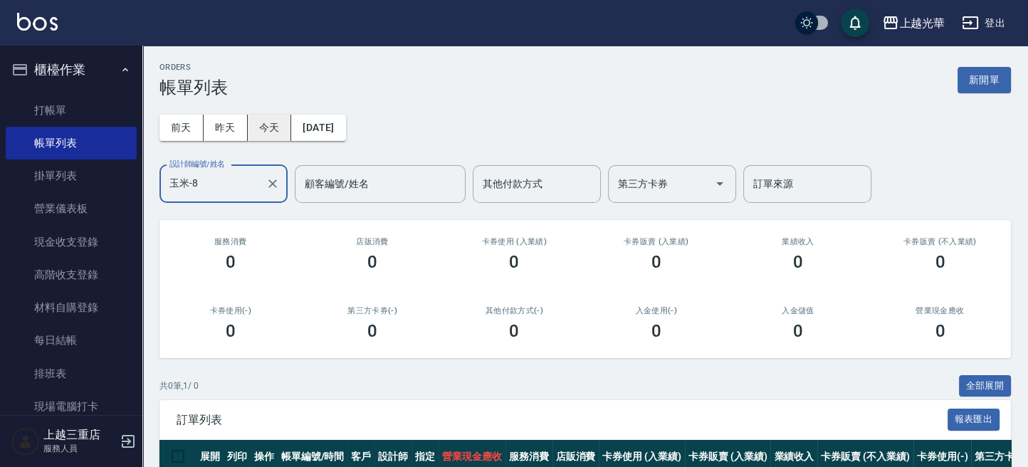
click at [268, 121] on button "今天" at bounding box center [270, 128] width 44 height 26
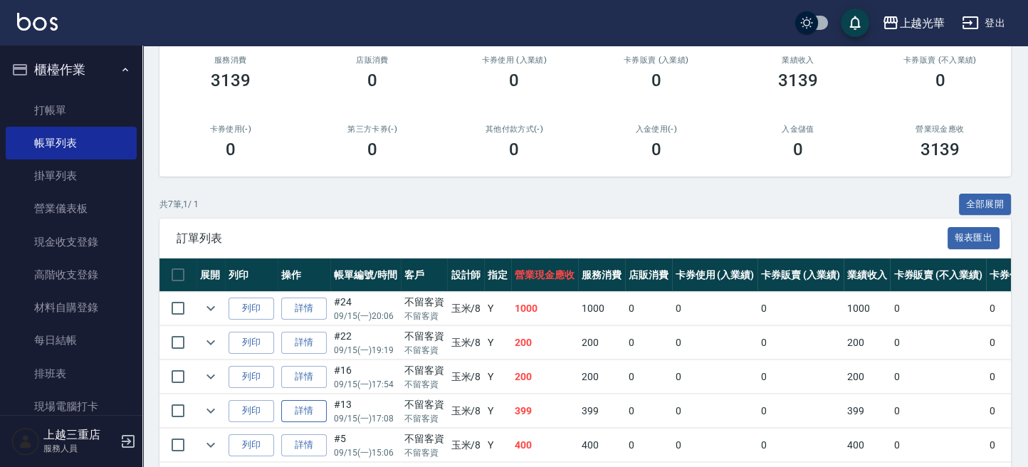
scroll to position [285, 0]
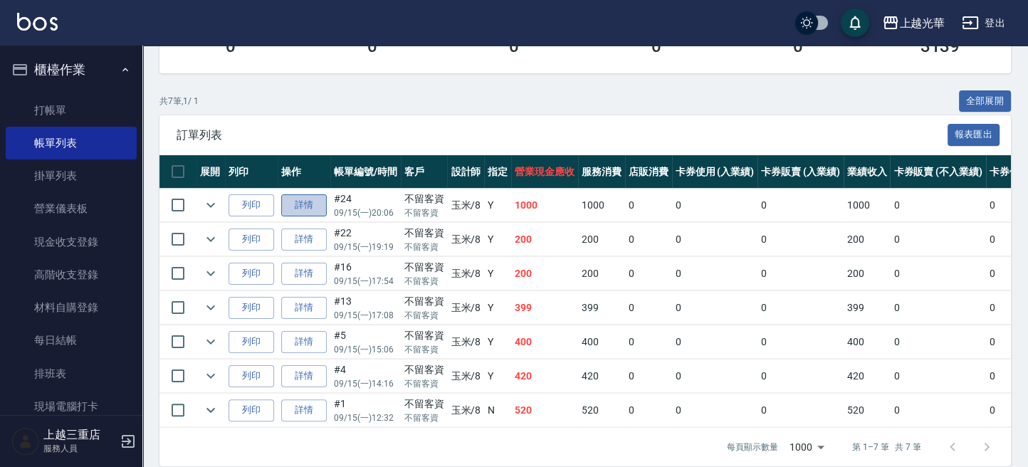
click at [285, 204] on link "詳情" at bounding box center [304, 205] width 46 height 22
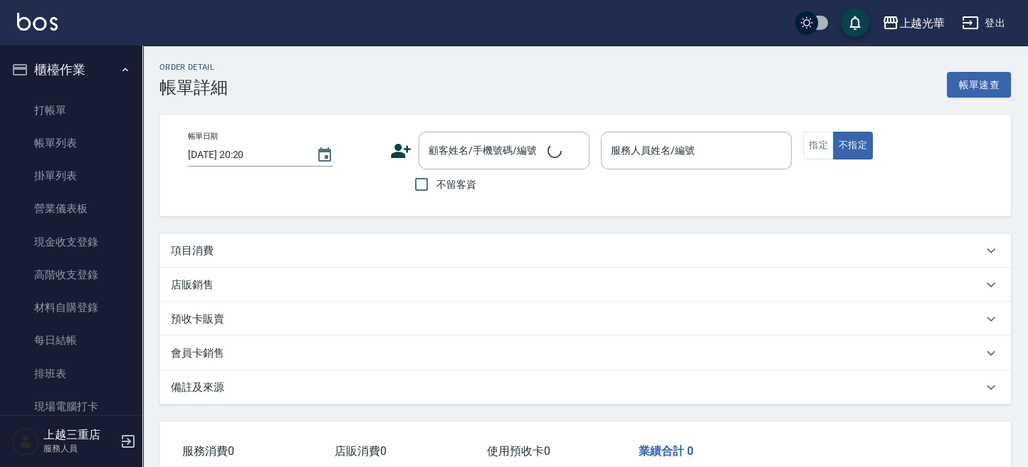
type input "[DATE] 20:06"
checkbox input "true"
type input "玉米-8"
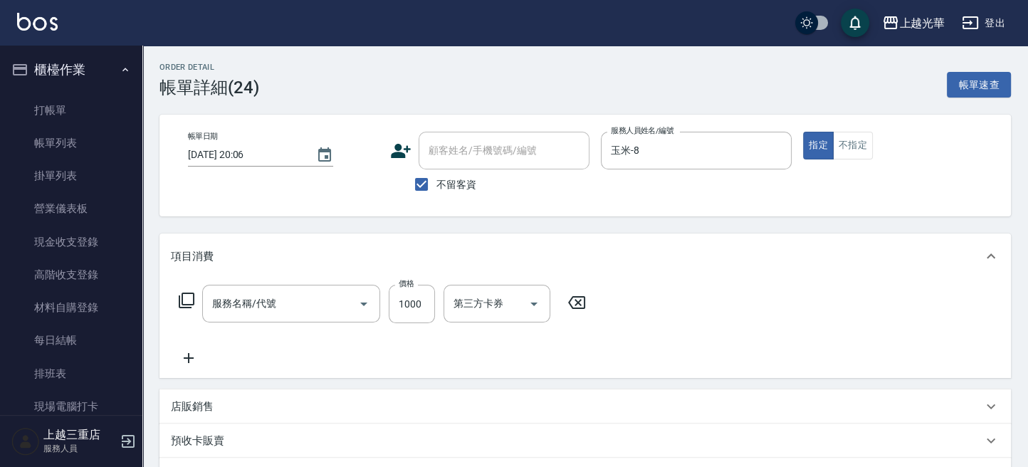
type input "設計染髮(404)"
click at [182, 354] on icon at bounding box center [189, 358] width 36 height 17
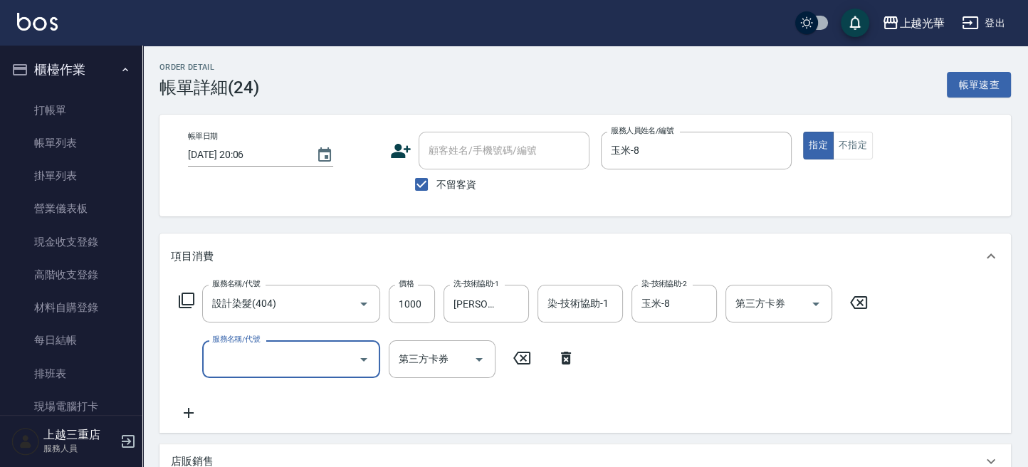
click at [193, 300] on icon at bounding box center [187, 301] width 16 height 16
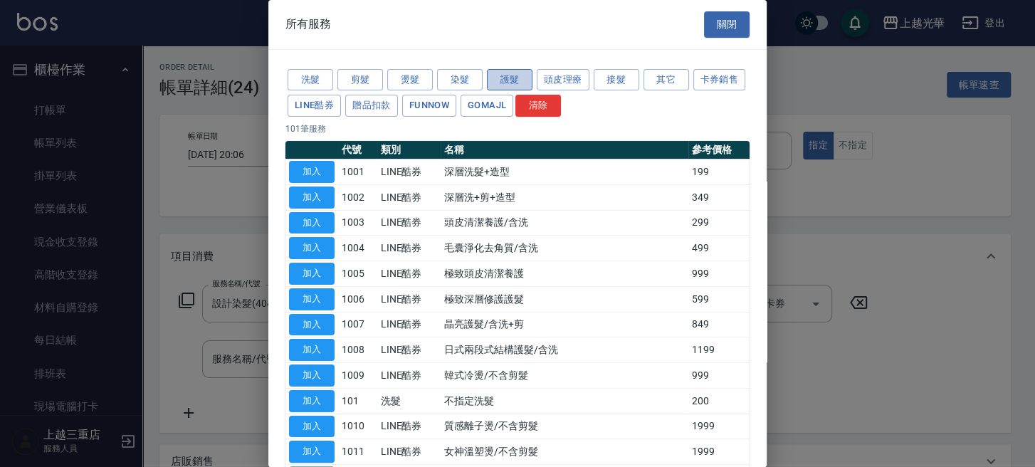
click at [514, 74] on button "護髮" at bounding box center [510, 80] width 46 height 22
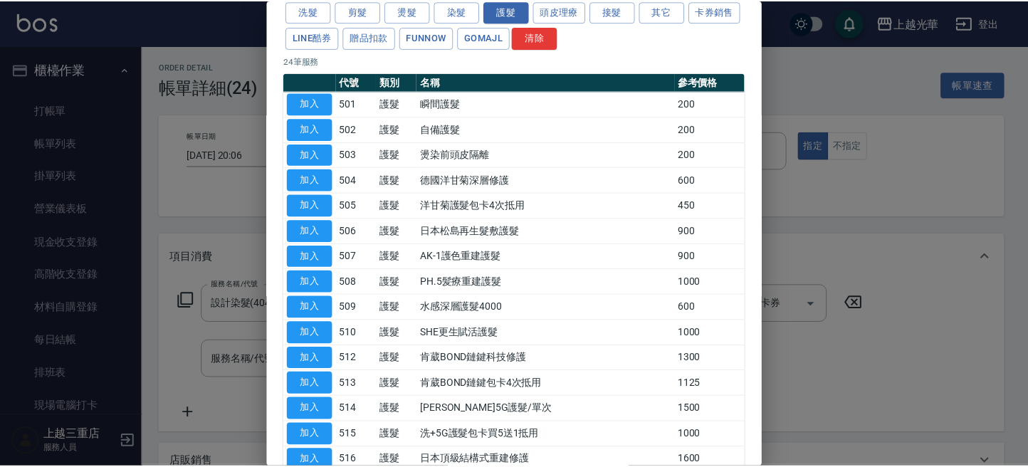
scroll to position [95, 0]
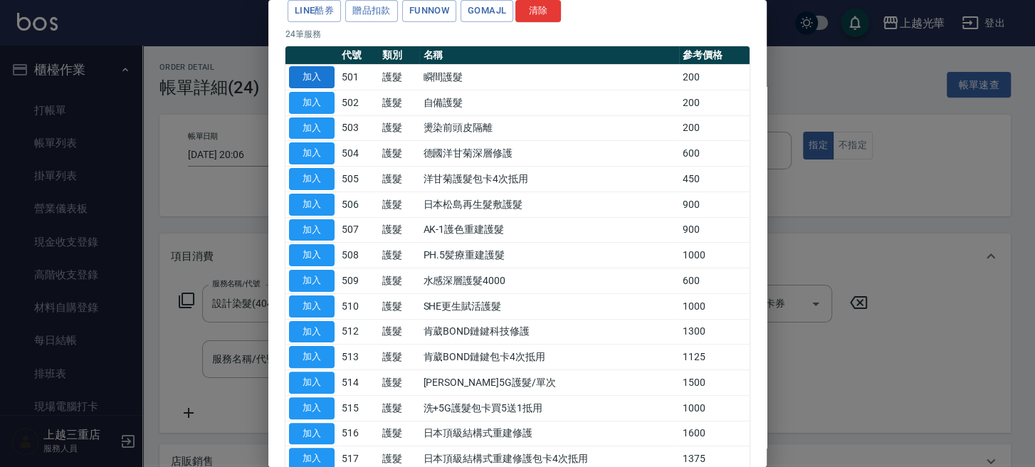
click at [305, 83] on button "加入" at bounding box center [312, 77] width 46 height 22
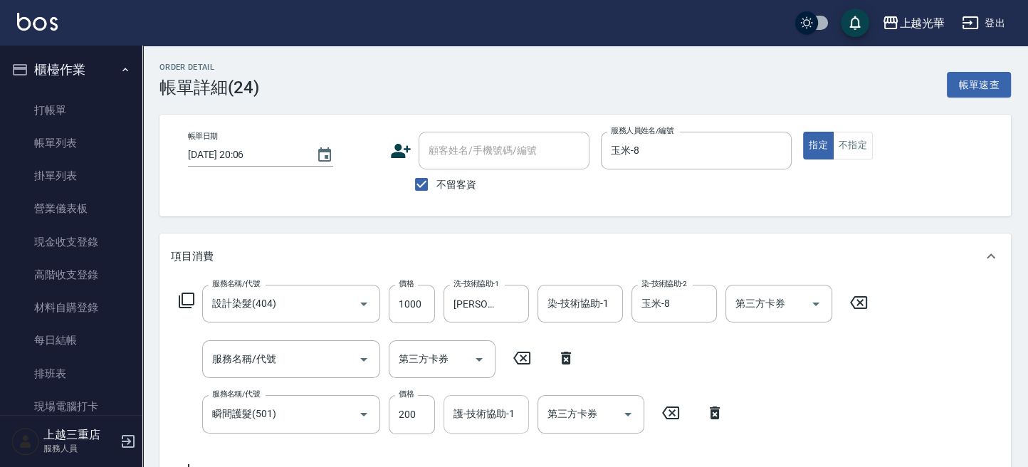
click at [495, 416] on input "護-技術協助-1" at bounding box center [486, 414] width 73 height 25
type input "[PERSON_NAME]-20"
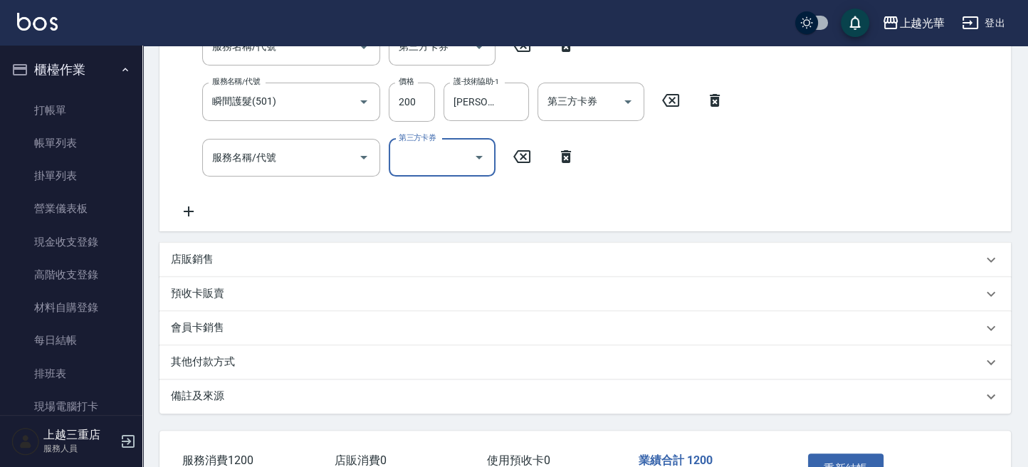
scroll to position [410, 0]
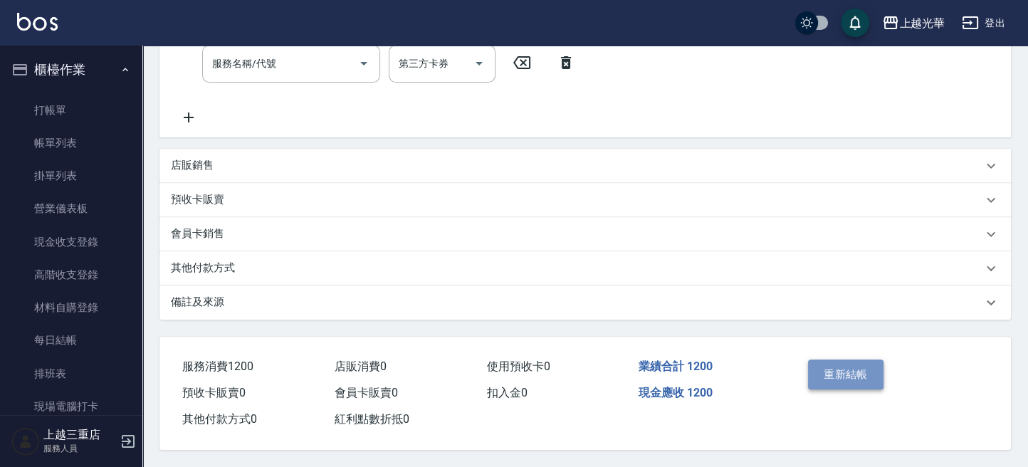
click at [874, 375] on button "重新結帳" at bounding box center [845, 375] width 75 height 30
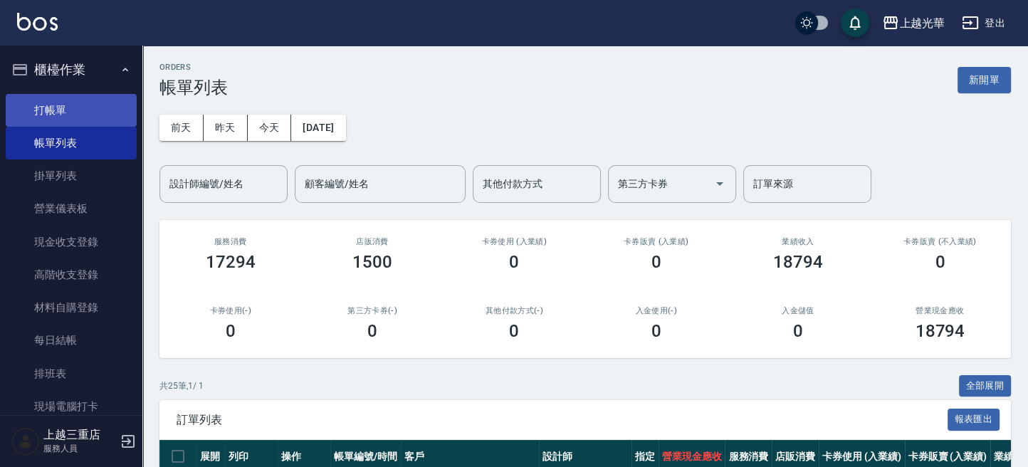
click at [55, 108] on link "打帳單" at bounding box center [71, 110] width 131 height 33
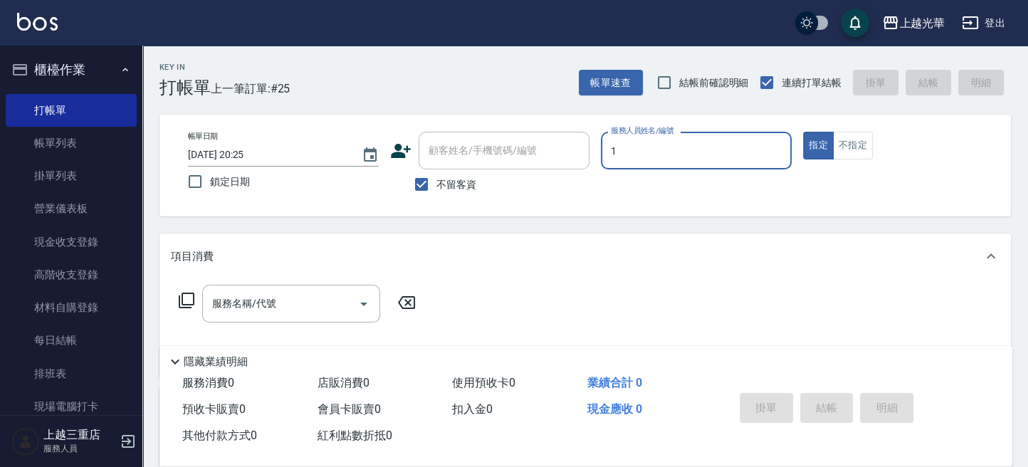
type input "1"
type button "true"
type input "小[PERSON_NAME]-1"
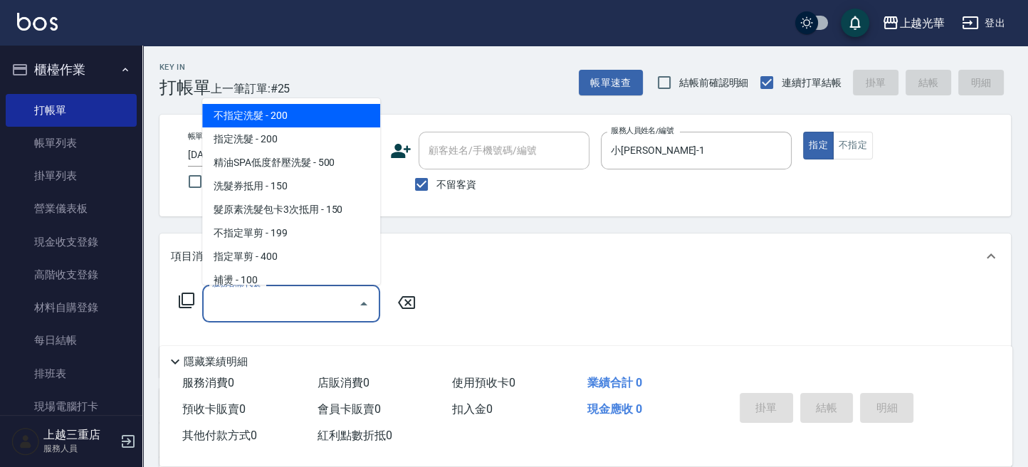
click at [289, 300] on input "服務名稱/代號" at bounding box center [281, 303] width 144 height 25
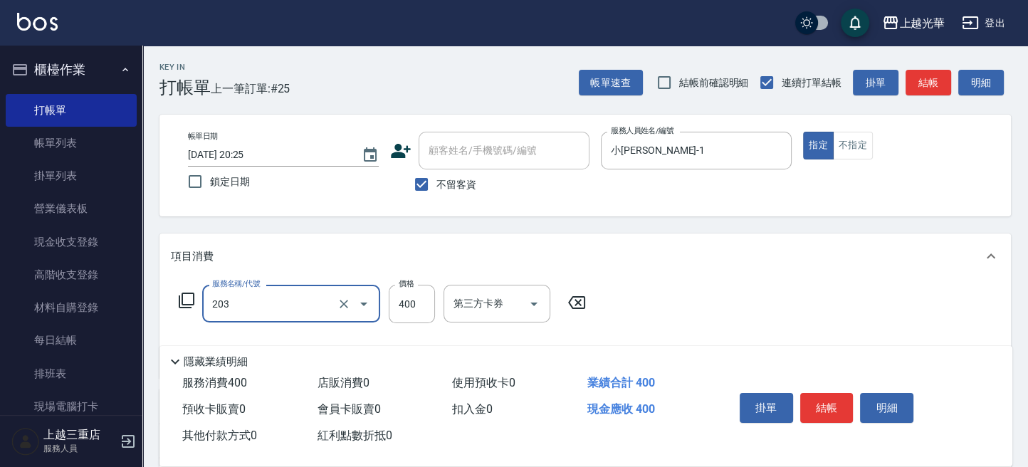
type input "指定單剪(203)"
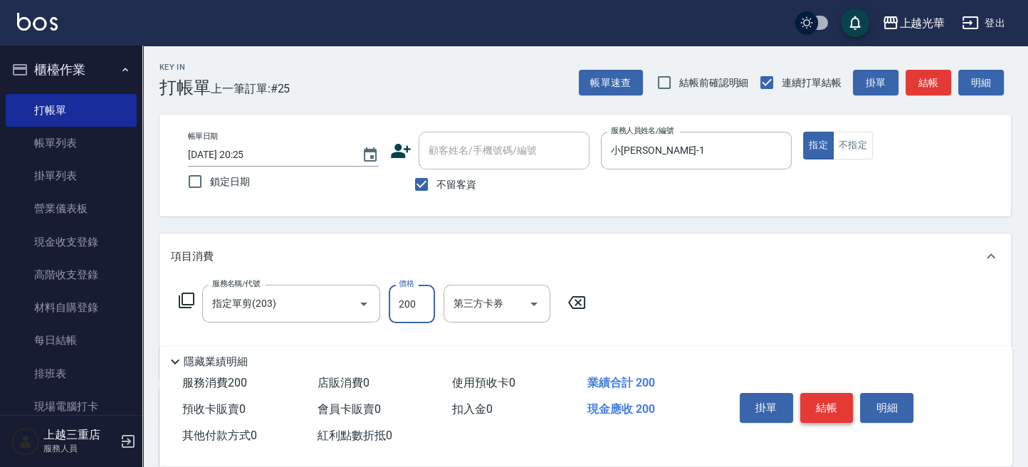
type input "200"
click at [812, 404] on button "結帳" at bounding box center [826, 408] width 53 height 30
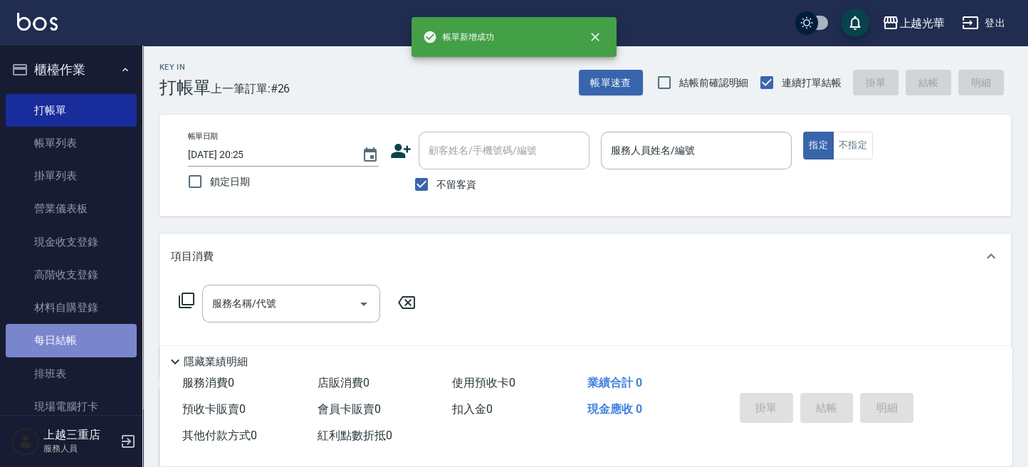
click at [119, 340] on link "每日結帳" at bounding box center [71, 340] width 131 height 33
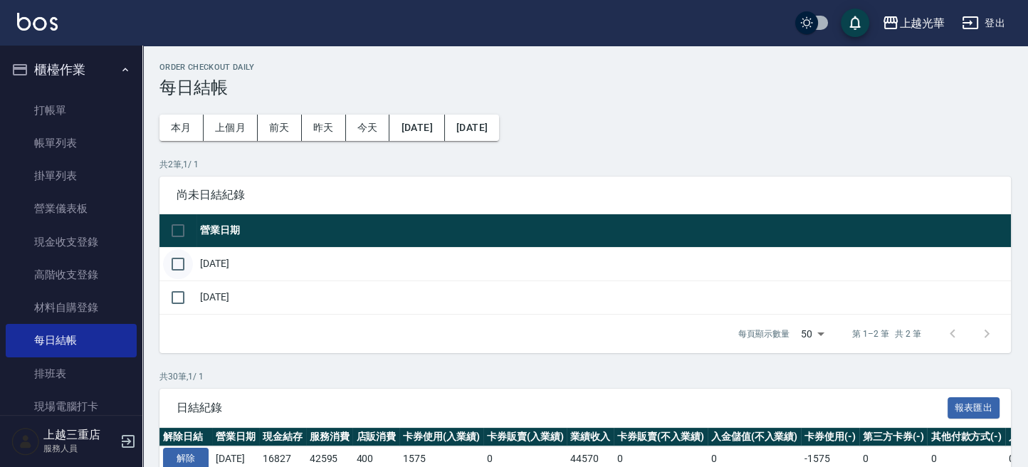
drag, startPoint x: 190, startPoint y: 268, endPoint x: 188, endPoint y: 276, distance: 8.8
click at [190, 268] on input "checkbox" at bounding box center [178, 264] width 30 height 30
checkbox input "true"
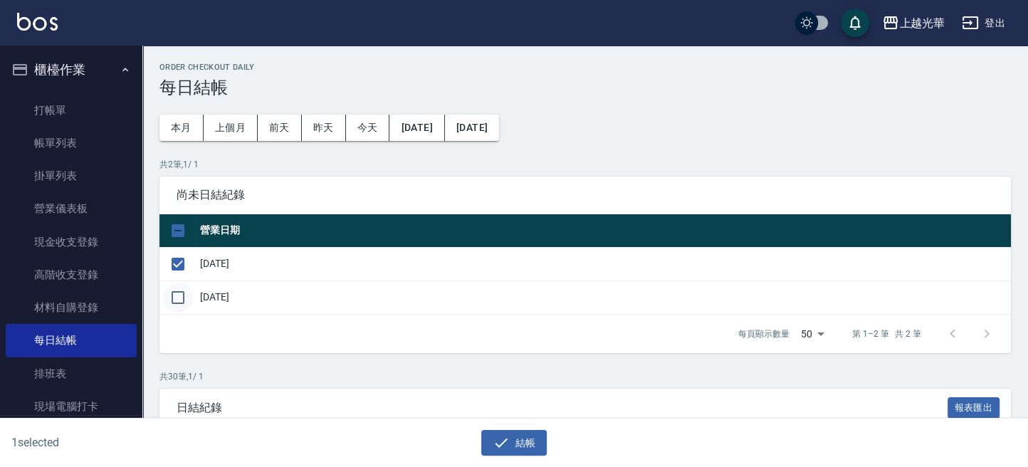
click at [184, 288] on input "checkbox" at bounding box center [178, 298] width 30 height 30
checkbox input "true"
click at [510, 445] on button "結帳" at bounding box center [514, 443] width 66 height 26
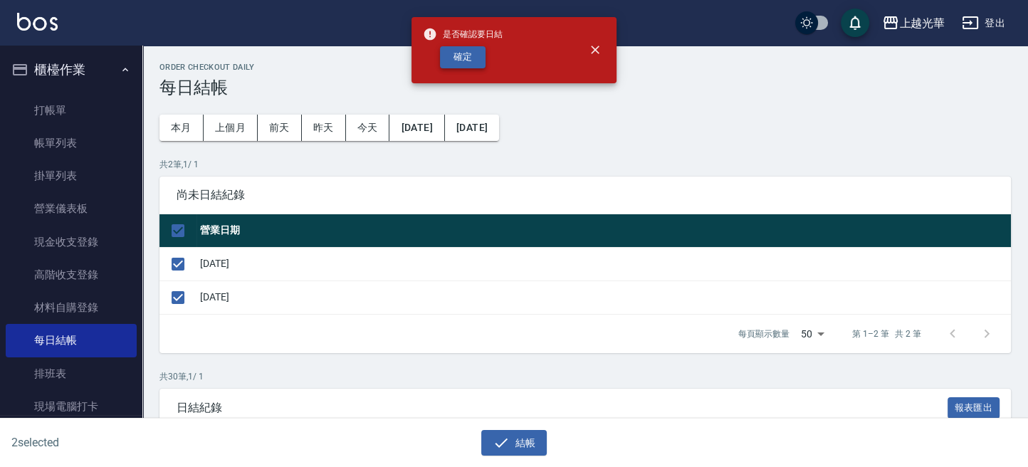
click at [467, 55] on button "確定" at bounding box center [463, 57] width 46 height 22
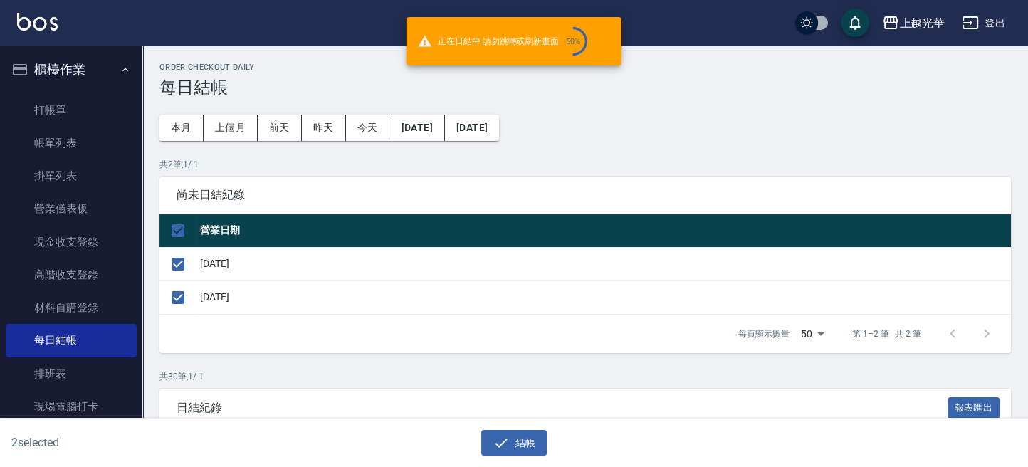
checkbox input "false"
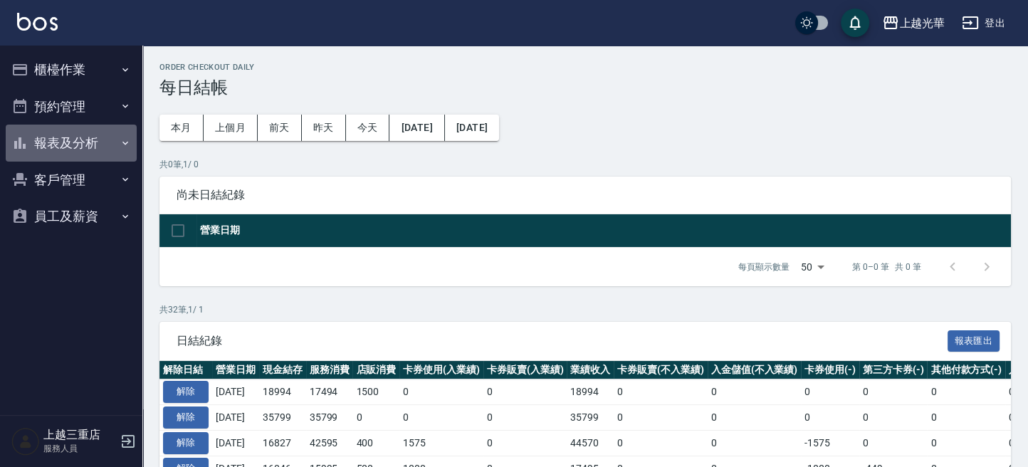
click at [95, 149] on button "報表及分析" at bounding box center [71, 143] width 131 height 37
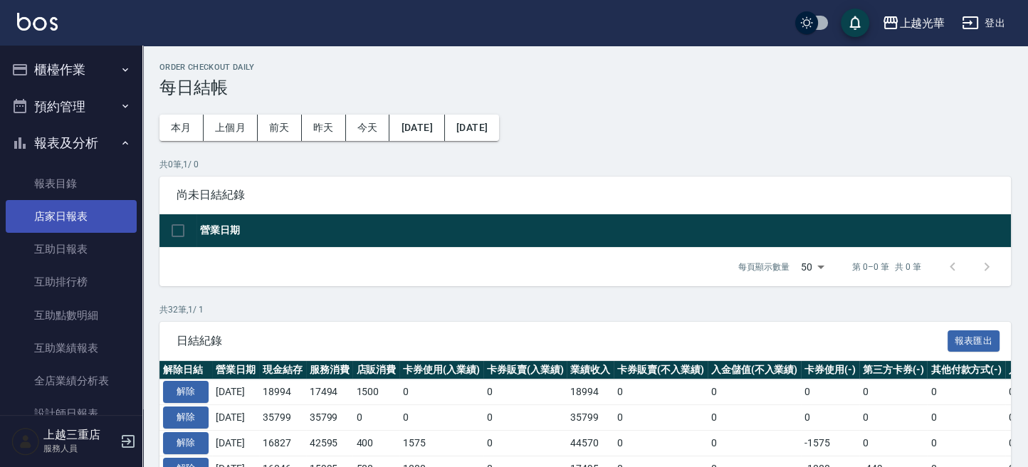
click at [99, 208] on link "店家日報表" at bounding box center [71, 216] width 131 height 33
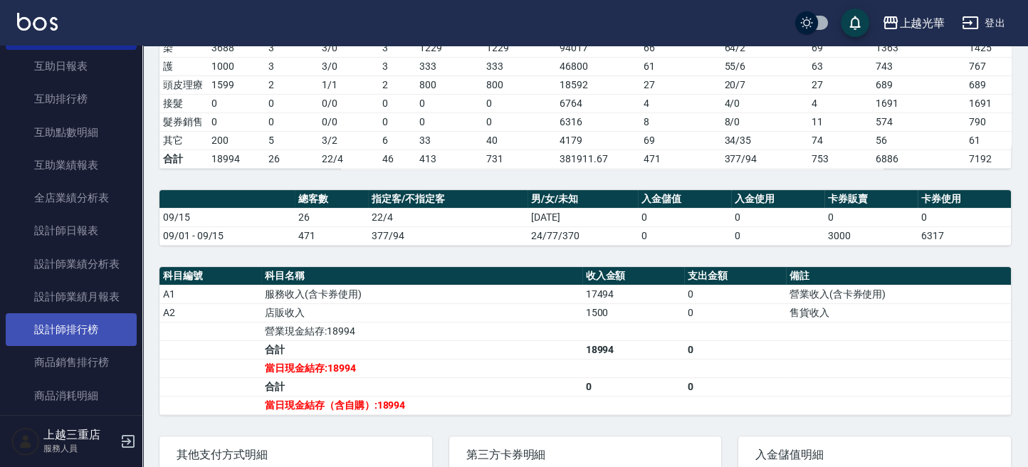
scroll to position [189, 0]
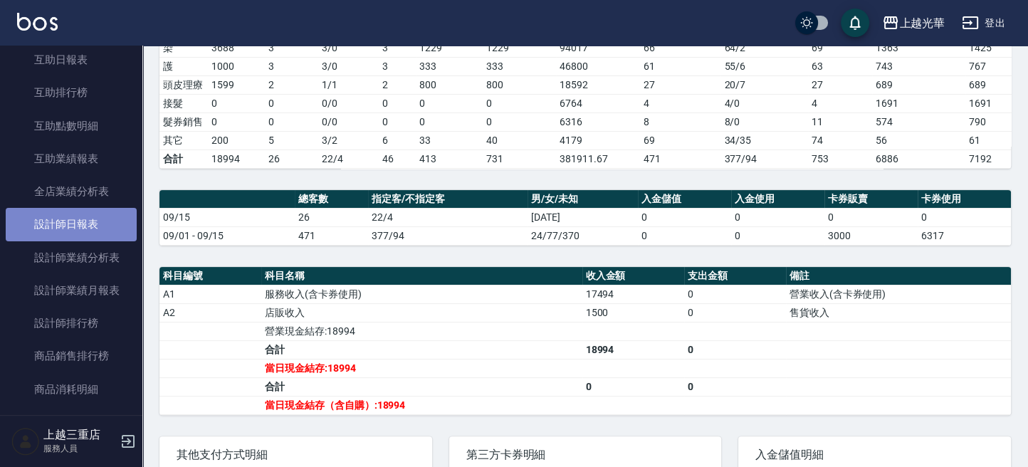
click at [97, 229] on link "設計師日報表" at bounding box center [71, 224] width 131 height 33
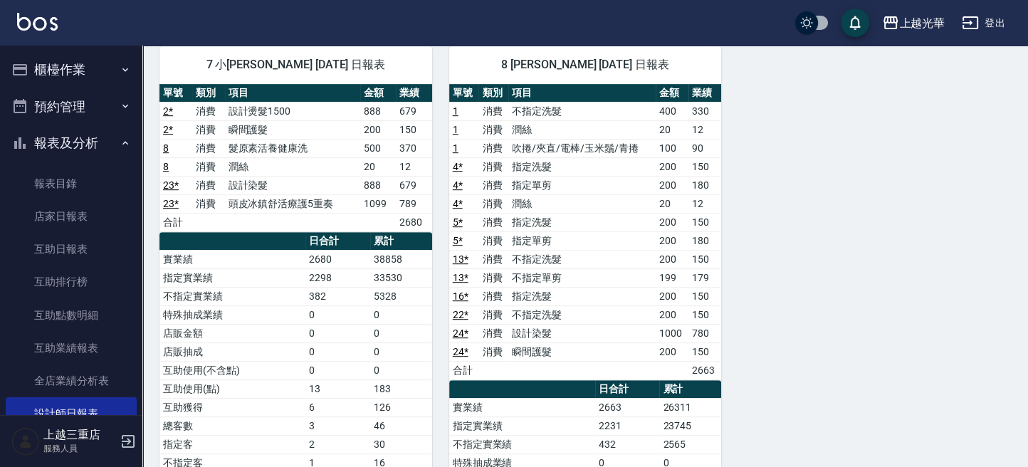
scroll to position [754, 0]
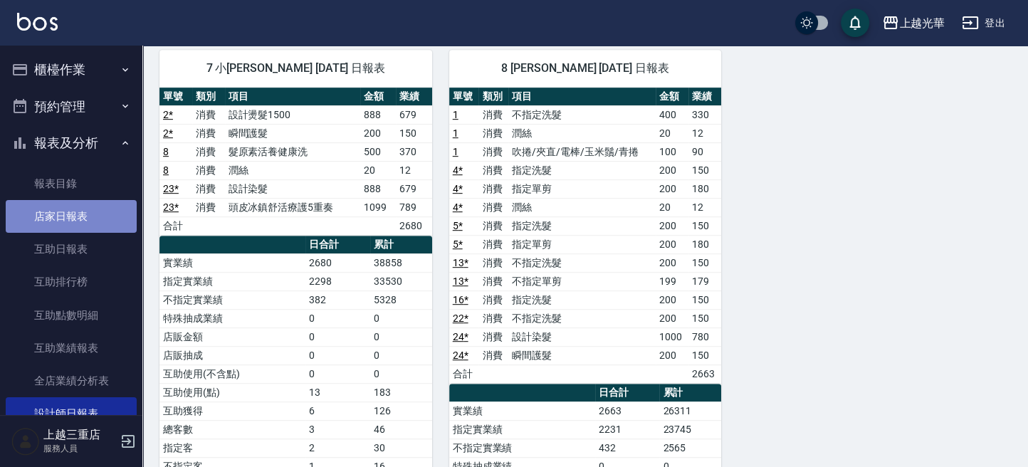
click at [110, 216] on link "店家日報表" at bounding box center [71, 216] width 131 height 33
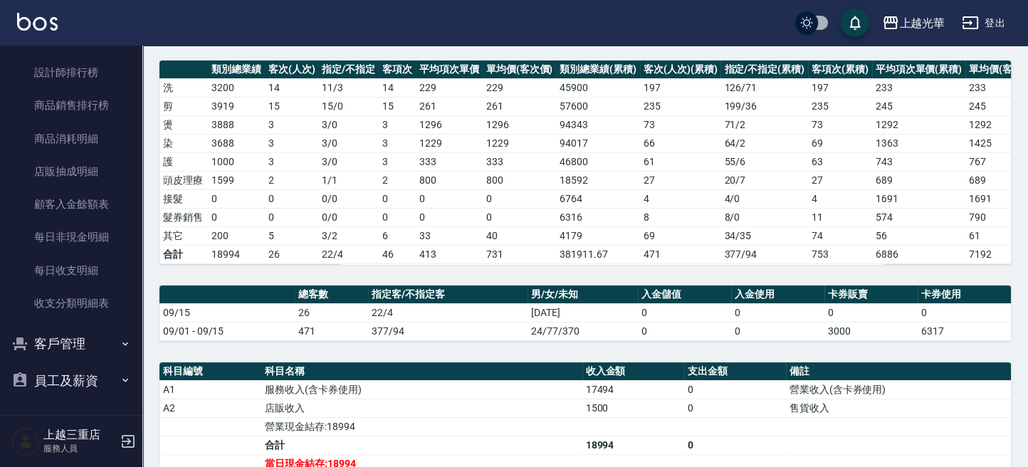
scroll to position [251, 0]
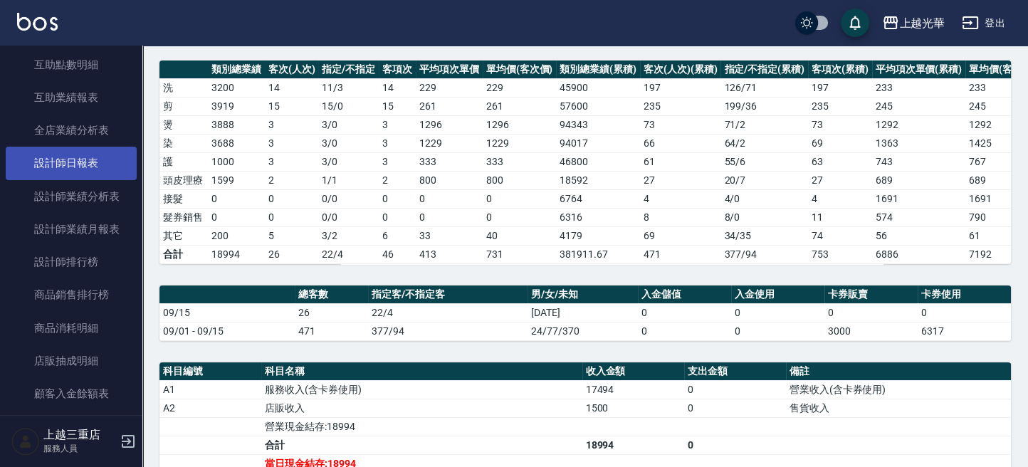
click at [85, 165] on link "設計師日報表" at bounding box center [71, 163] width 131 height 33
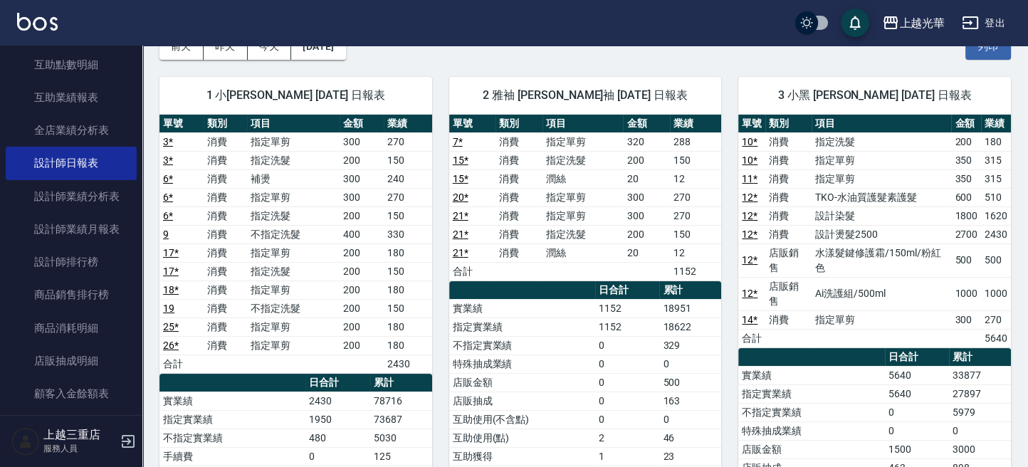
scroll to position [189, 0]
